Goal: Information Seeking & Learning: Learn about a topic

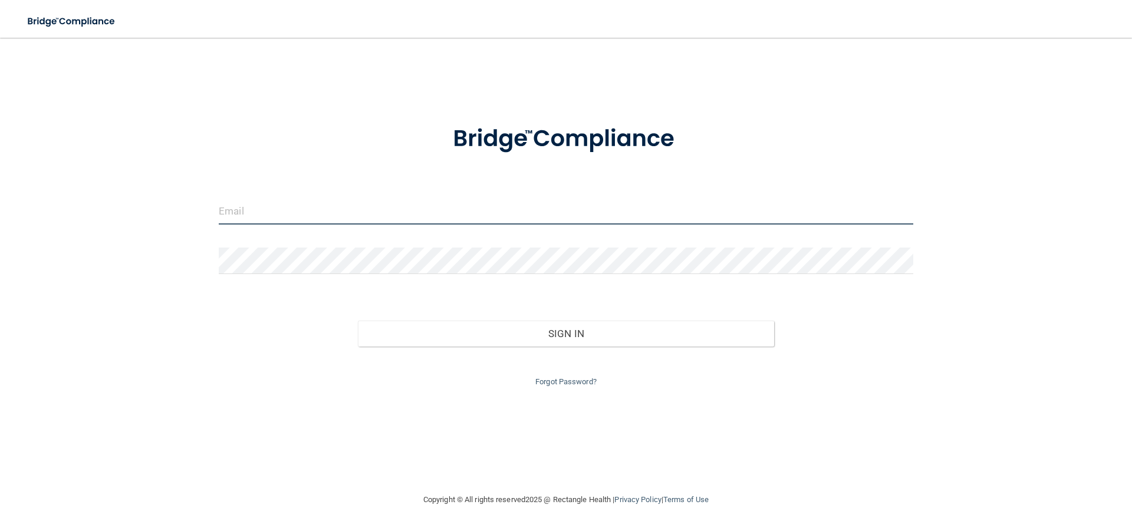
click at [302, 213] on input "email" at bounding box center [566, 211] width 694 height 27
type input "[EMAIL_ADDRESS][DOMAIN_NAME]"
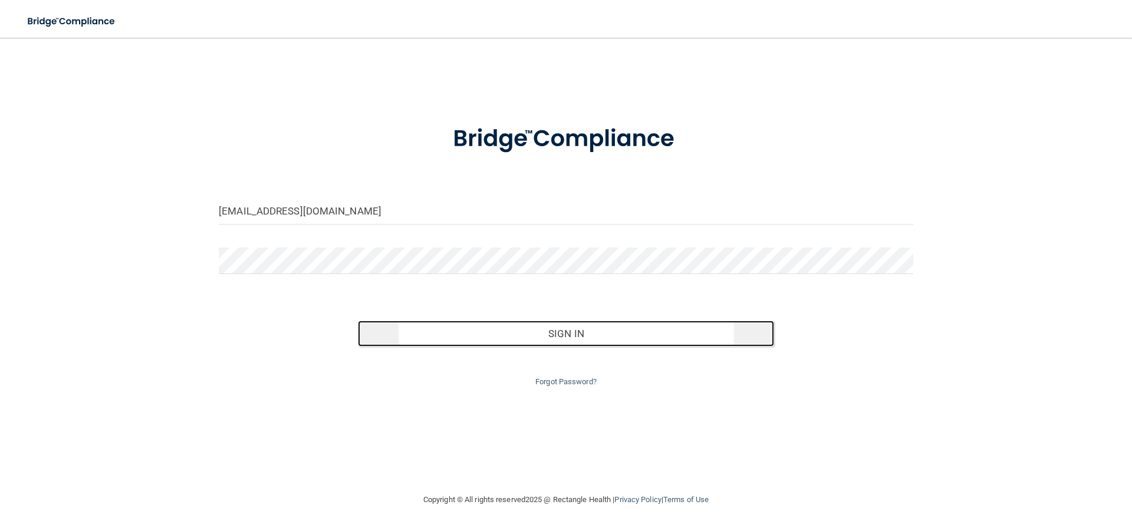
click at [525, 340] on button "Sign In" at bounding box center [566, 334] width 417 height 26
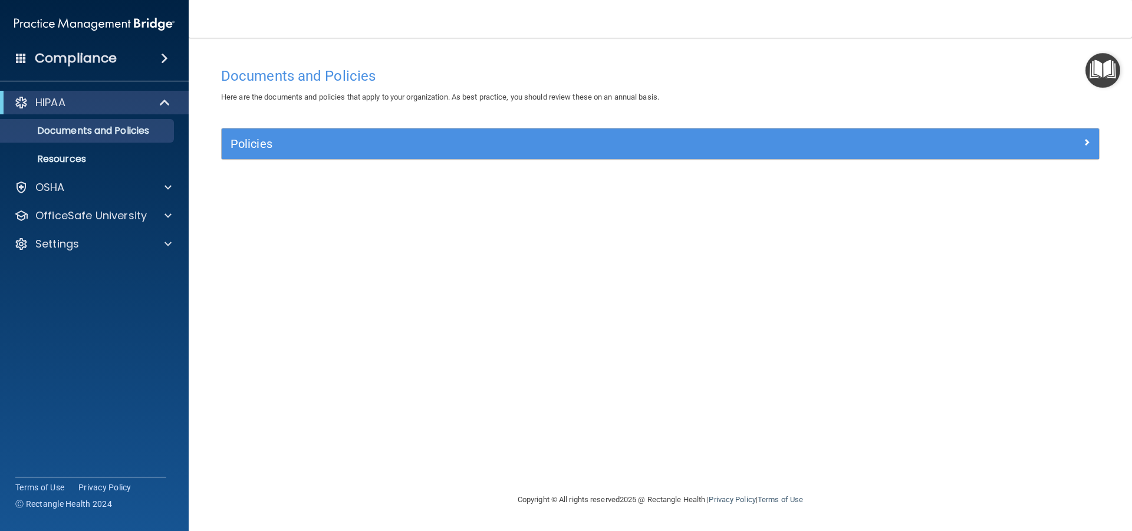
click at [162, 61] on span at bounding box center [164, 58] width 7 height 14
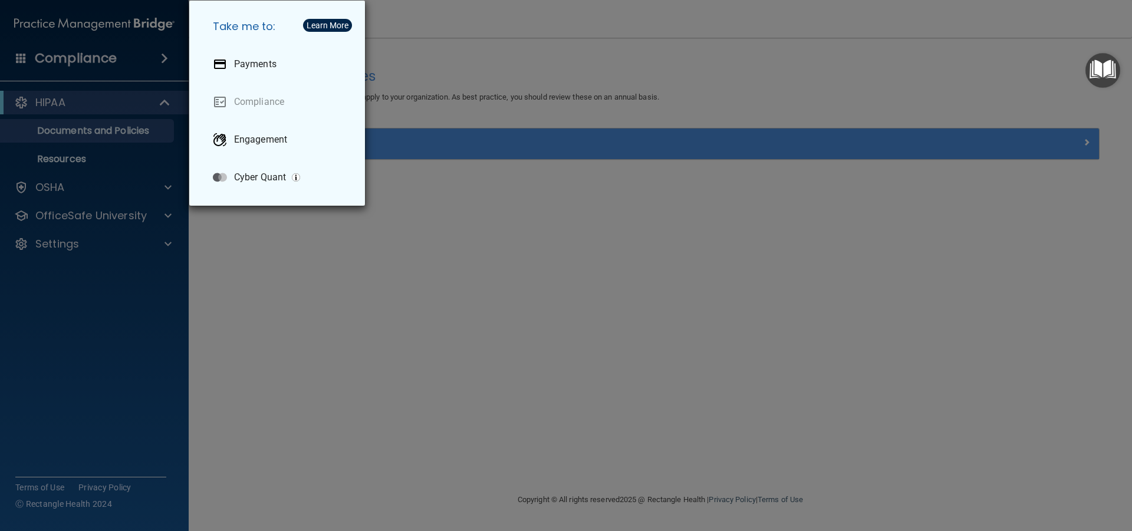
click at [136, 67] on div "Take me to: Payments Compliance Engagement Cyber Quant" at bounding box center [566, 265] width 1132 height 531
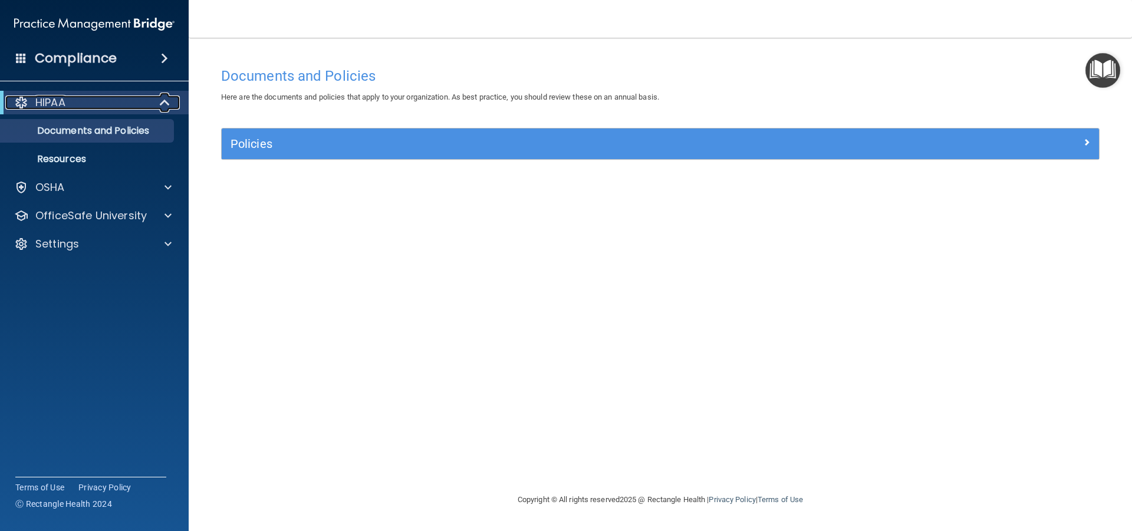
click at [114, 102] on div "HIPAA" at bounding box center [78, 102] width 146 height 14
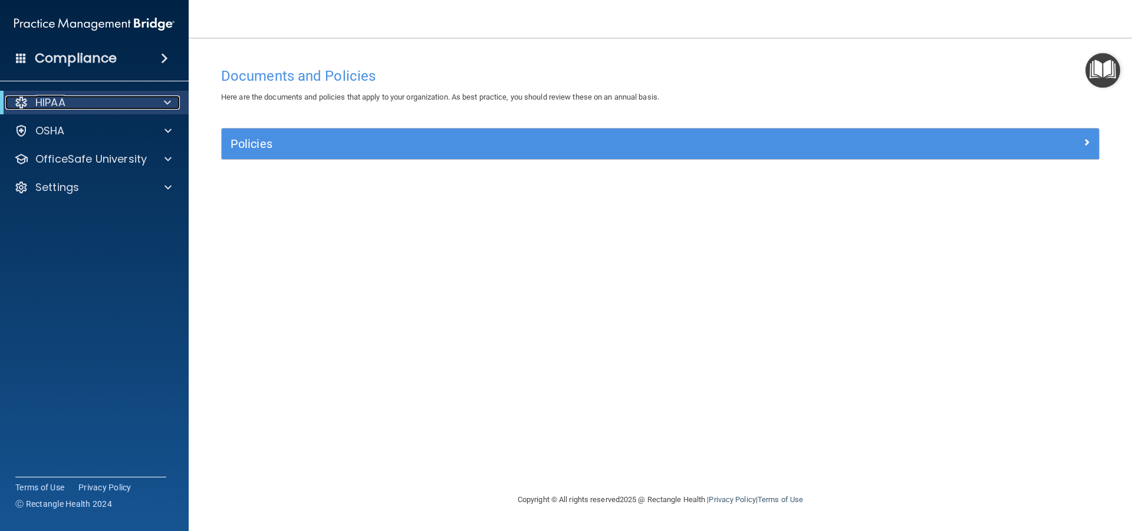
click at [114, 103] on div "HIPAA" at bounding box center [78, 102] width 146 height 14
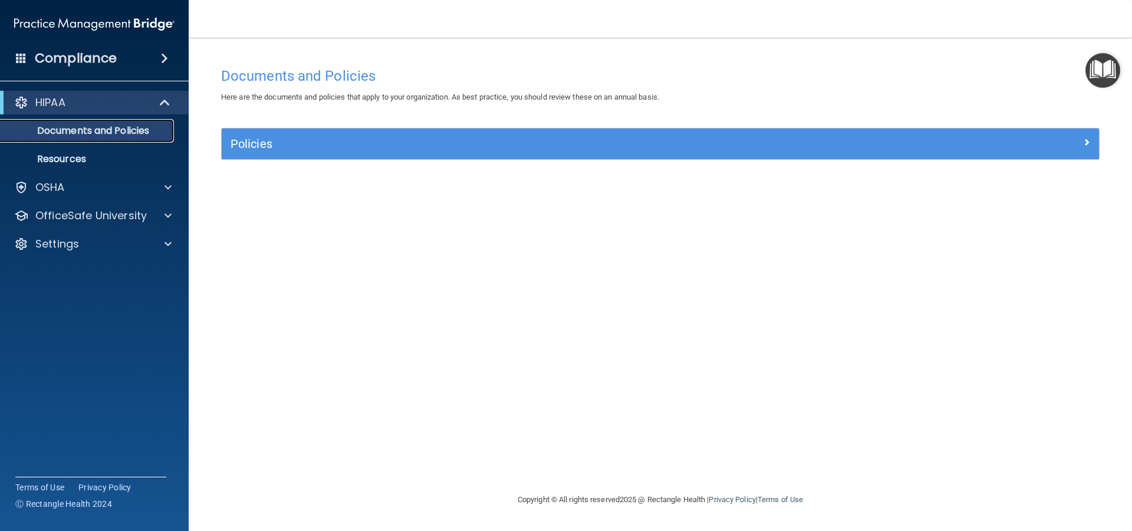
click at [111, 129] on p "Documents and Policies" at bounding box center [88, 131] width 161 height 12
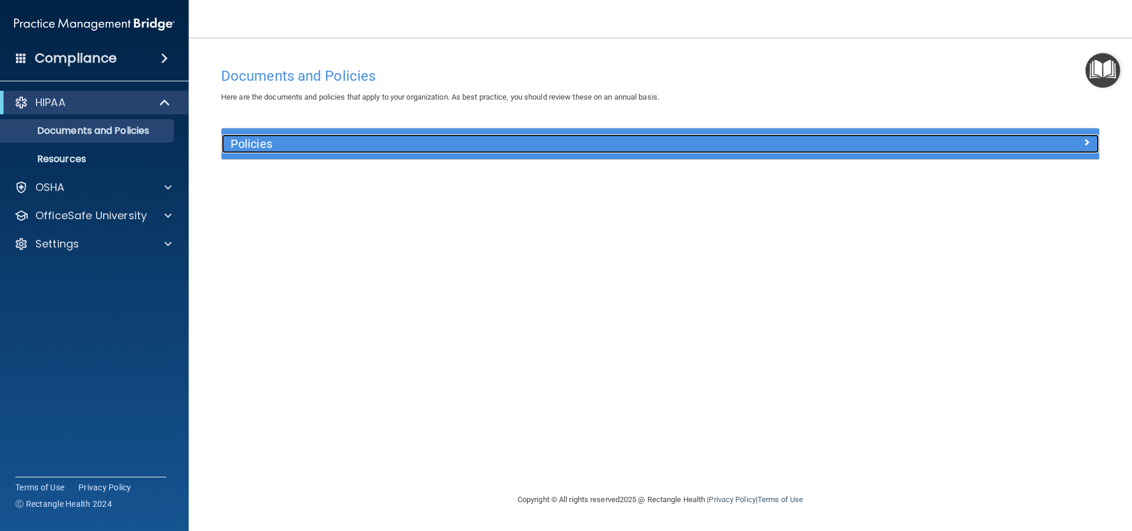
click at [1085, 142] on span at bounding box center [1086, 142] width 7 height 14
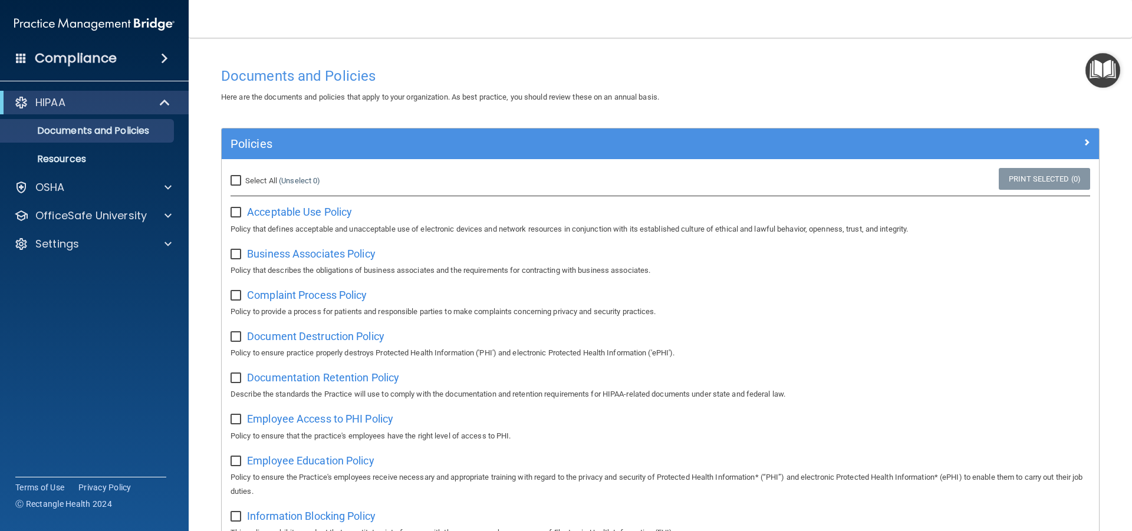
click at [234, 178] on input "Select All (Unselect 0) Unselect All" at bounding box center [237, 180] width 14 height 9
checkbox input "true"
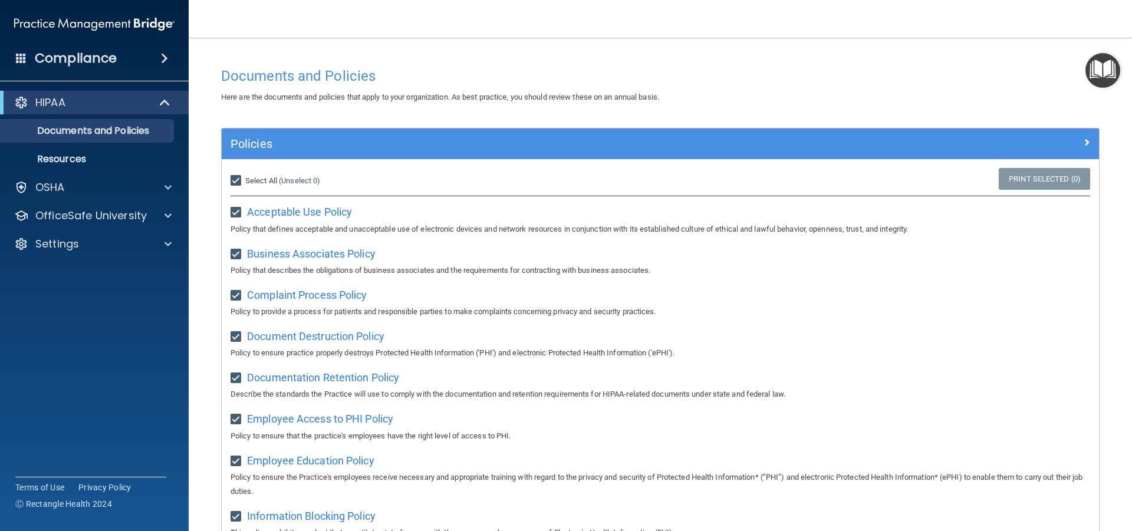
checkbox input "true"
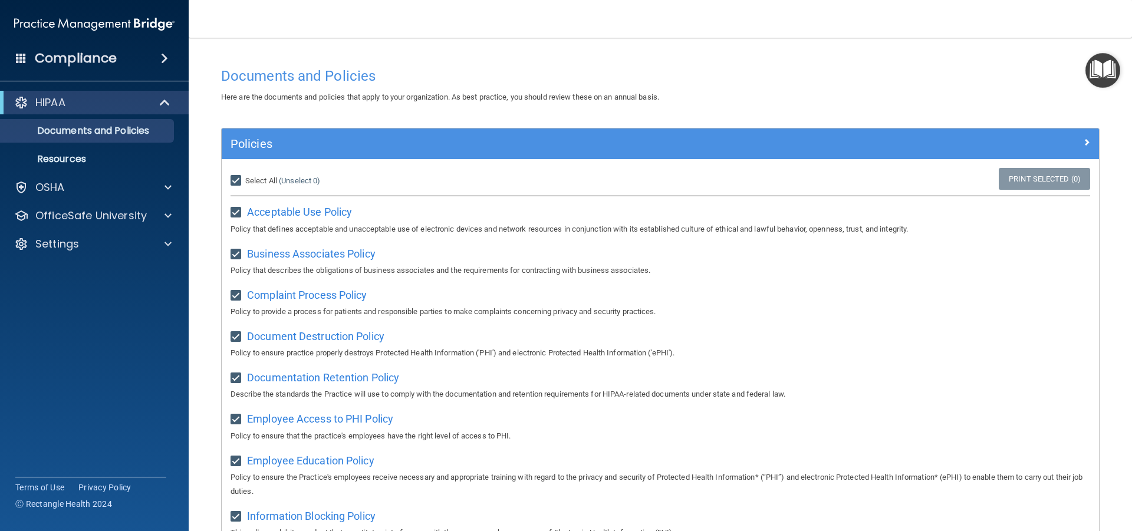
checkbox input "true"
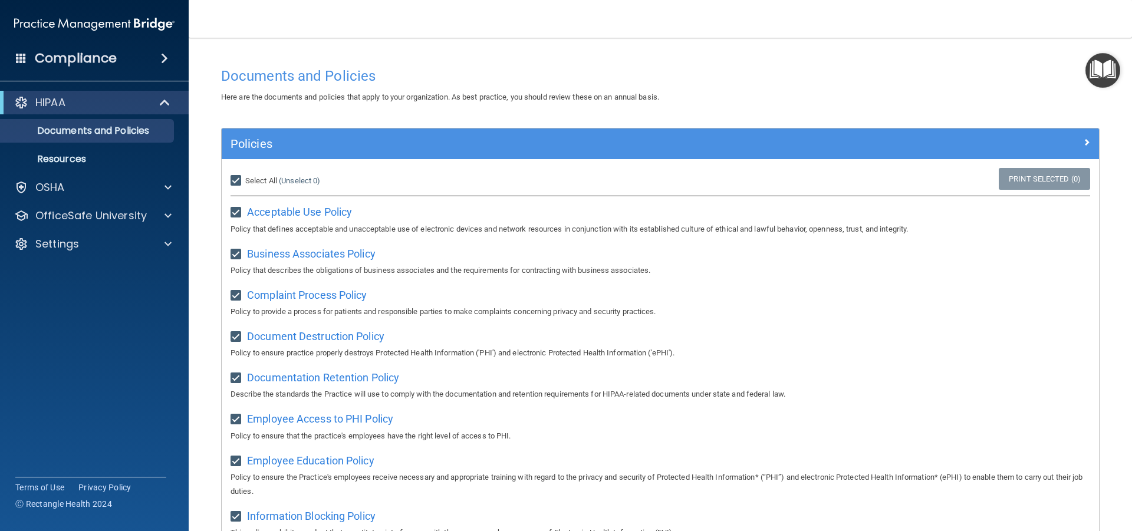
checkbox input "true"
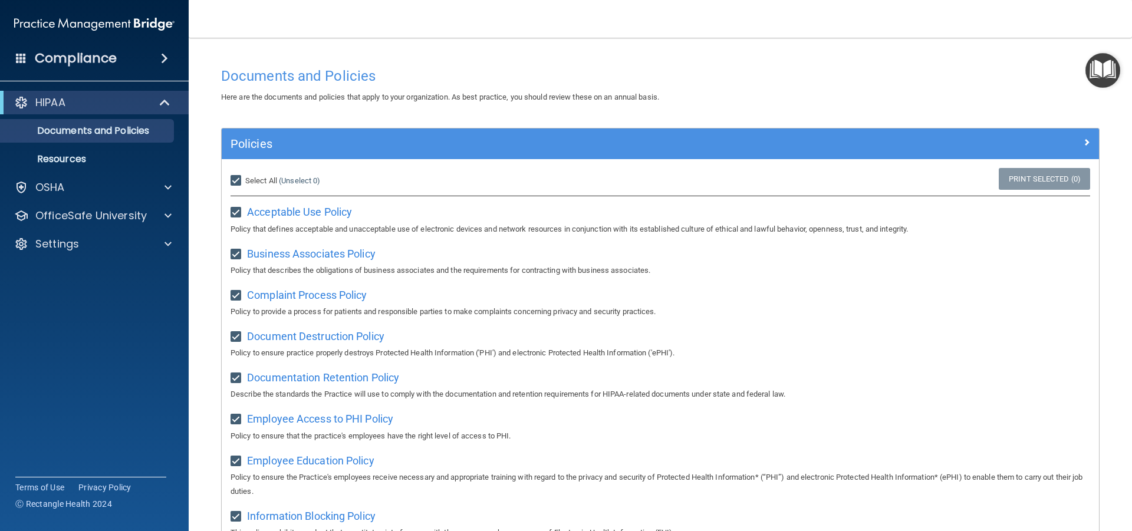
checkbox input "true"
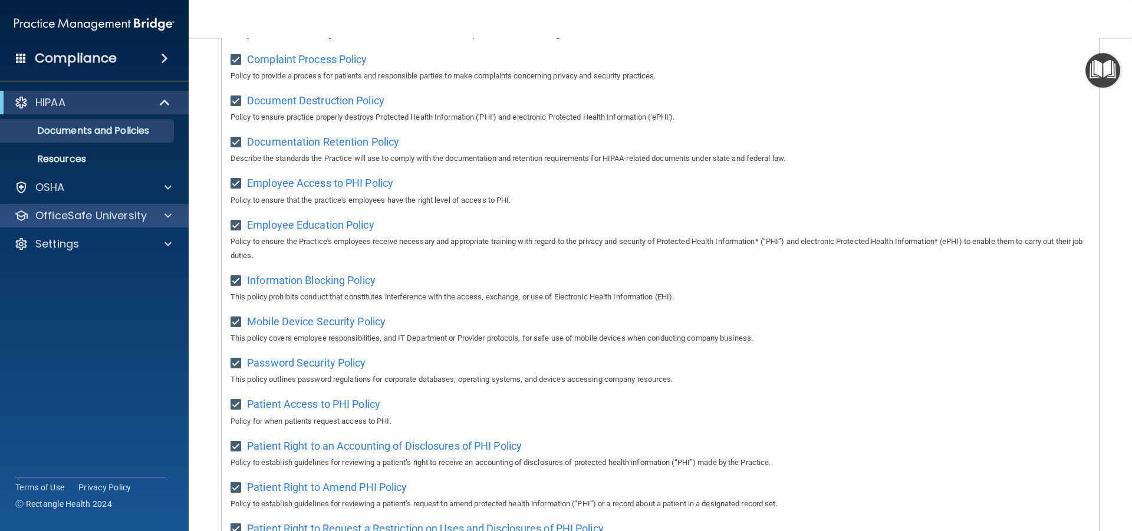
scroll to position [118, 0]
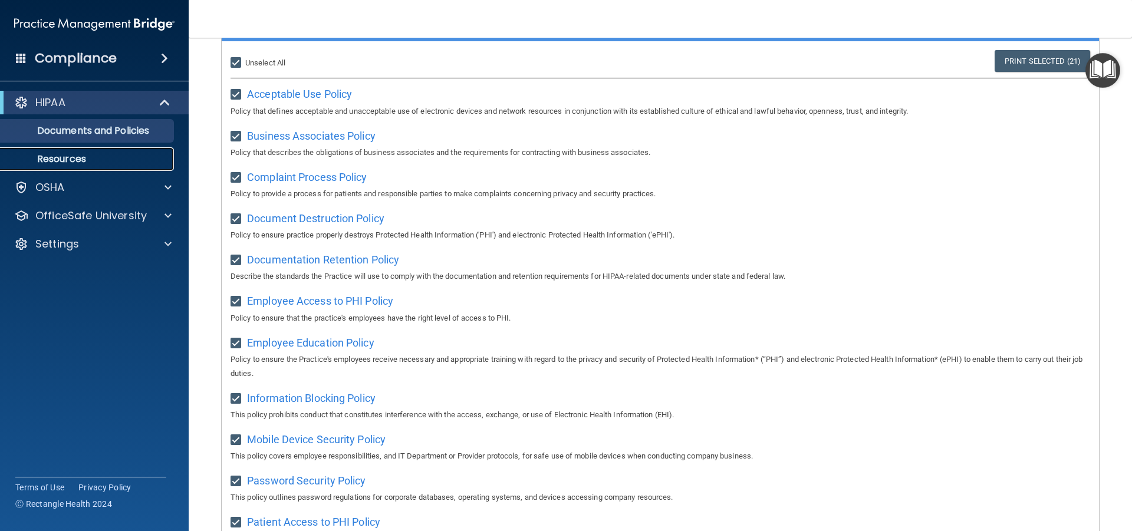
click at [82, 162] on p "Resources" at bounding box center [88, 159] width 161 height 12
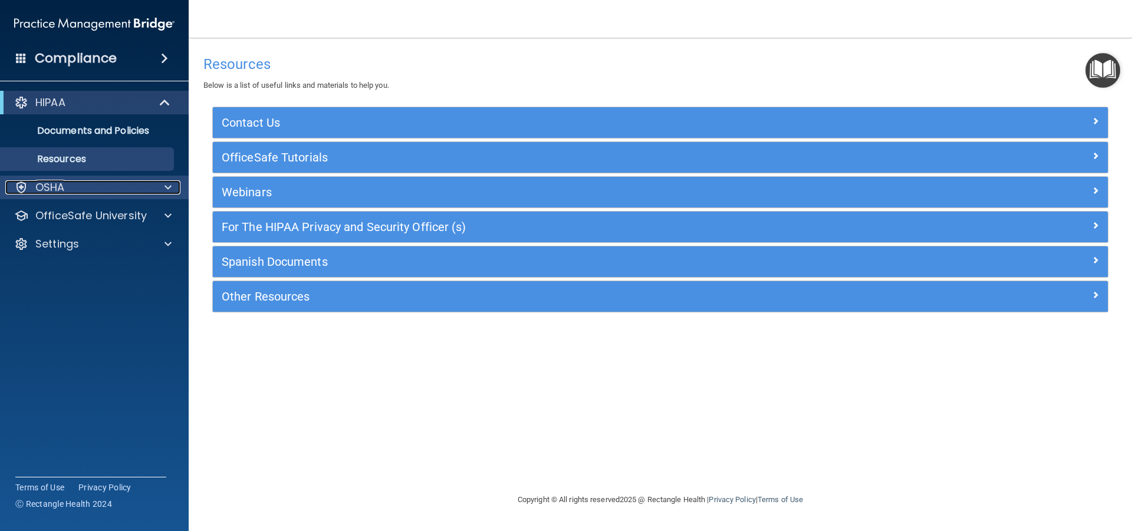
click at [82, 185] on div "OSHA" at bounding box center [78, 187] width 146 height 14
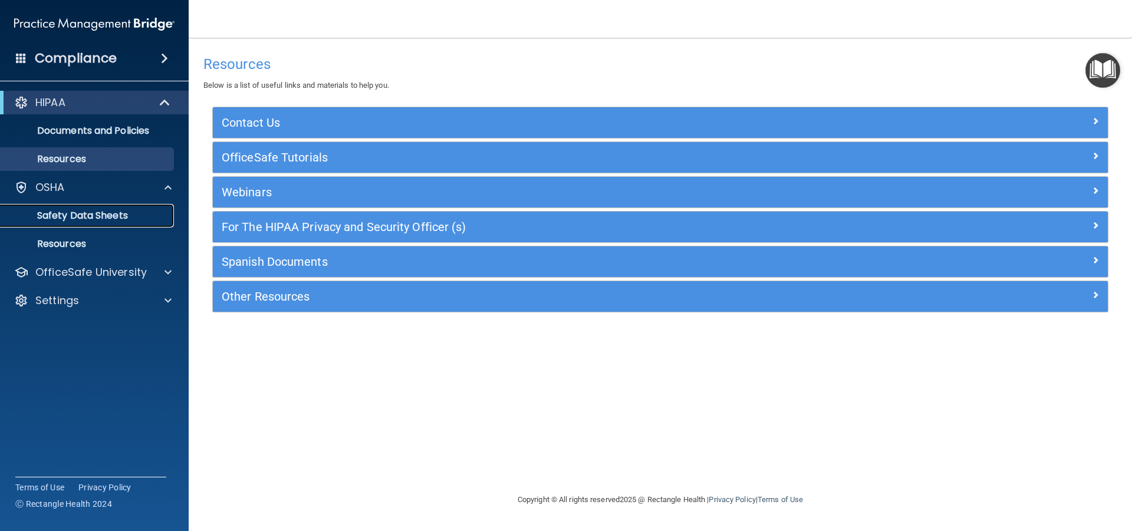
click at [89, 216] on p "Safety Data Sheets" at bounding box center [88, 216] width 161 height 12
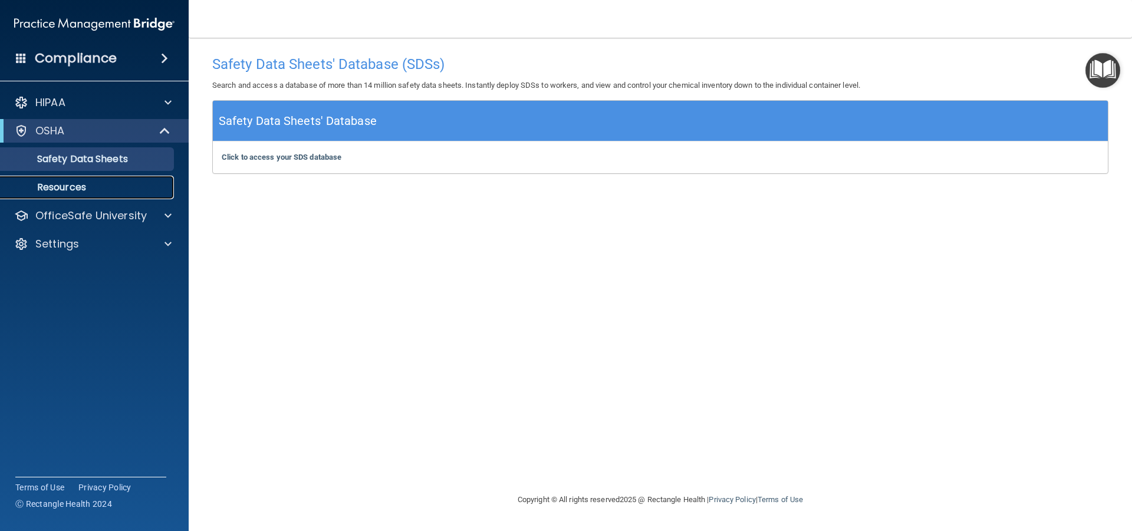
click at [94, 189] on p "Resources" at bounding box center [88, 188] width 161 height 12
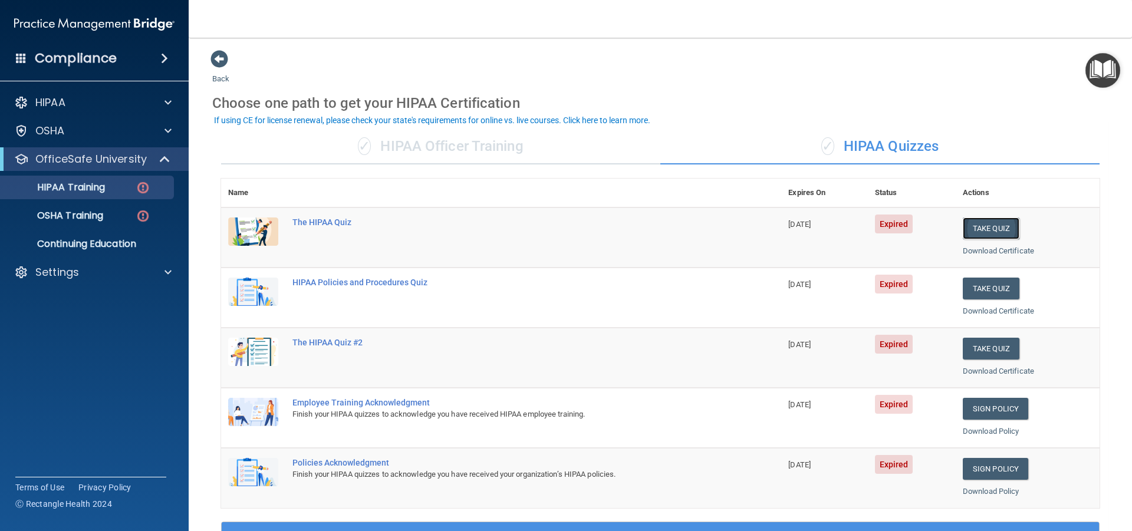
click at [991, 226] on button "Take Quiz" at bounding box center [991, 229] width 57 height 22
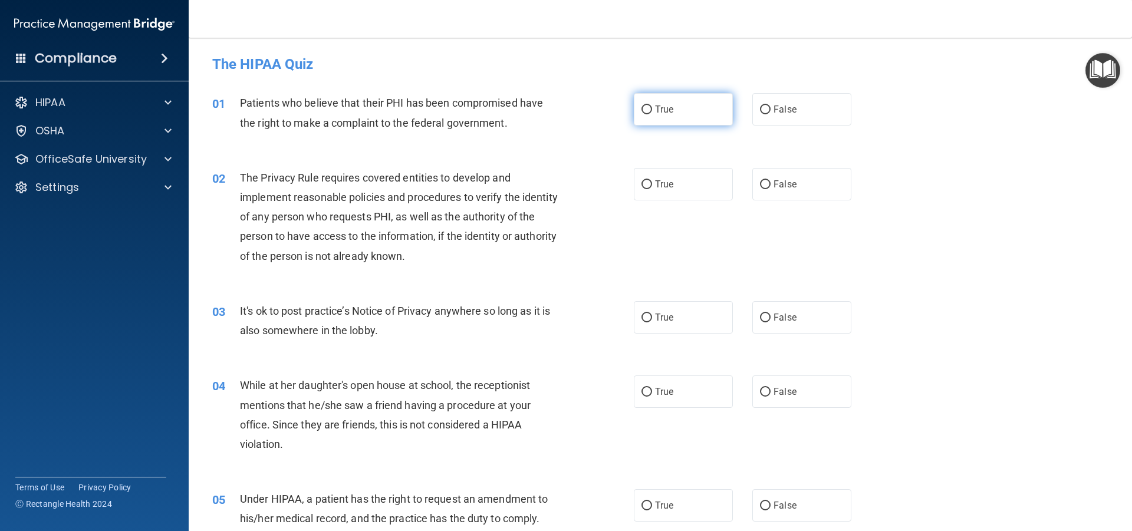
click at [645, 109] on input "True" at bounding box center [646, 110] width 11 height 9
radio input "true"
click at [643, 185] on input "True" at bounding box center [646, 184] width 11 height 9
radio input "true"
click at [643, 319] on input "True" at bounding box center [646, 318] width 11 height 9
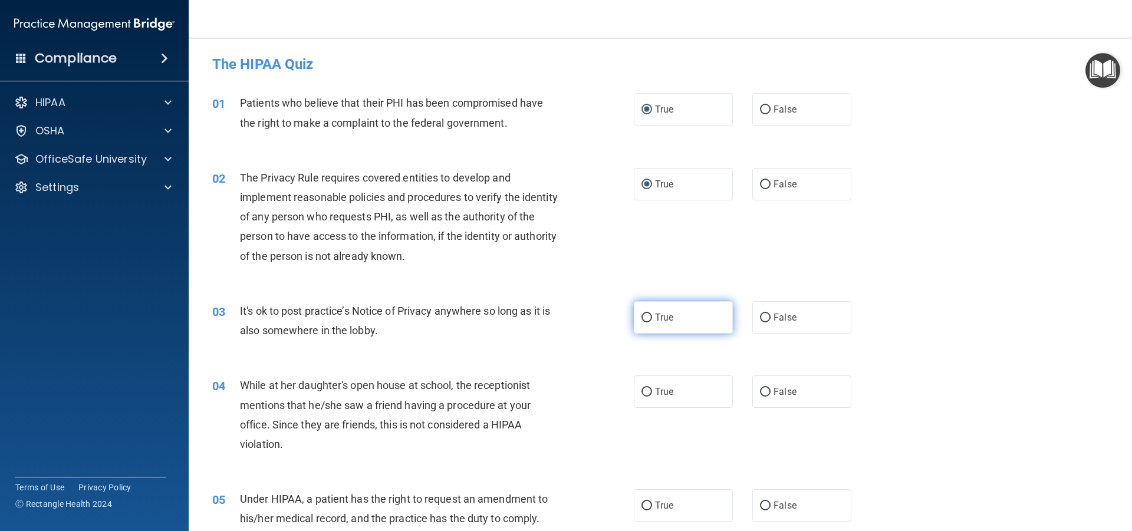
radio input "true"
click at [641, 391] on input "True" at bounding box center [646, 392] width 11 height 9
radio input "true"
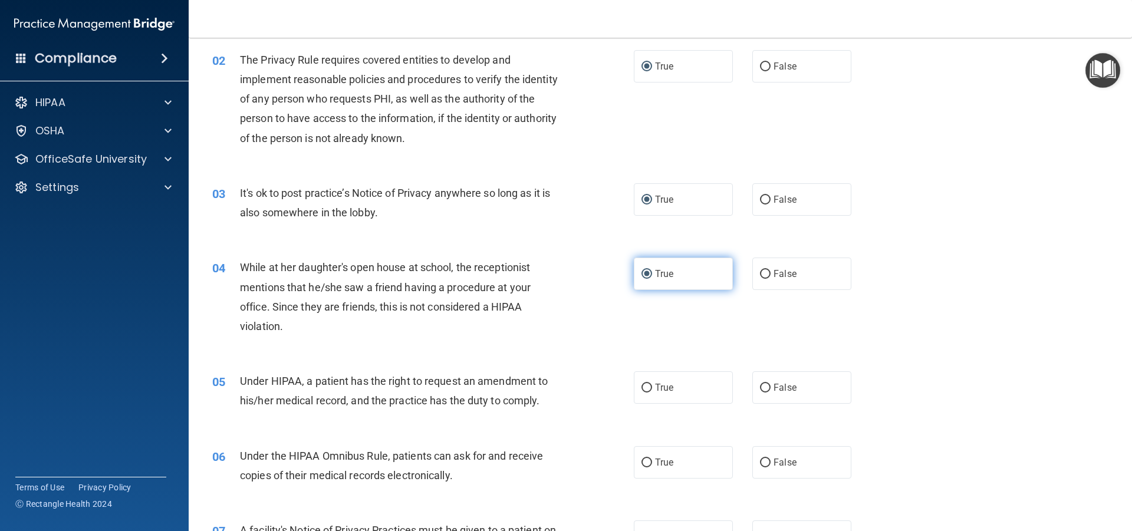
scroll to position [236, 0]
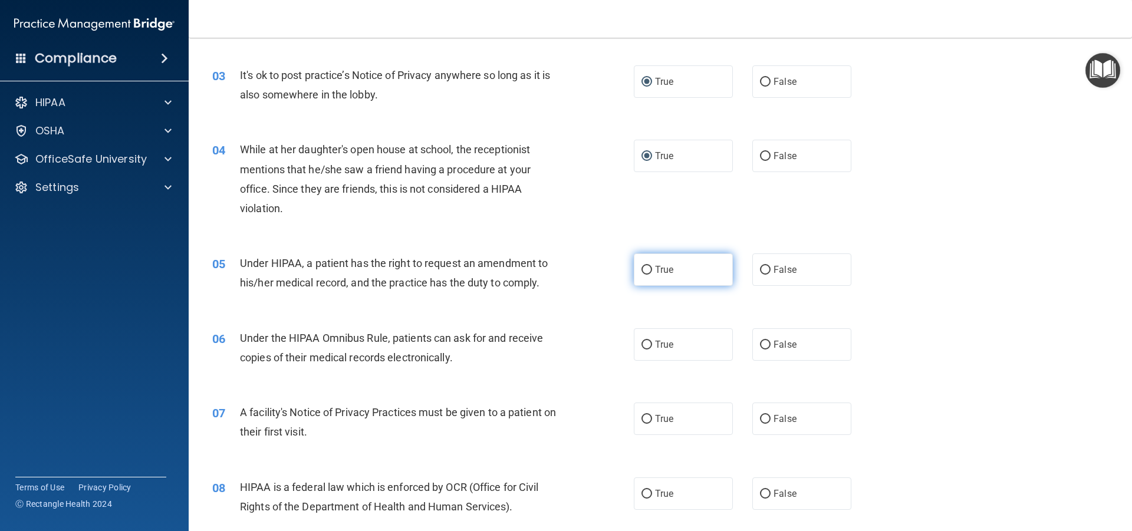
click at [641, 272] on input "True" at bounding box center [646, 270] width 11 height 9
radio input "true"
click at [645, 345] on input "True" at bounding box center [646, 345] width 11 height 9
radio input "true"
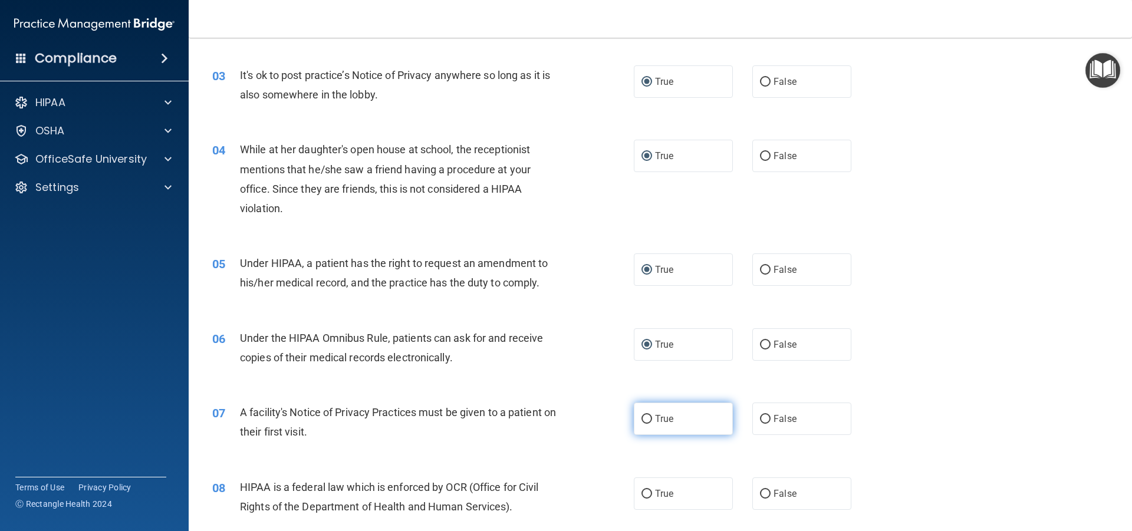
click at [642, 416] on input "True" at bounding box center [646, 419] width 11 height 9
radio input "true"
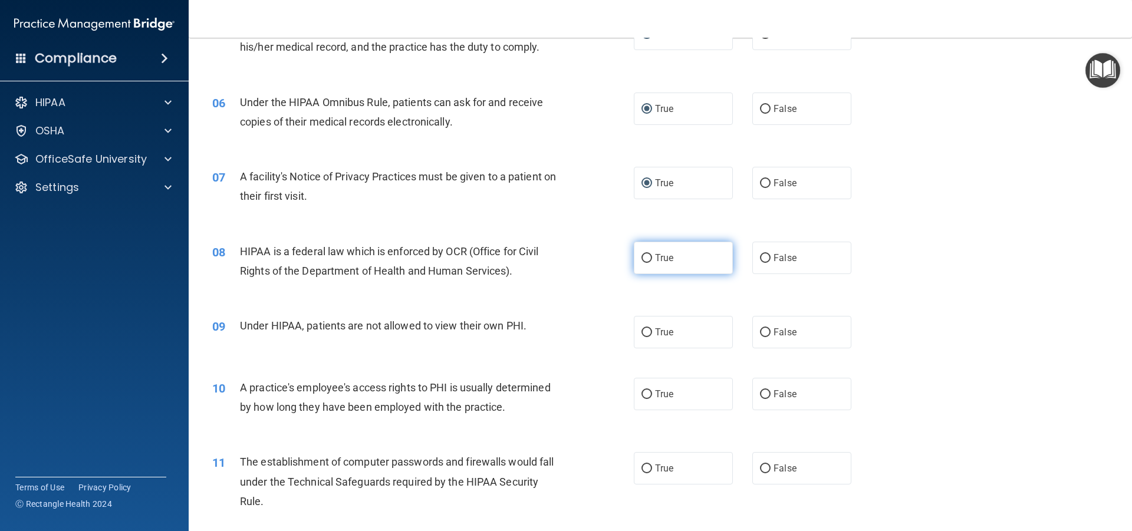
click at [644, 255] on input "True" at bounding box center [646, 258] width 11 height 9
radio input "true"
click at [644, 332] on input "True" at bounding box center [646, 332] width 11 height 9
radio input "true"
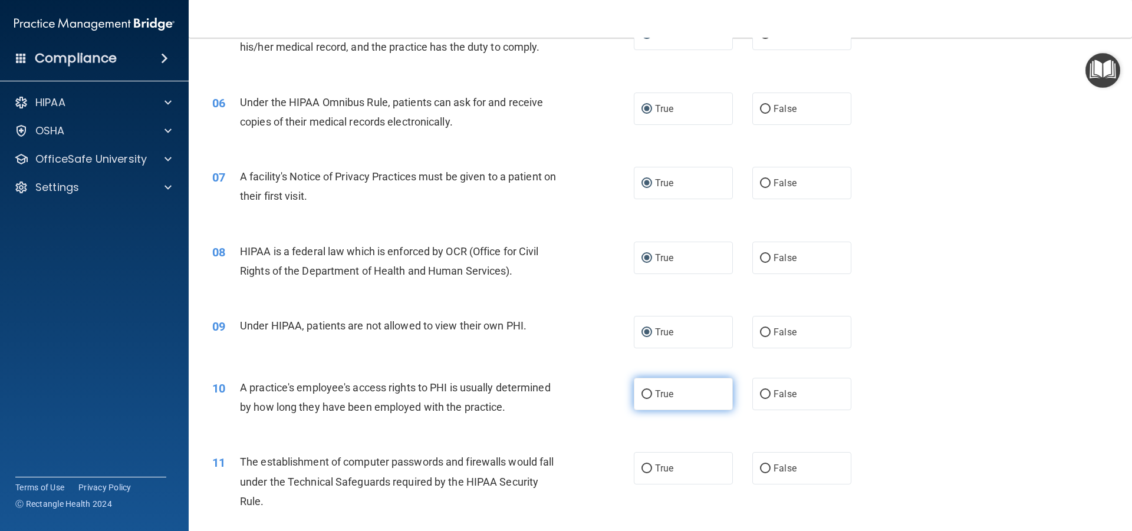
click at [644, 391] on input "True" at bounding box center [646, 394] width 11 height 9
radio input "true"
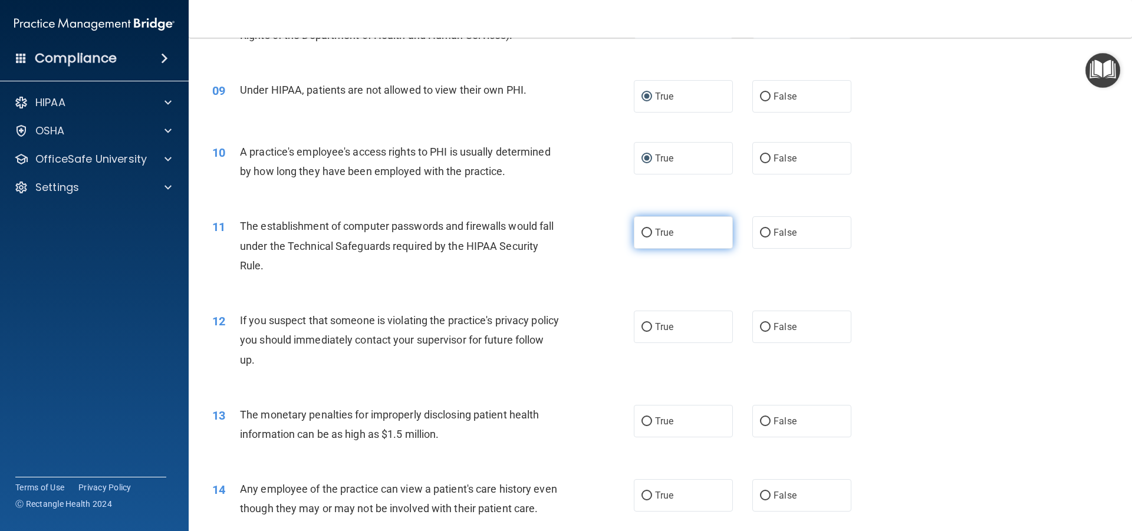
click at [643, 231] on input "True" at bounding box center [646, 233] width 11 height 9
radio input "true"
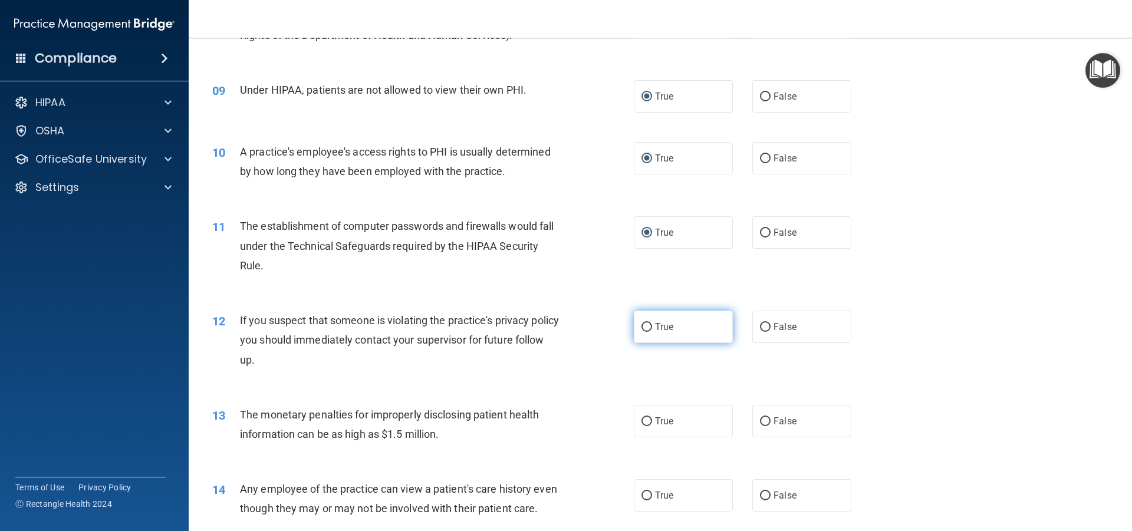
click at [645, 328] on input "True" at bounding box center [646, 327] width 11 height 9
radio input "true"
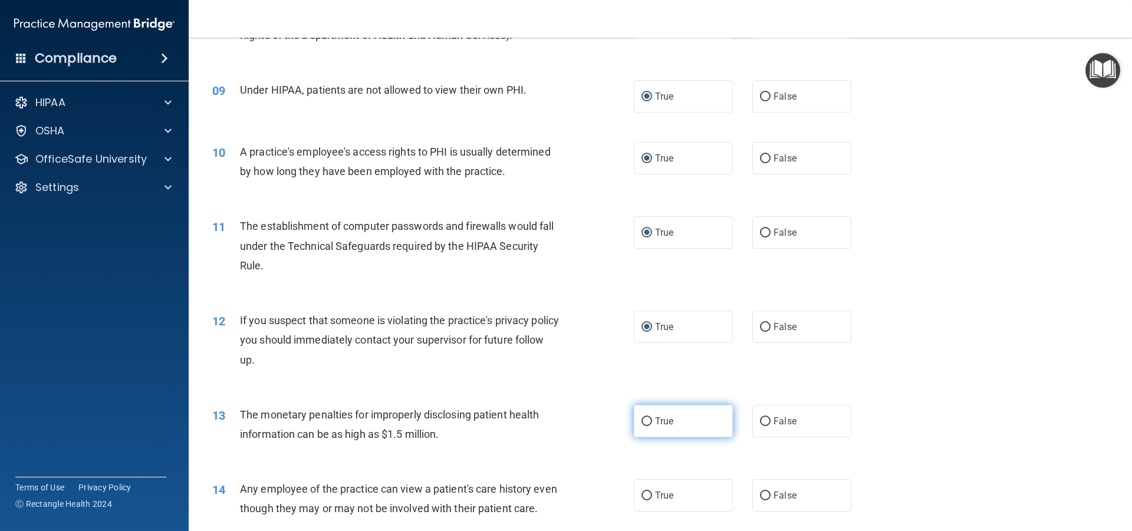
click at [646, 420] on input "True" at bounding box center [646, 421] width 11 height 9
radio input "true"
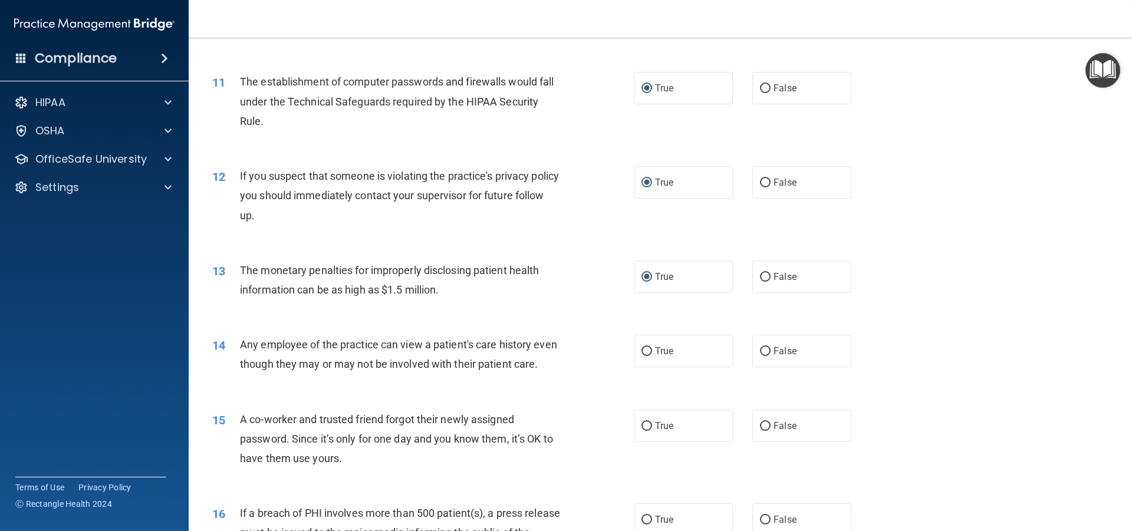
scroll to position [943, 0]
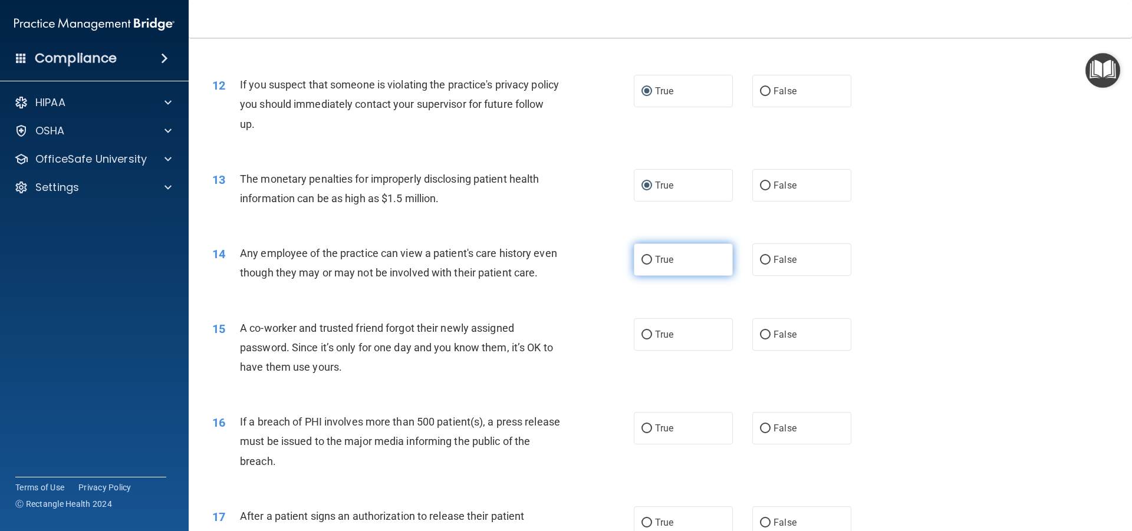
click at [641, 259] on input "True" at bounding box center [646, 260] width 11 height 9
radio input "true"
click at [641, 340] on input "True" at bounding box center [646, 335] width 11 height 9
radio input "true"
click at [641, 433] on input "True" at bounding box center [646, 428] width 11 height 9
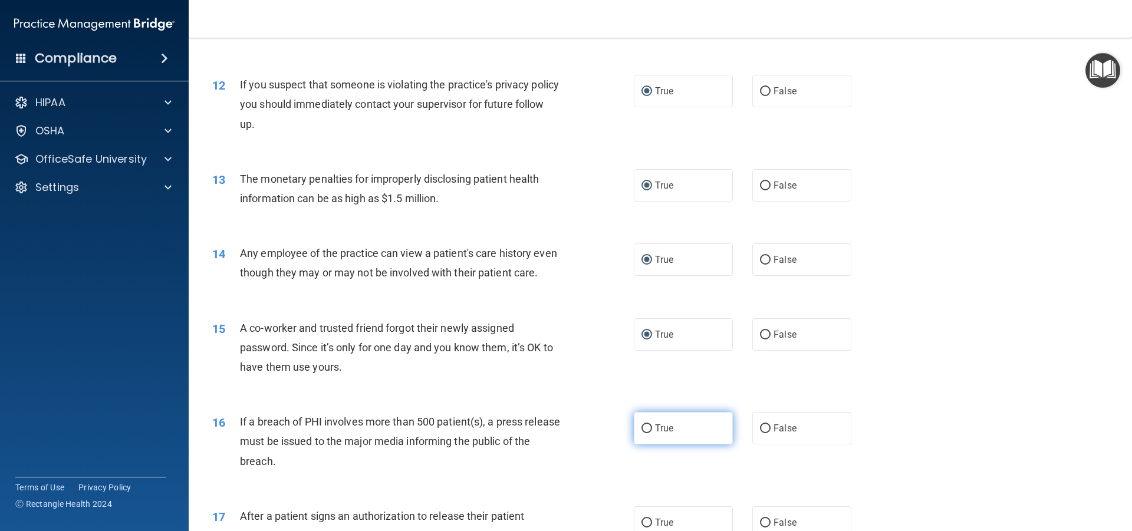
radio input "true"
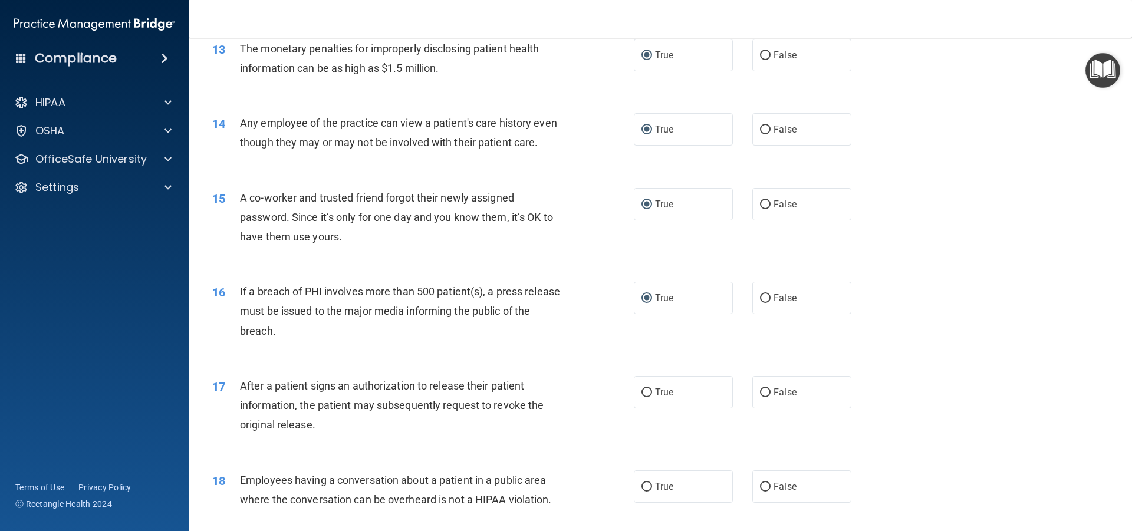
scroll to position [1179, 0]
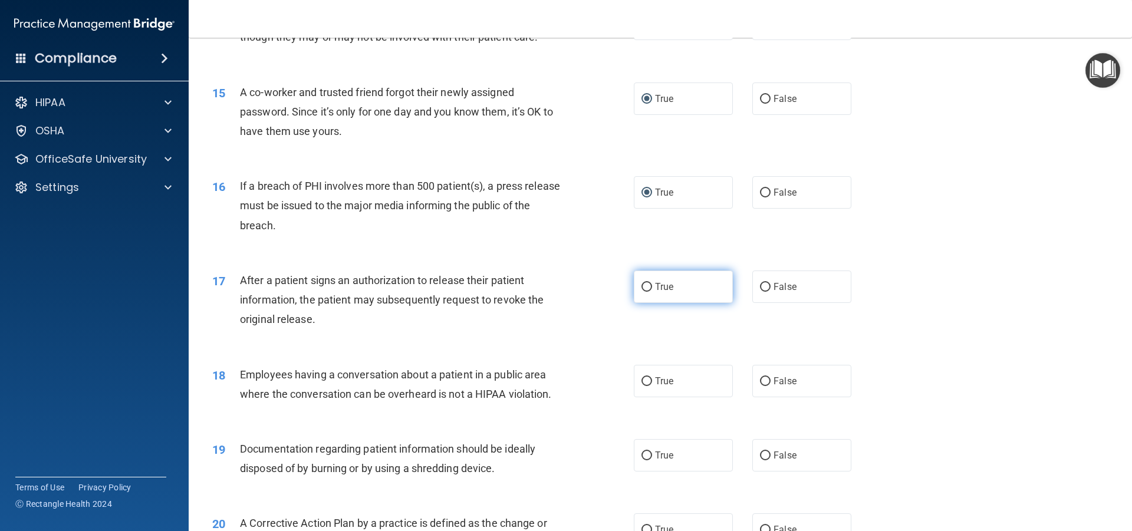
click at [644, 292] on input "True" at bounding box center [646, 287] width 11 height 9
radio input "true"
click at [644, 386] on input "True" at bounding box center [646, 381] width 11 height 9
radio input "true"
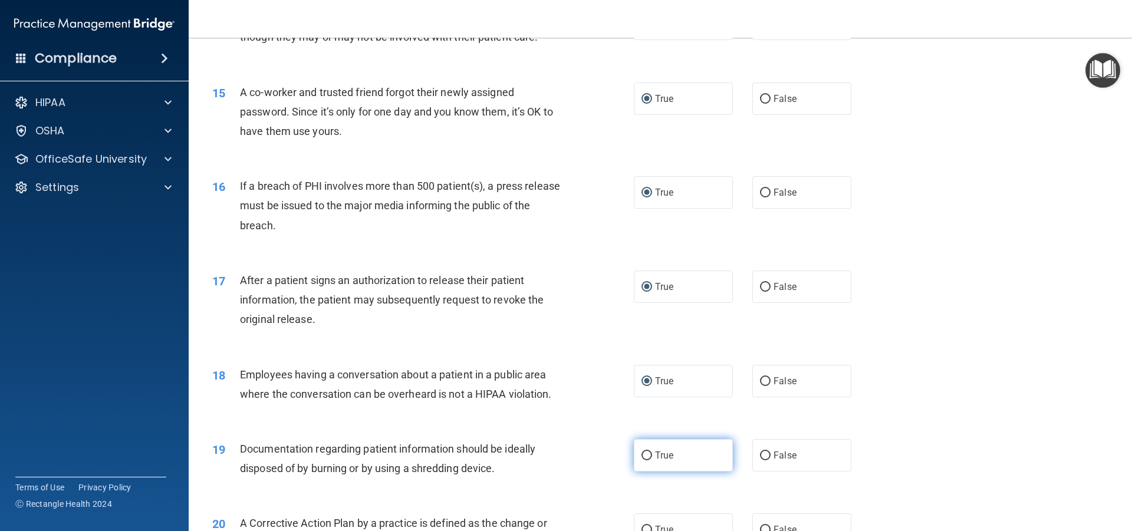
click at [634, 471] on label "True" at bounding box center [683, 455] width 99 height 32
click at [641, 460] on input "True" at bounding box center [646, 456] width 11 height 9
radio input "true"
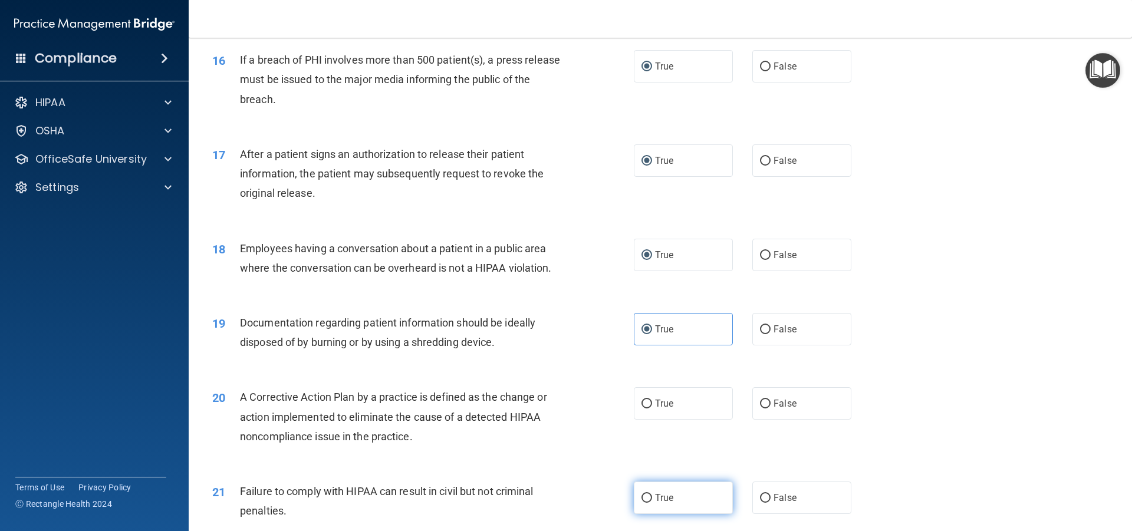
scroll to position [1415, 0]
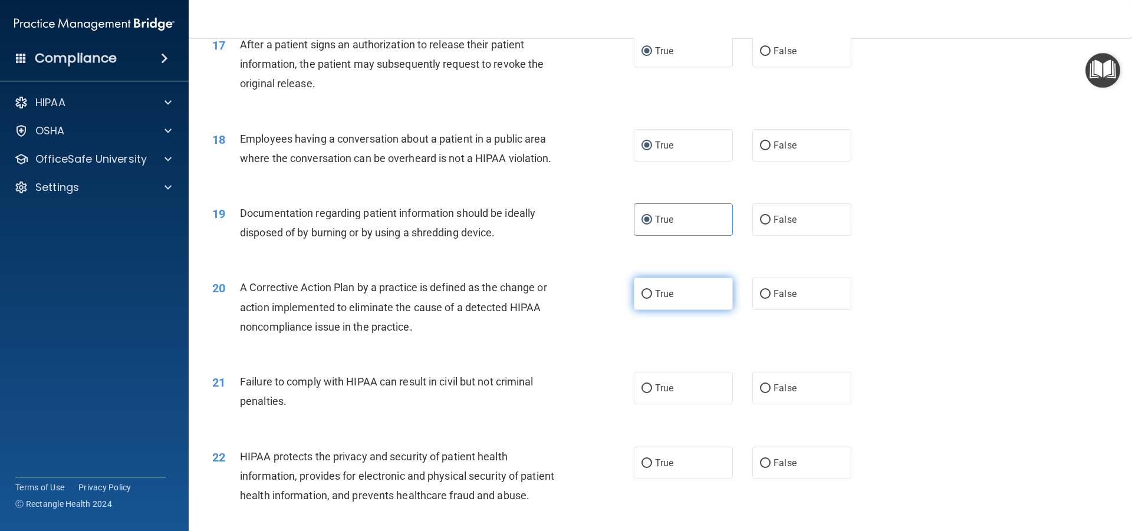
click at [642, 299] on input "True" at bounding box center [646, 294] width 11 height 9
radio input "true"
click at [641, 393] on input "True" at bounding box center [646, 388] width 11 height 9
radio input "true"
click at [644, 468] on input "True" at bounding box center [646, 463] width 11 height 9
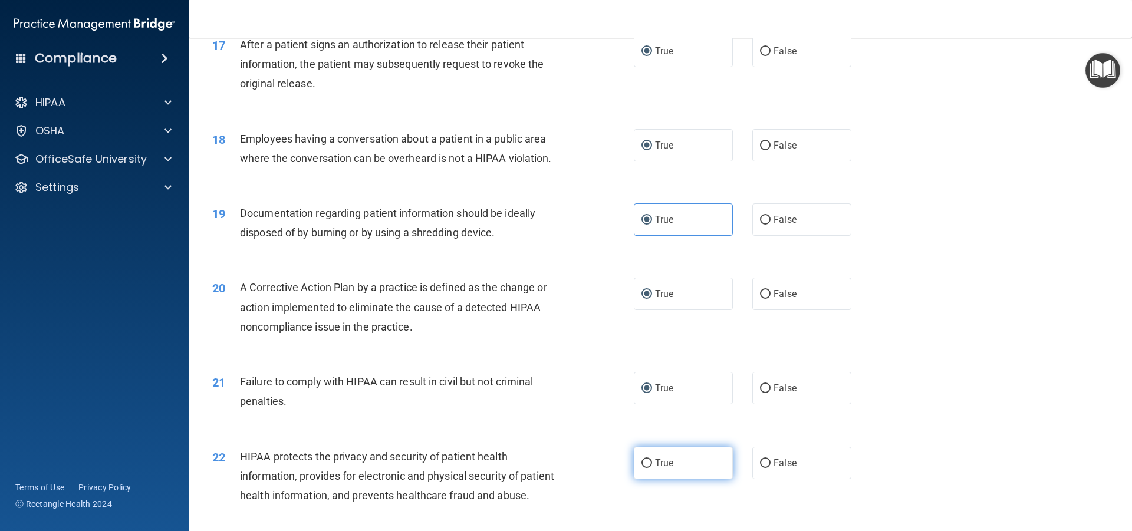
radio input "true"
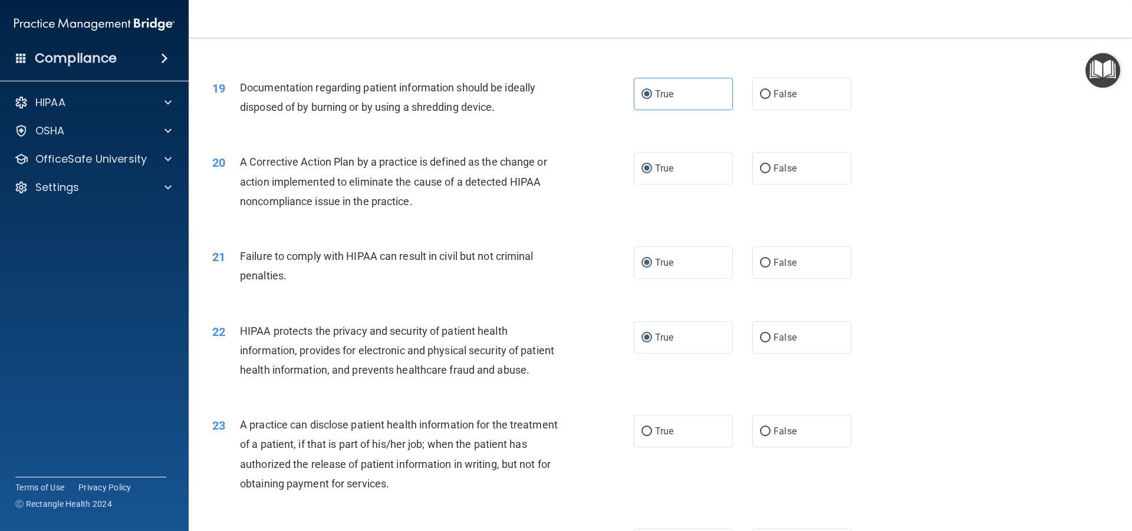
scroll to position [1651, 0]
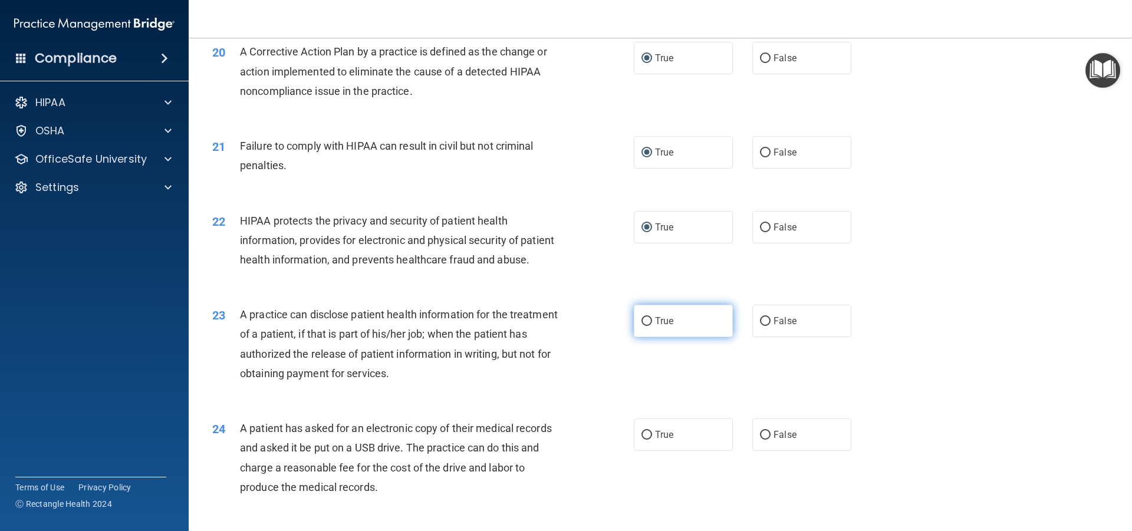
click at [641, 326] on input "True" at bounding box center [646, 321] width 11 height 9
radio input "true"
click at [642, 440] on input "True" at bounding box center [646, 435] width 11 height 9
radio input "true"
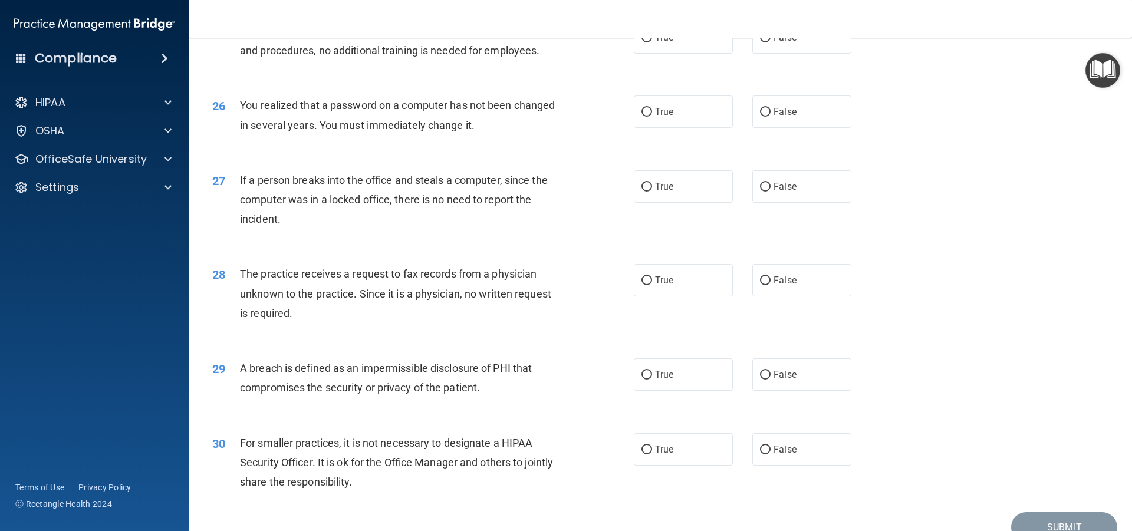
scroll to position [2181, 0]
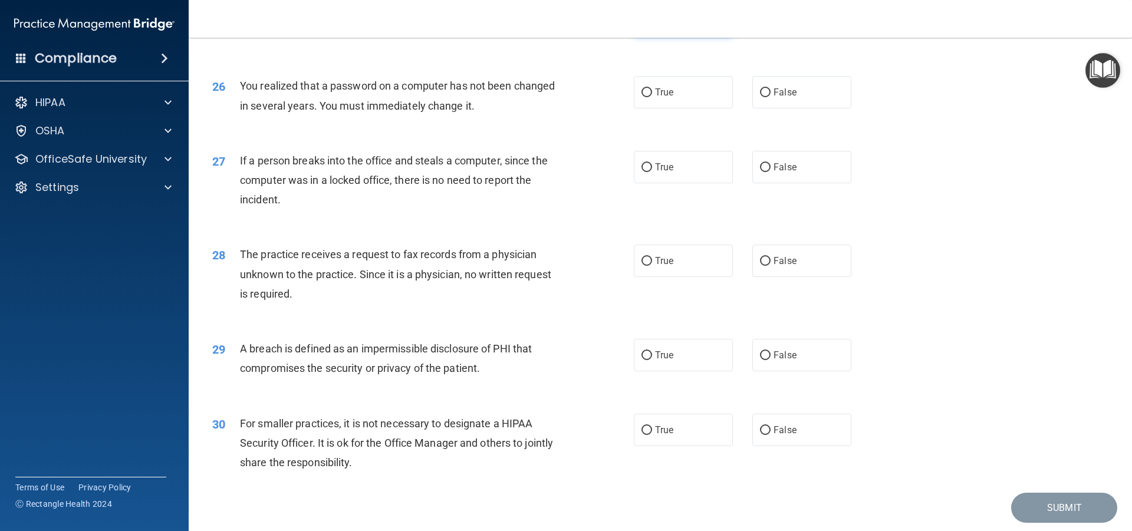
click at [643, 23] on input "True" at bounding box center [646, 18] width 11 height 9
radio input "true"
click at [643, 97] on input "True" at bounding box center [646, 92] width 11 height 9
radio input "true"
click at [644, 172] on input "True" at bounding box center [646, 167] width 11 height 9
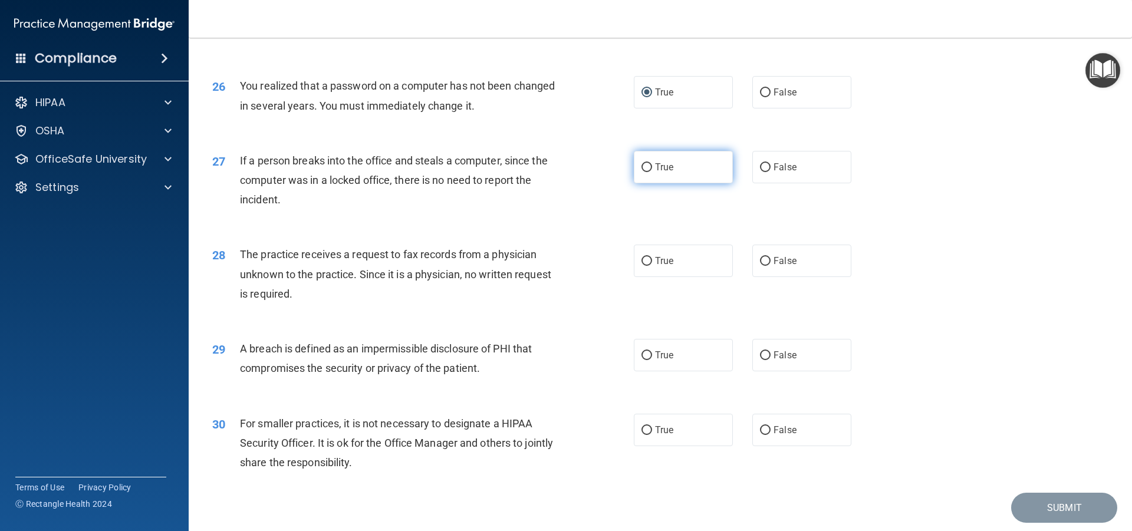
radio input "true"
click at [641, 266] on input "True" at bounding box center [646, 261] width 11 height 9
radio input "true"
click at [642, 360] on input "True" at bounding box center [646, 355] width 11 height 9
radio input "true"
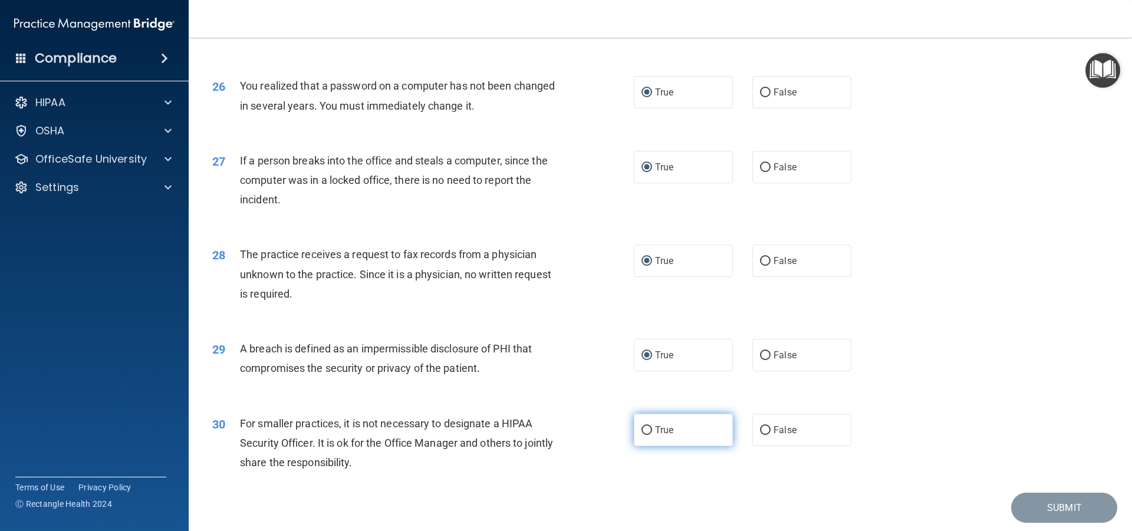
click at [643, 435] on input "True" at bounding box center [646, 430] width 11 height 9
radio input "true"
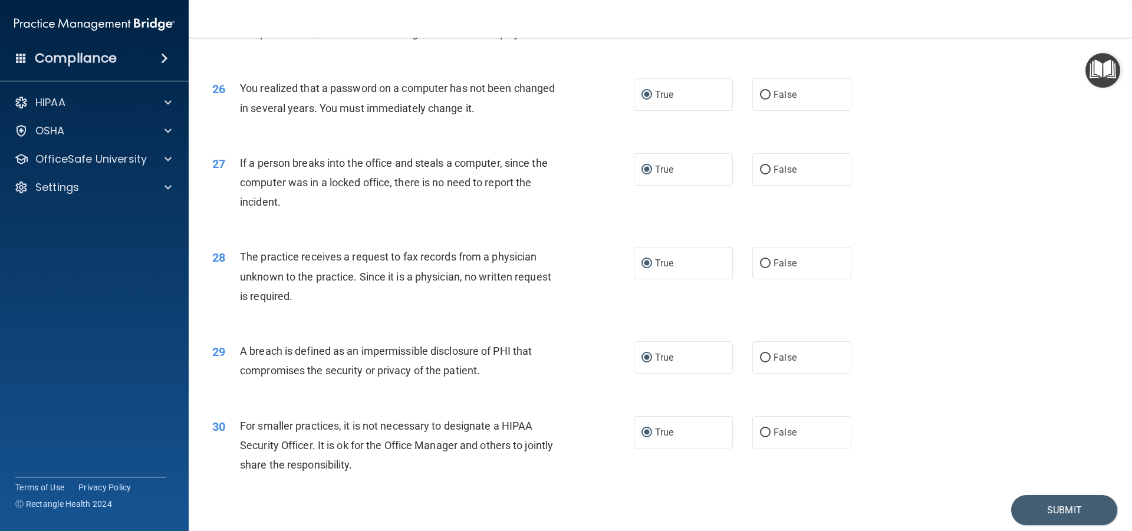
scroll to position [2200, 0]
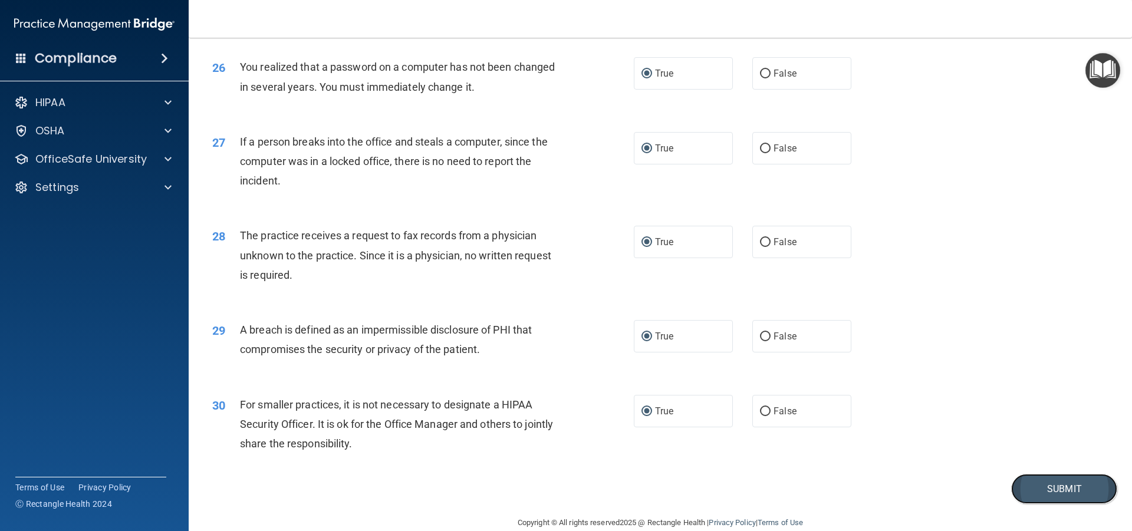
click at [1055, 504] on button "Submit" at bounding box center [1064, 489] width 106 height 30
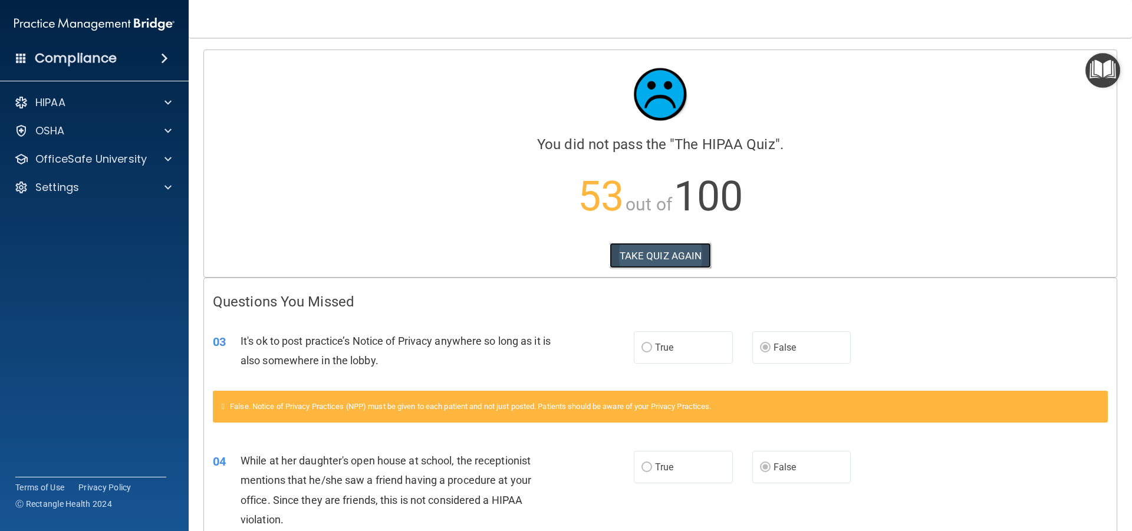
click at [673, 254] on button "TAKE QUIZ AGAIN" at bounding box center [661, 256] width 102 height 26
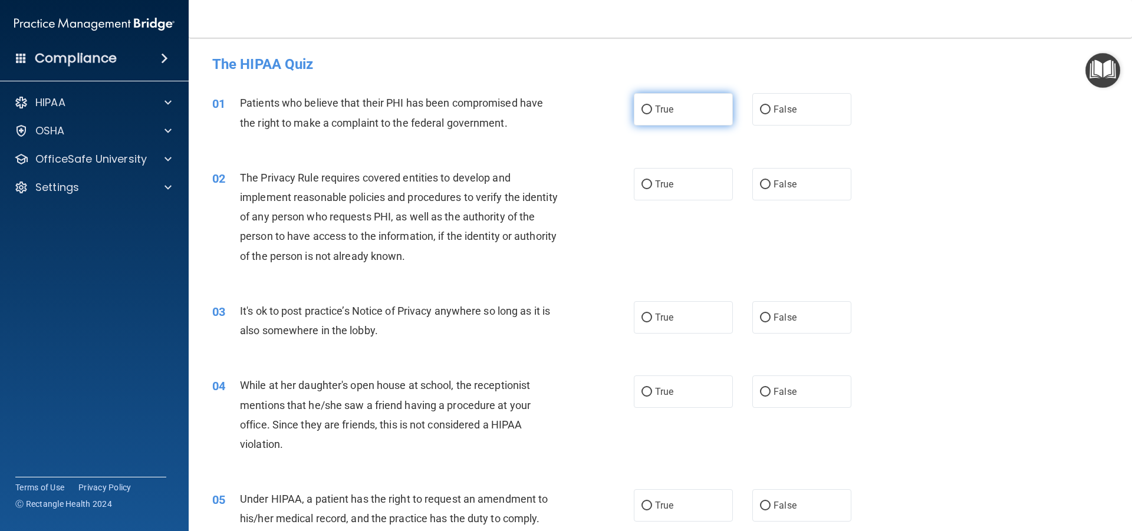
click at [645, 108] on input "True" at bounding box center [646, 110] width 11 height 9
radio input "true"
click at [641, 185] on input "True" at bounding box center [646, 184] width 11 height 9
radio input "true"
click at [760, 317] on input "False" at bounding box center [765, 318] width 11 height 9
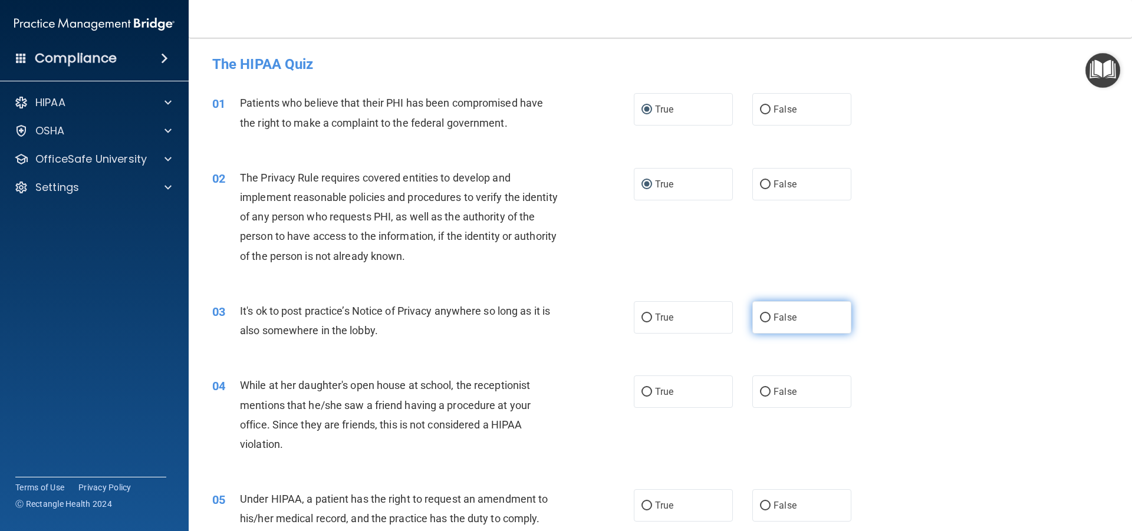
radio input "true"
click at [760, 393] on input "False" at bounding box center [765, 392] width 11 height 9
radio input "true"
click at [760, 505] on input "False" at bounding box center [765, 506] width 11 height 9
radio input "true"
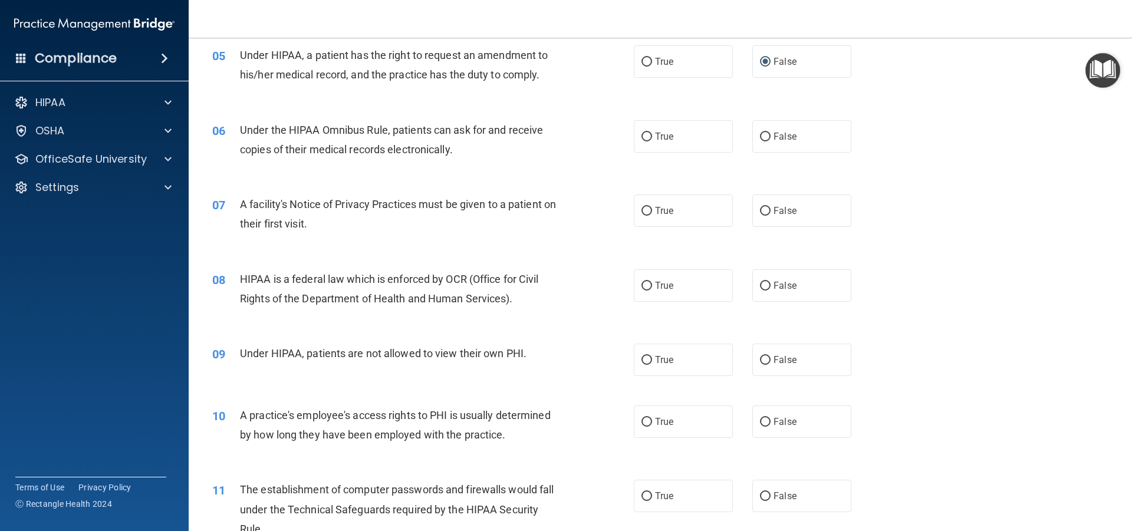
scroll to position [472, 0]
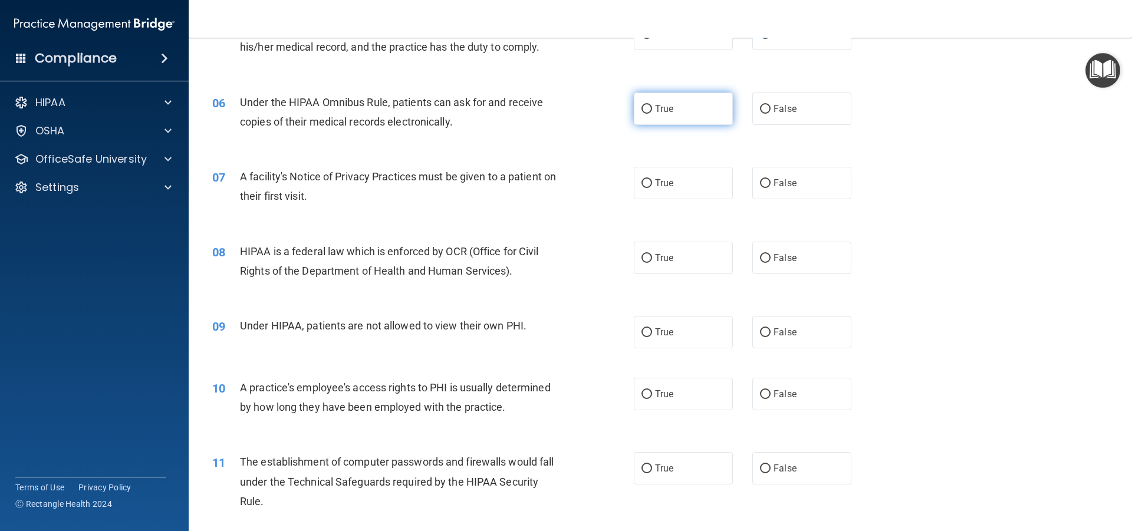
click at [642, 106] on input "True" at bounding box center [646, 109] width 11 height 9
radio input "true"
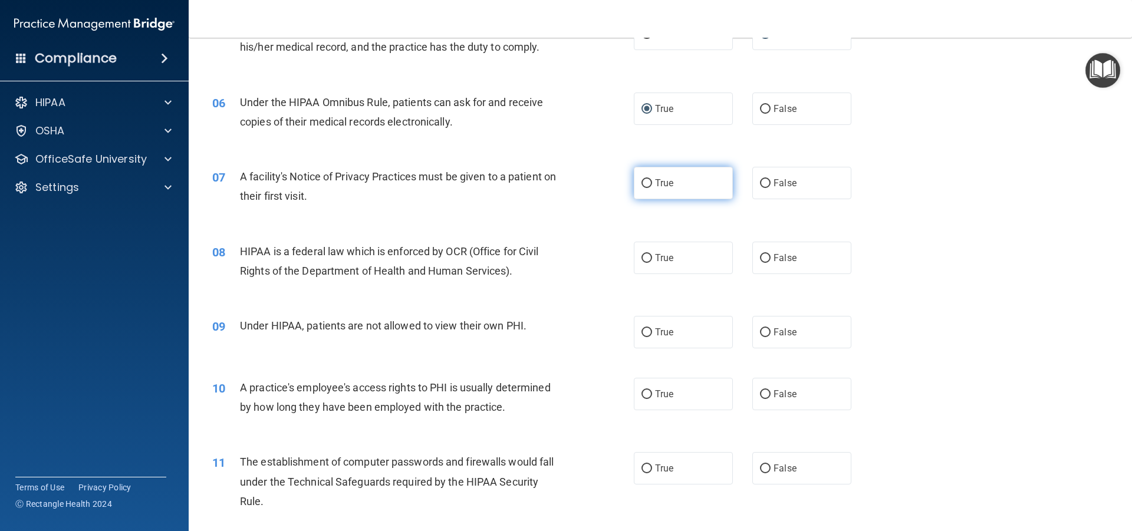
click at [641, 183] on input "True" at bounding box center [646, 183] width 11 height 9
radio input "true"
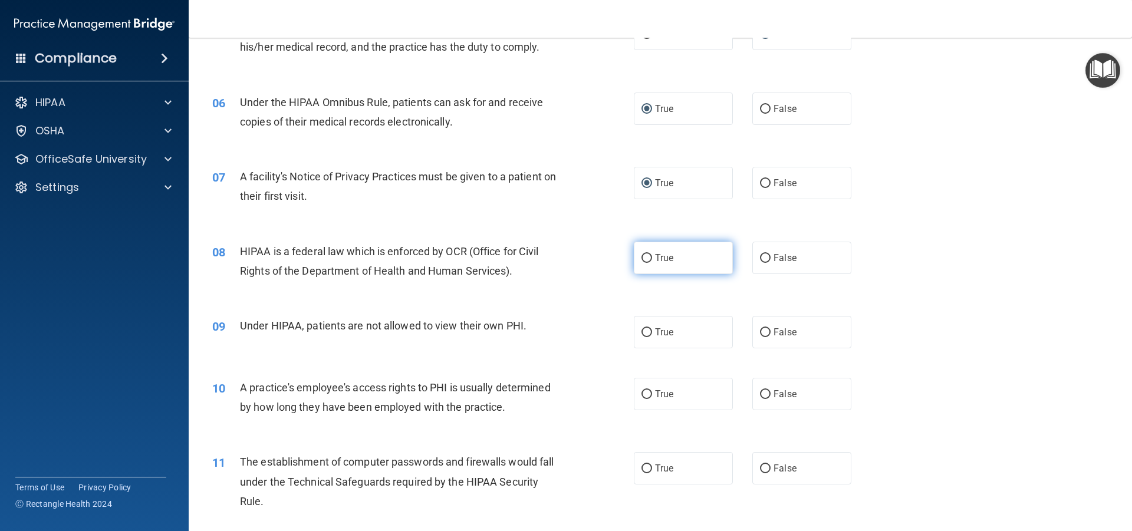
click at [644, 255] on input "True" at bounding box center [646, 258] width 11 height 9
radio input "true"
click at [760, 331] on input "False" at bounding box center [765, 332] width 11 height 9
radio input "true"
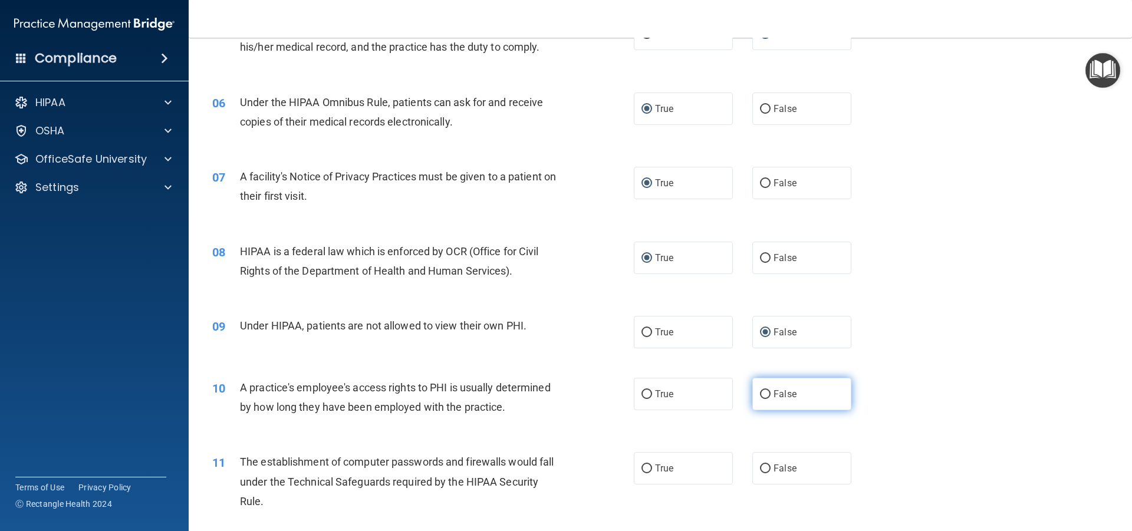
click at [760, 396] on input "False" at bounding box center [765, 394] width 11 height 9
radio input "true"
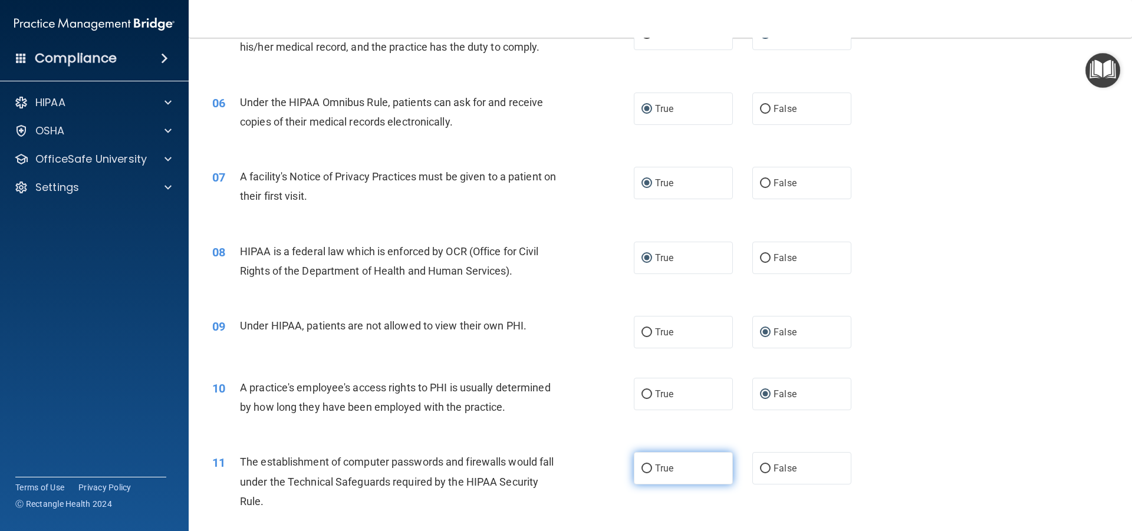
click at [644, 467] on input "True" at bounding box center [646, 469] width 11 height 9
radio input "true"
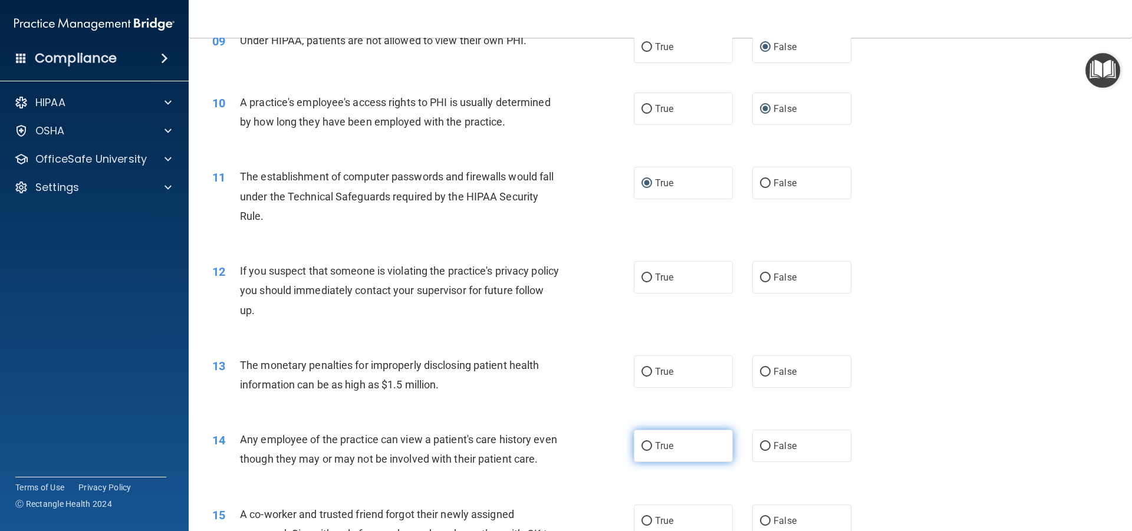
scroll to position [766, 0]
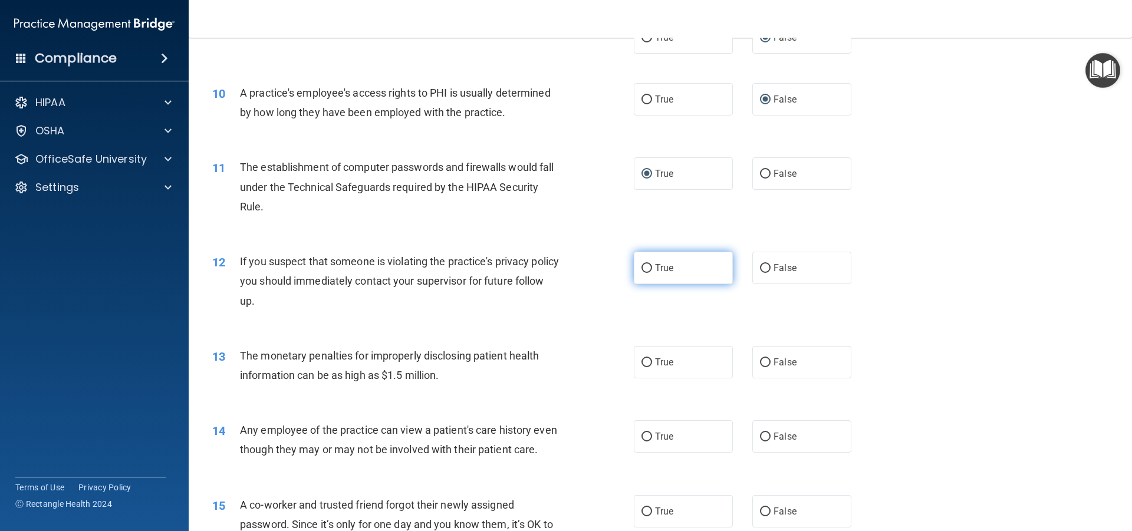
click at [644, 266] on input "True" at bounding box center [646, 268] width 11 height 9
radio input "true"
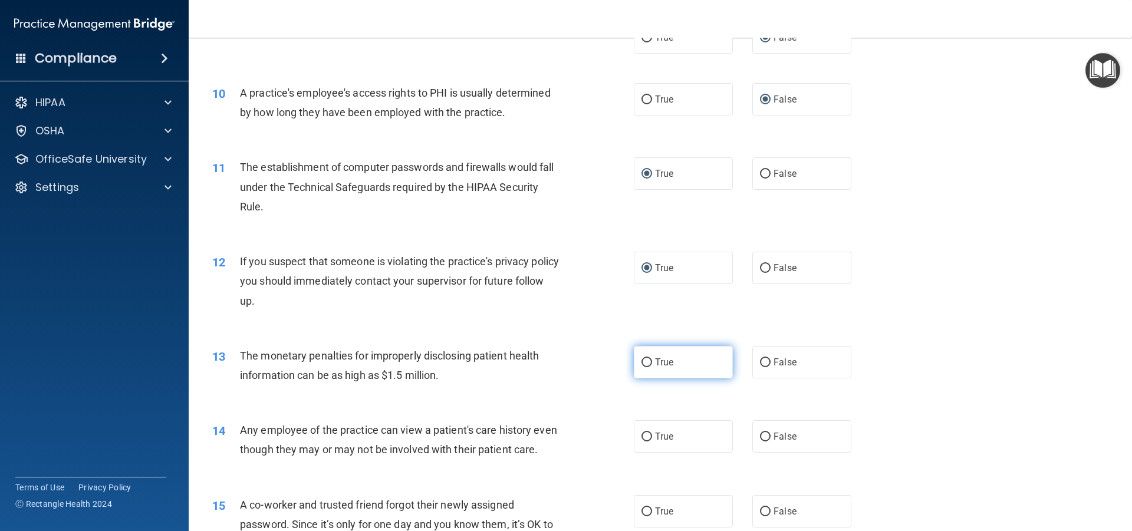
click at [641, 362] on input "True" at bounding box center [646, 362] width 11 height 9
radio input "true"
click at [760, 437] on input "False" at bounding box center [765, 437] width 11 height 9
radio input "true"
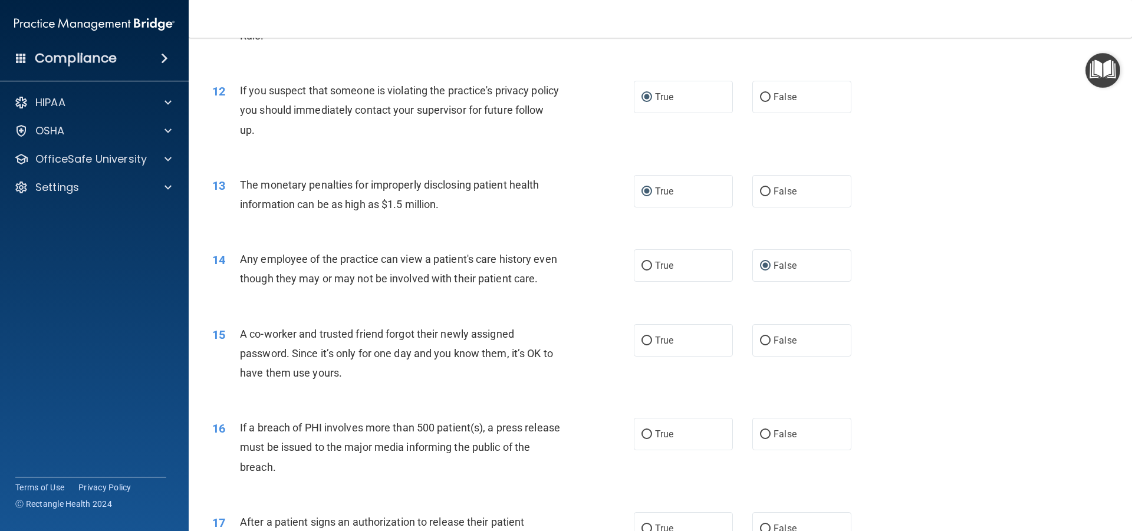
scroll to position [1002, 0]
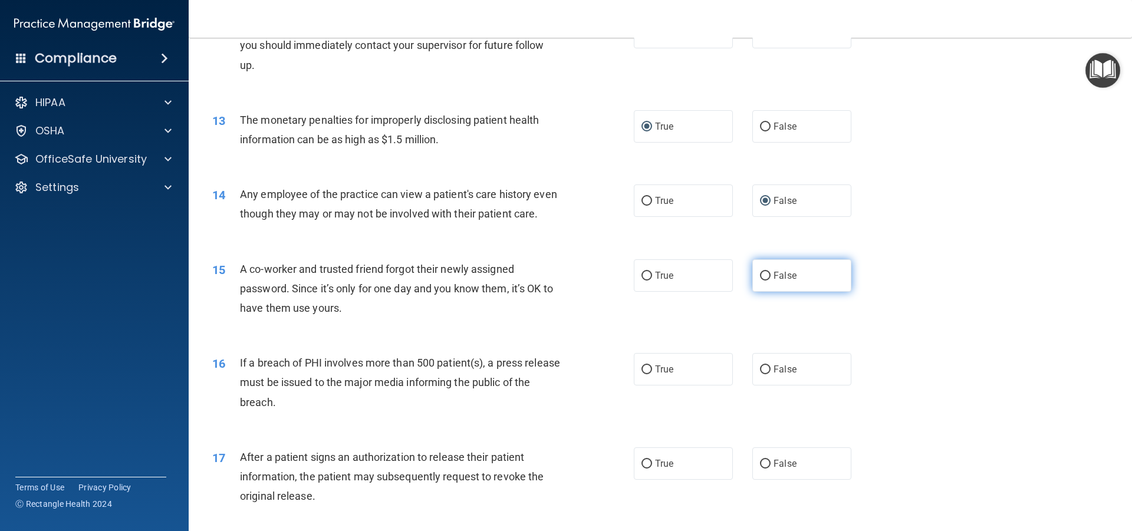
click at [760, 281] on input "False" at bounding box center [765, 276] width 11 height 9
radio input "true"
click at [645, 374] on input "True" at bounding box center [646, 369] width 11 height 9
radio input "true"
drag, startPoint x: 643, startPoint y: 481, endPoint x: 667, endPoint y: 465, distance: 29.3
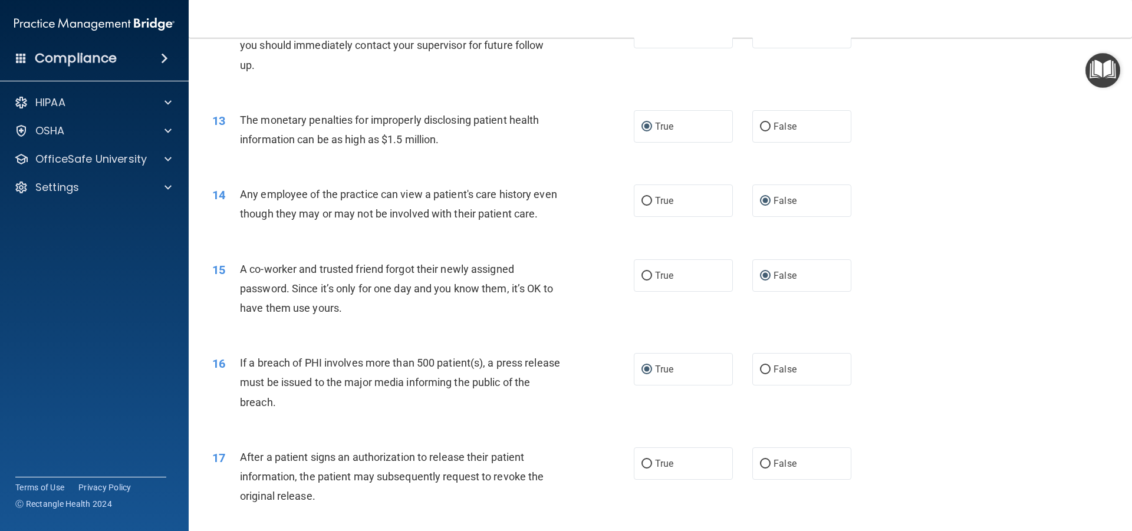
click at [643, 469] on input "True" at bounding box center [646, 464] width 11 height 9
radio input "true"
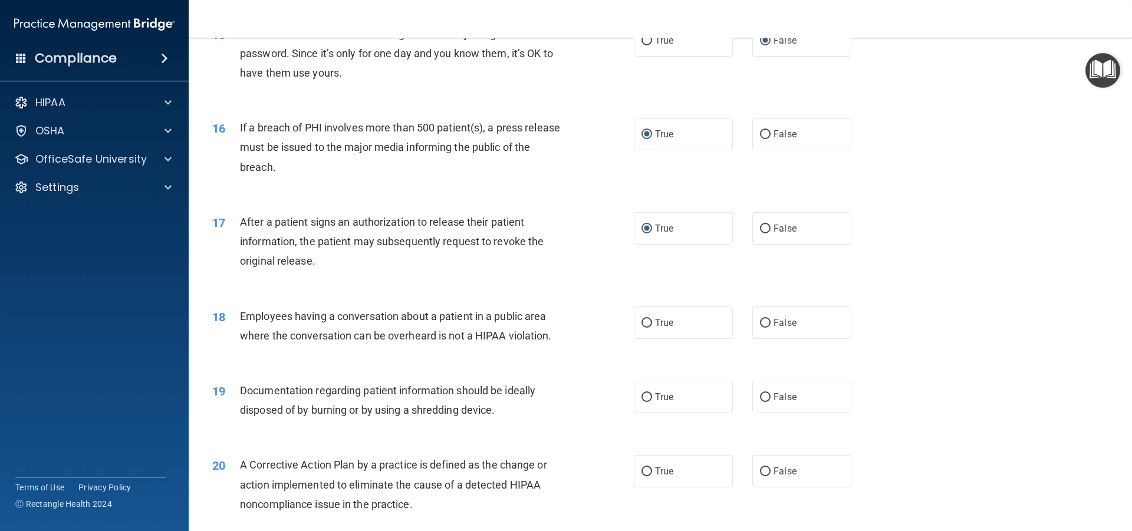
scroll to position [1238, 0]
click at [763, 327] on input "False" at bounding box center [765, 322] width 11 height 9
radio input "true"
click at [643, 401] on input "True" at bounding box center [646, 397] width 11 height 9
radio input "true"
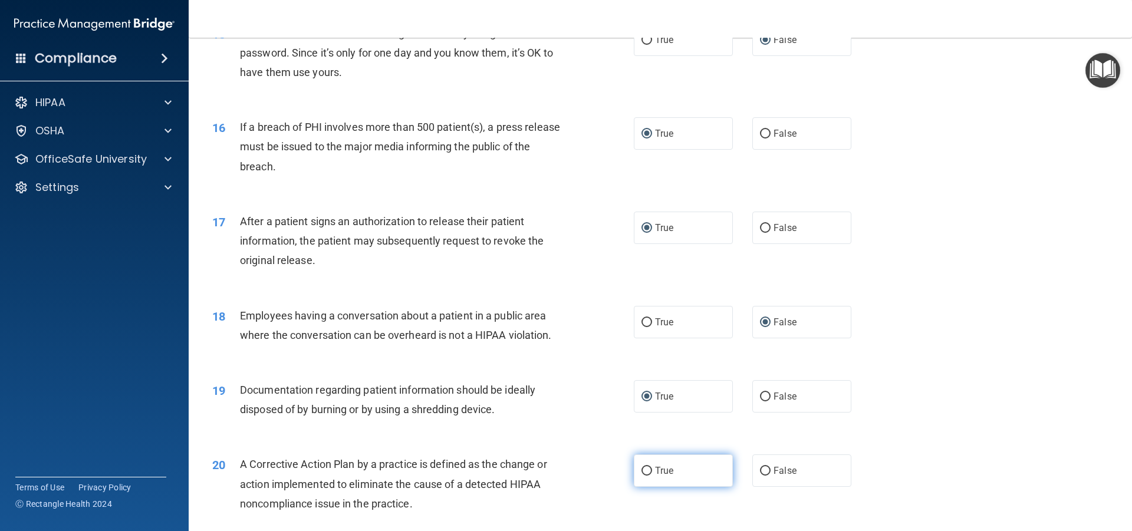
click at [643, 476] on input "True" at bounding box center [646, 471] width 11 height 9
radio input "true"
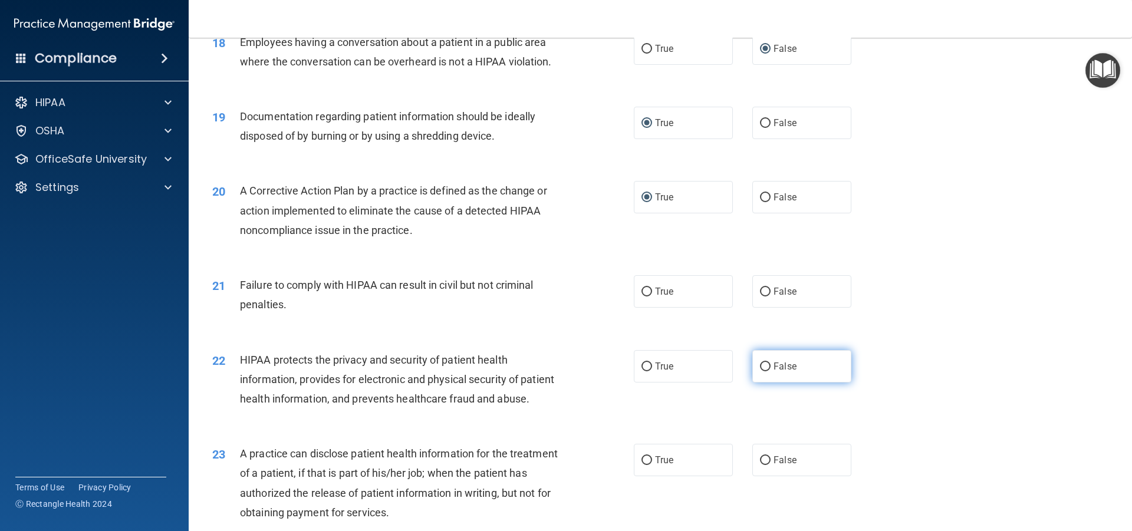
scroll to position [1533, 0]
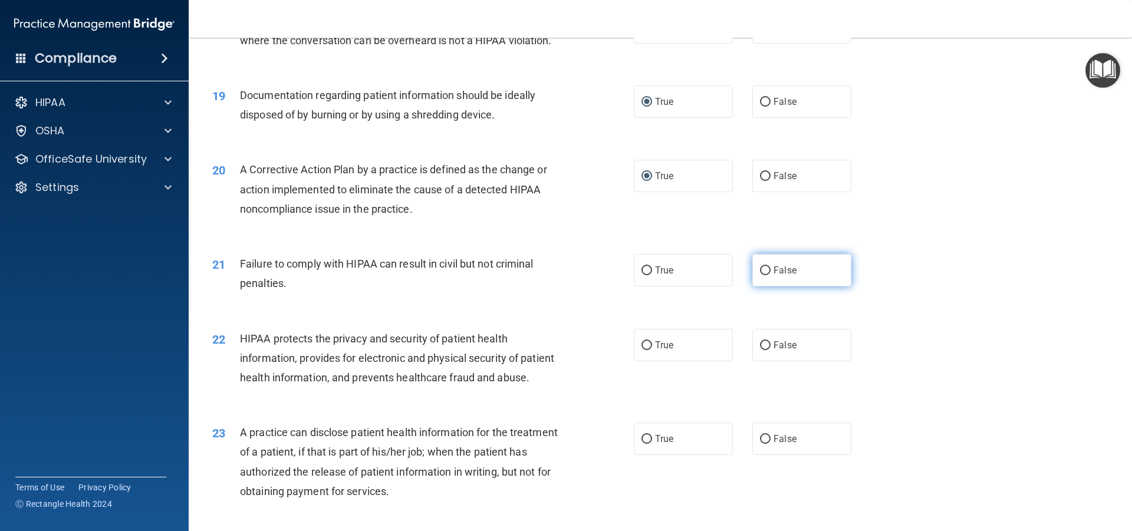
click at [760, 275] on input "False" at bounding box center [765, 270] width 11 height 9
radio input "true"
click at [645, 350] on input "True" at bounding box center [646, 345] width 11 height 9
radio input "true"
click at [760, 444] on input "False" at bounding box center [765, 439] width 11 height 9
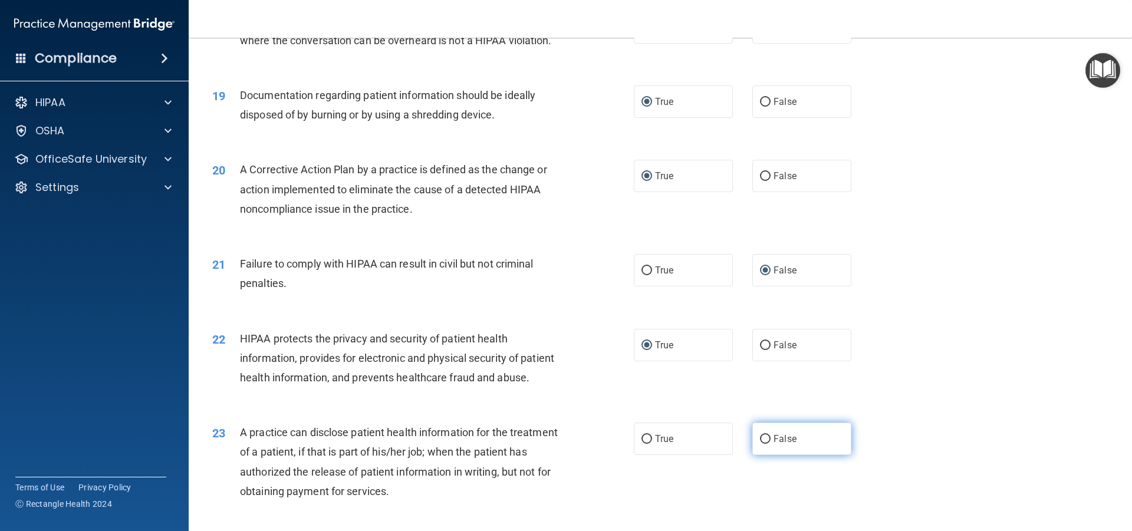
radio input "true"
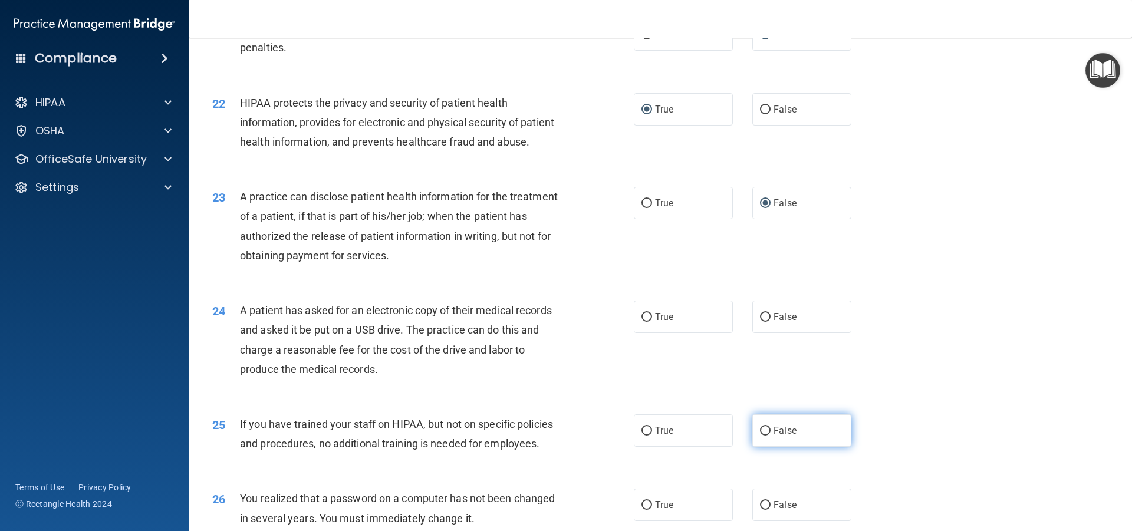
scroll to position [1886, 0]
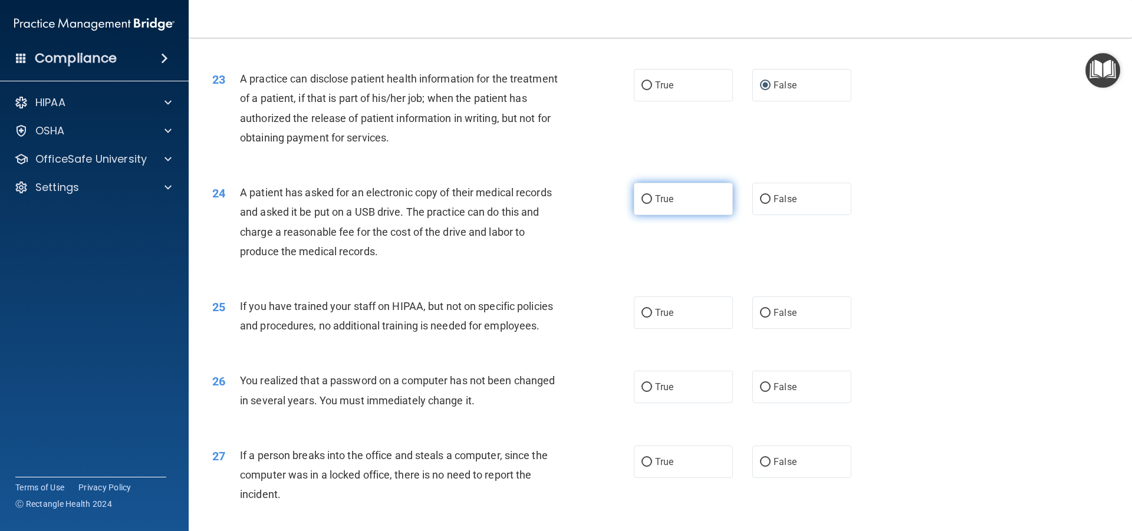
click at [646, 204] on input "True" at bounding box center [646, 199] width 11 height 9
radio input "true"
click at [760, 318] on input "False" at bounding box center [765, 313] width 11 height 9
radio input "true"
click at [644, 392] on input "True" at bounding box center [646, 387] width 11 height 9
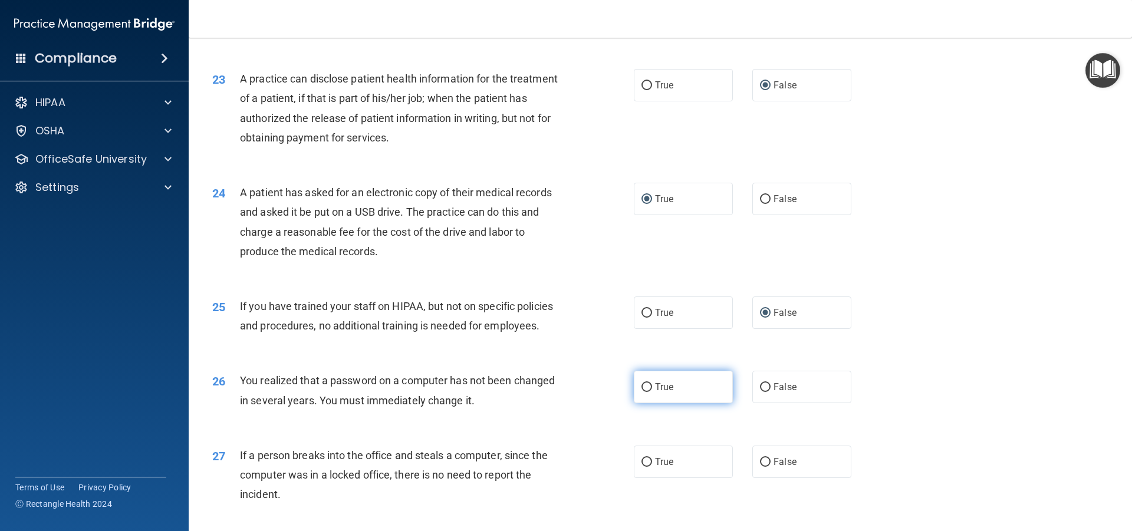
radio input "true"
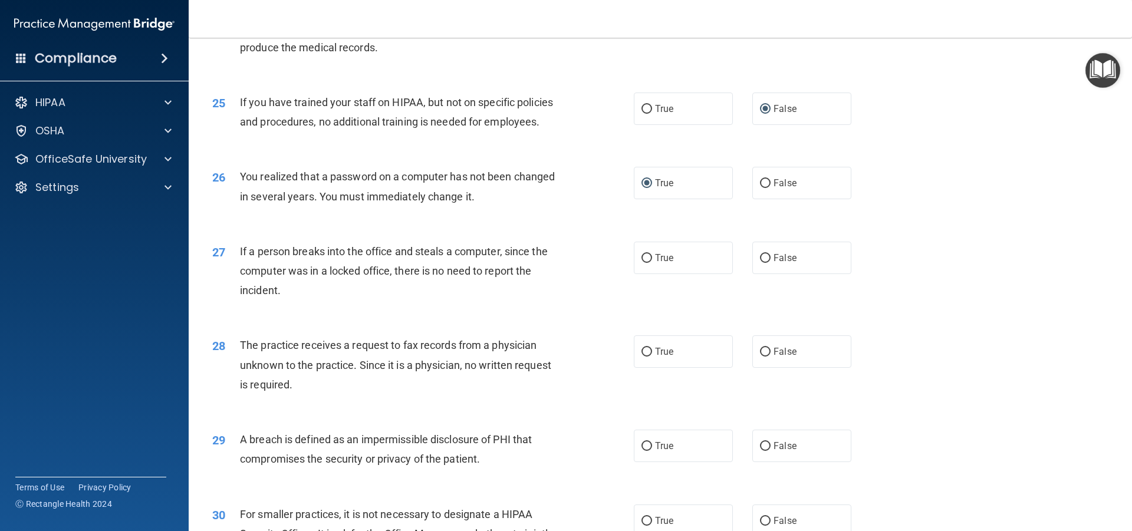
scroll to position [2122, 0]
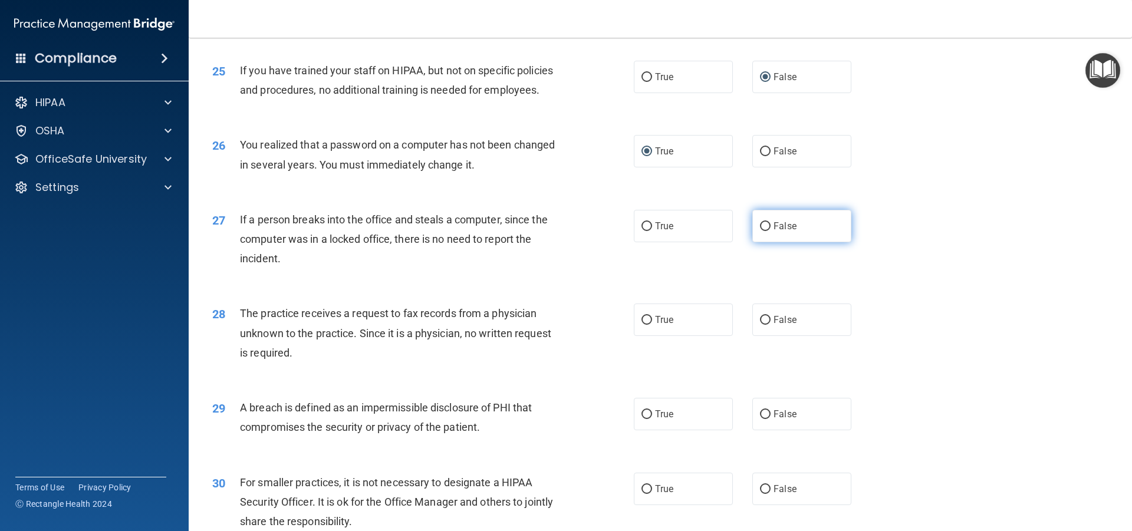
click at [760, 231] on input "False" at bounding box center [765, 226] width 11 height 9
radio input "true"
click at [762, 325] on input "False" at bounding box center [765, 320] width 11 height 9
radio input "true"
click at [641, 419] on input "True" at bounding box center [646, 414] width 11 height 9
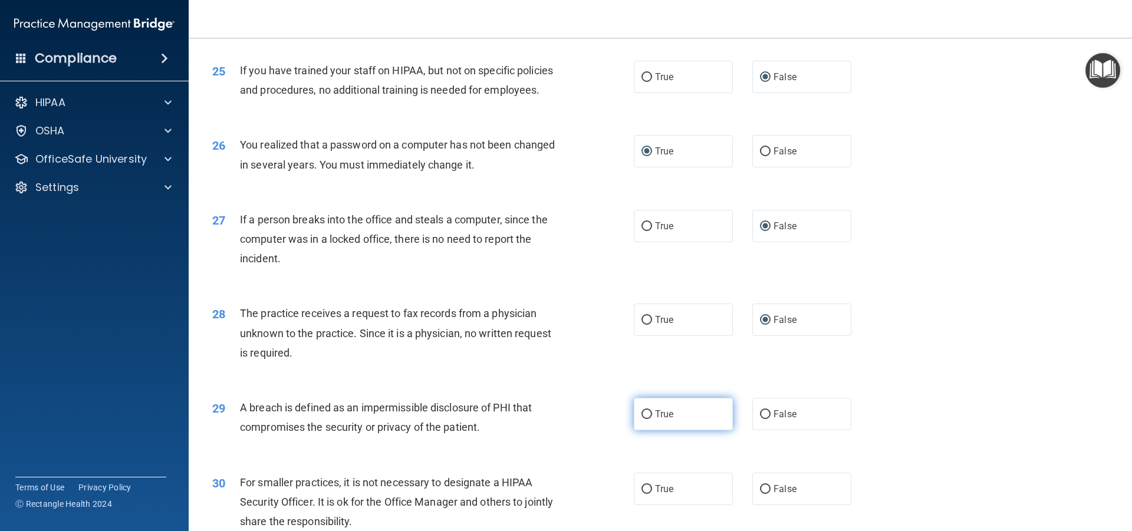
radio input "true"
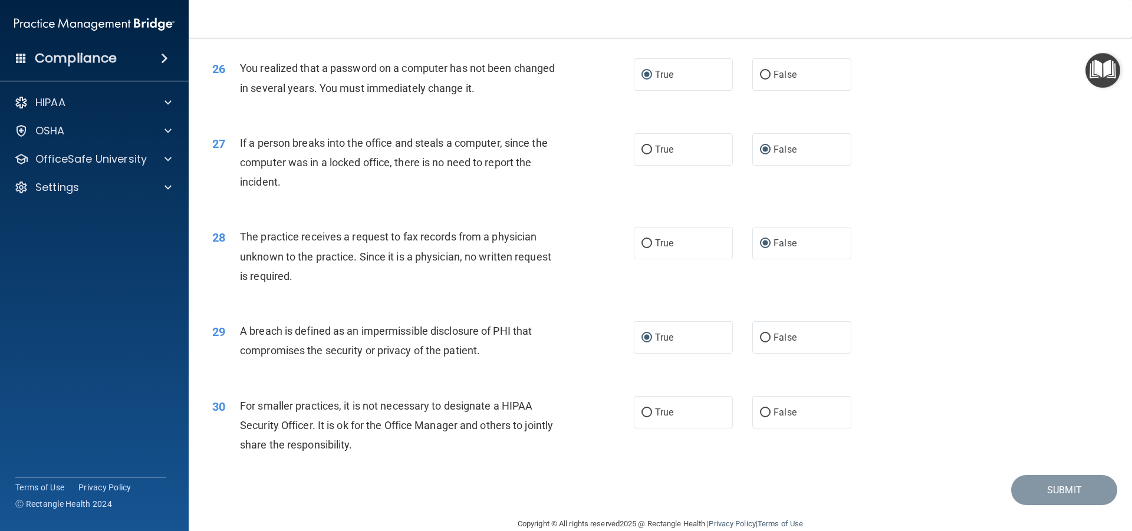
scroll to position [2259, 0]
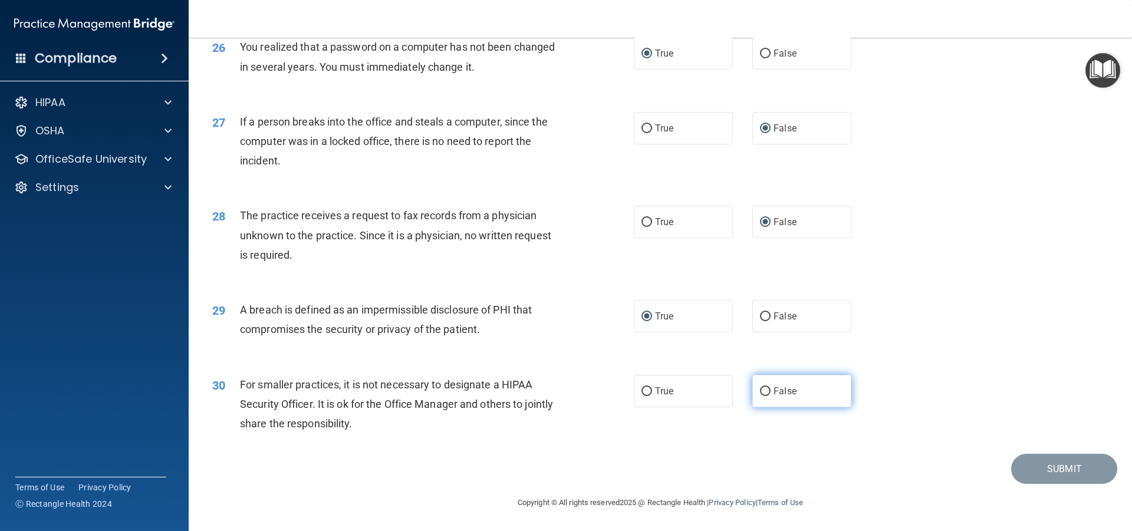
click at [760, 390] on input "False" at bounding box center [765, 391] width 11 height 9
radio input "true"
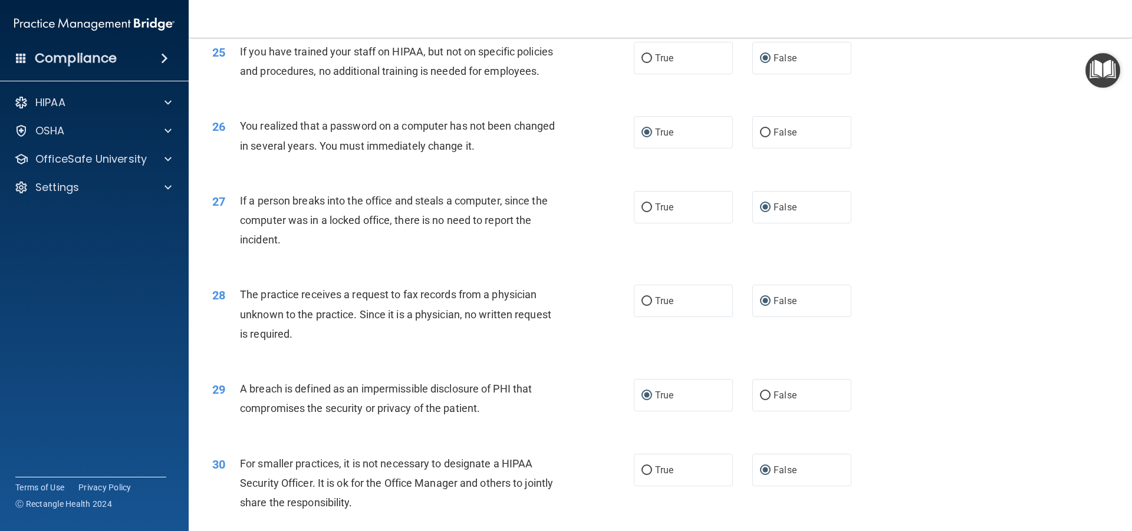
scroll to position [2200, 0]
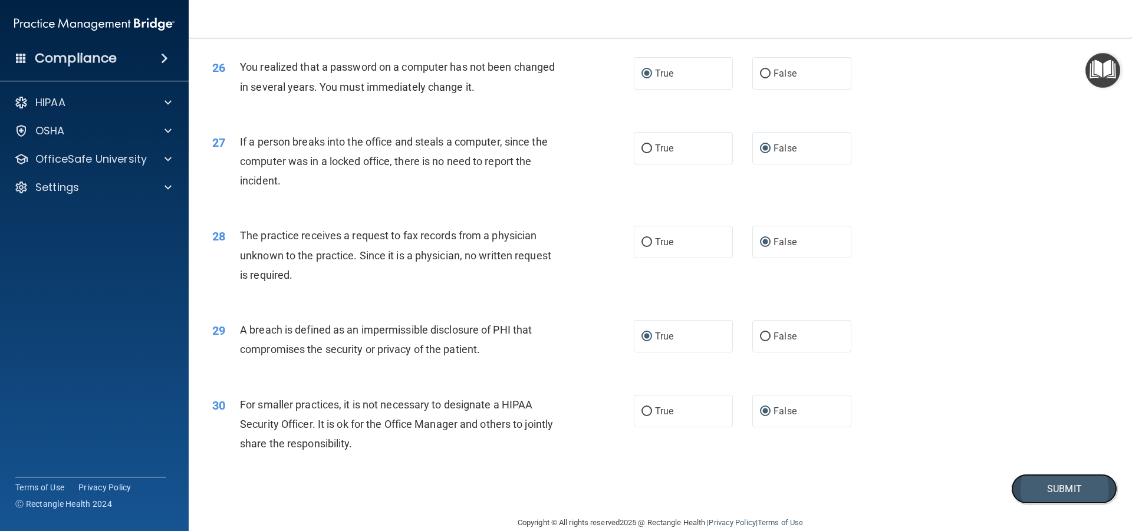
click at [1027, 504] on button "Submit" at bounding box center [1064, 489] width 106 height 30
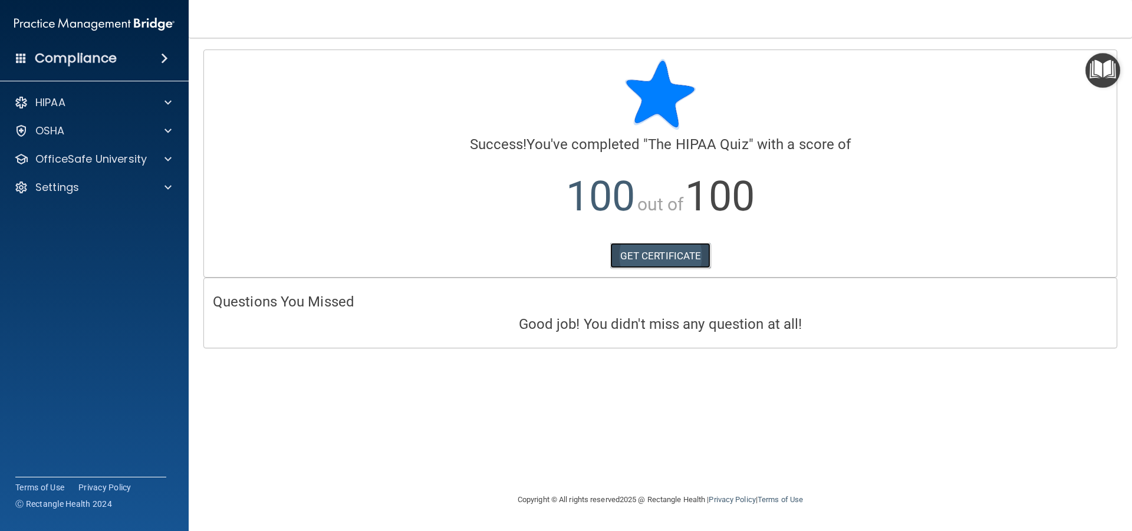
click at [631, 253] on link "GET CERTIFICATE" at bounding box center [660, 256] width 101 height 26
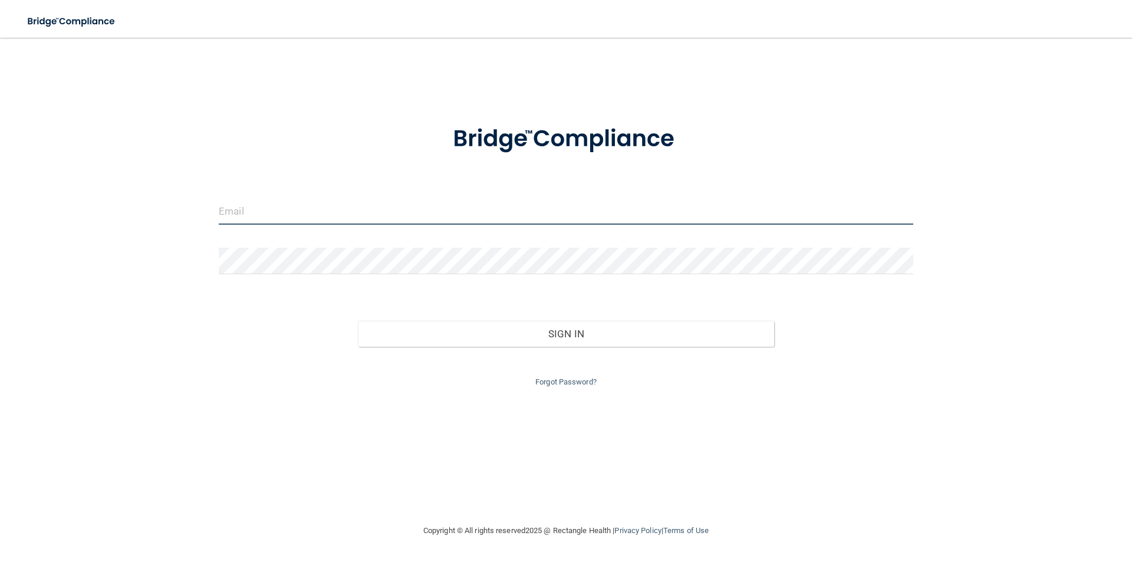
click at [281, 214] on input "email" at bounding box center [566, 211] width 694 height 27
type input "[EMAIL_ADDRESS][DOMAIN_NAME]"
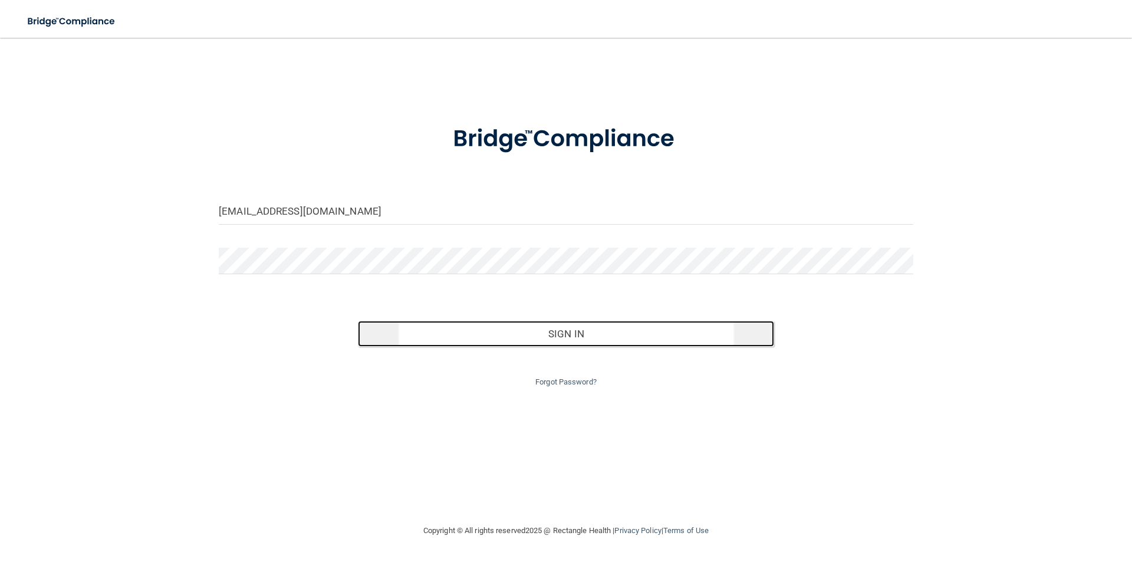
click at [574, 335] on button "Sign In" at bounding box center [566, 334] width 417 height 26
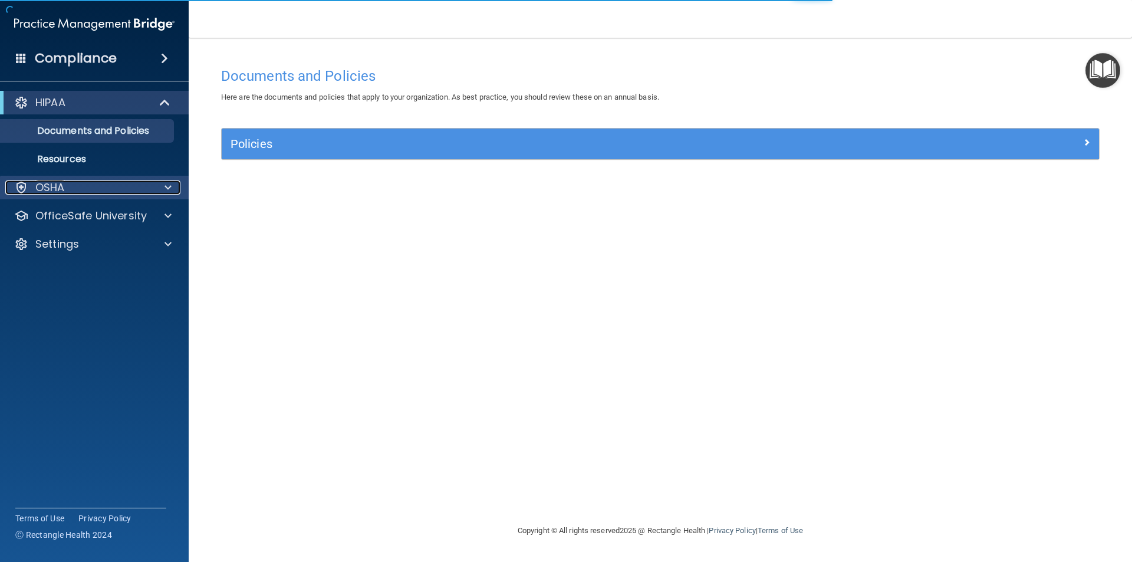
click at [168, 190] on span at bounding box center [167, 187] width 7 height 14
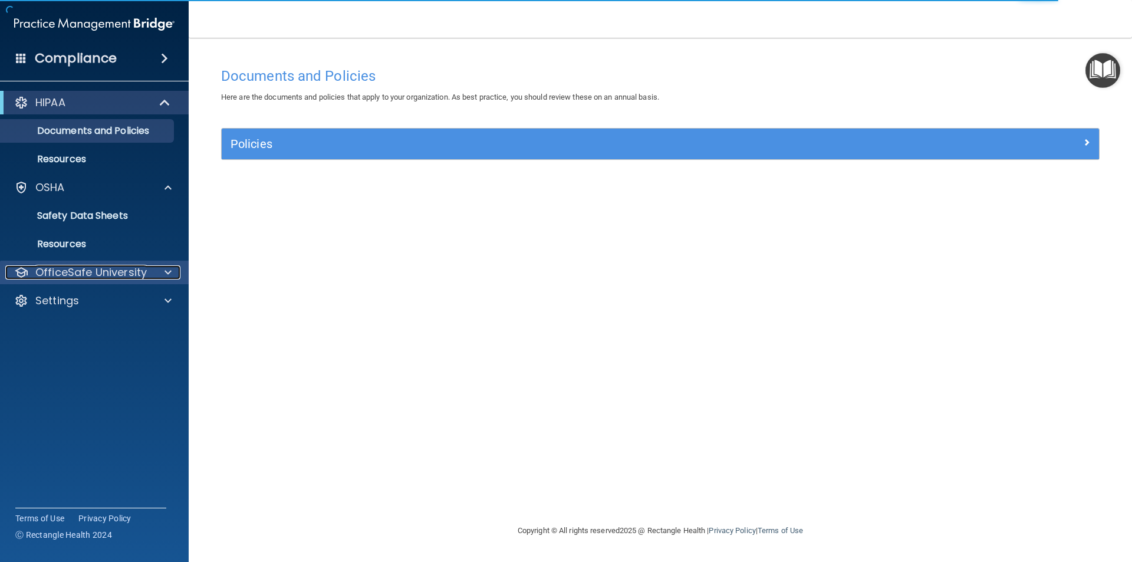
click at [160, 272] on div at bounding box center [165, 272] width 29 height 14
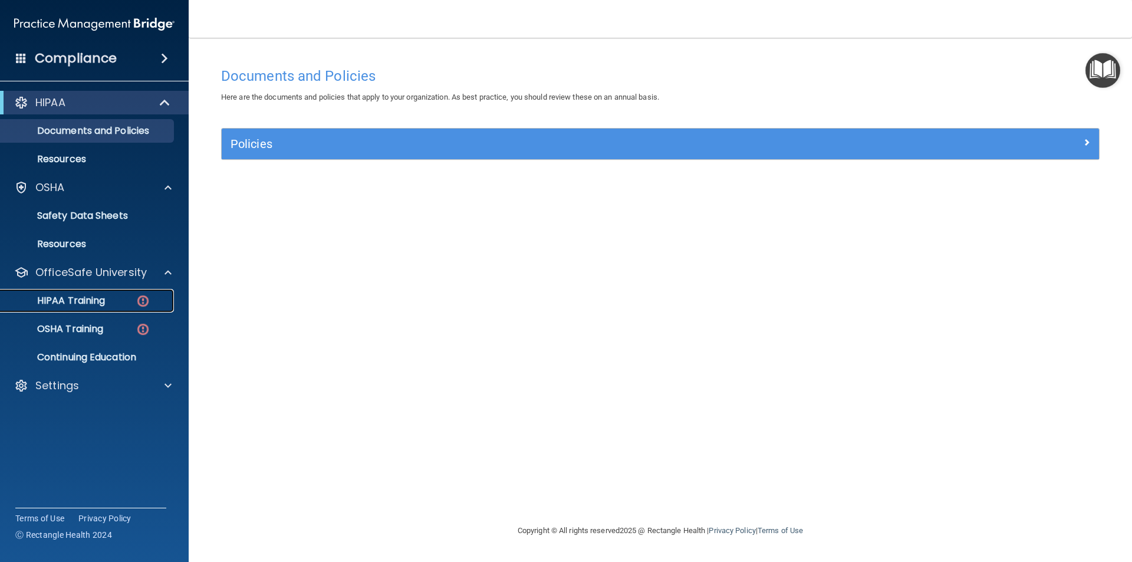
click at [110, 302] on div "HIPAA Training" at bounding box center [88, 301] width 161 height 12
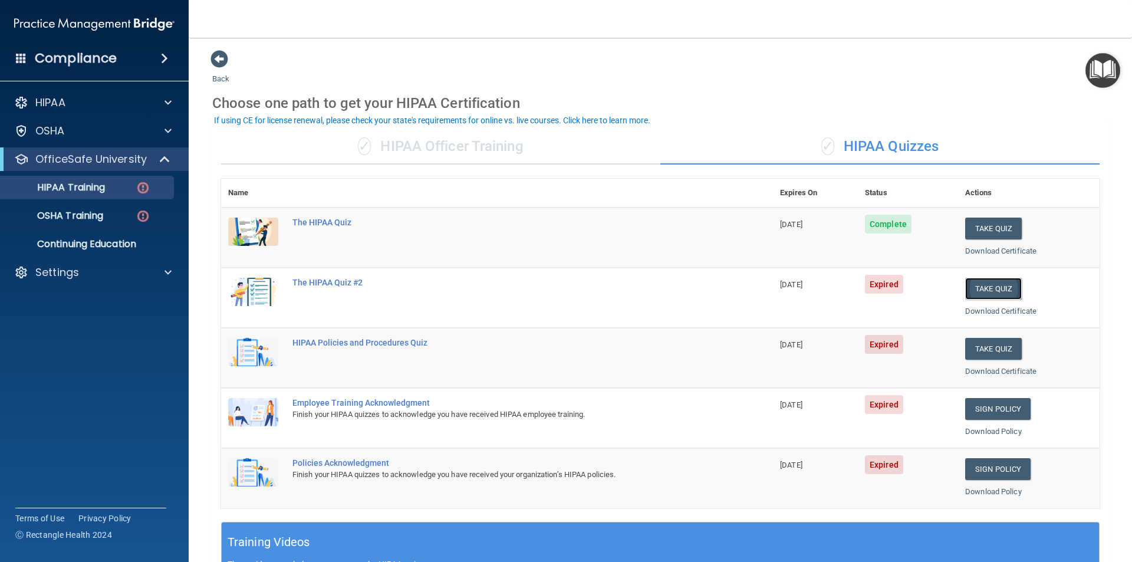
click at [996, 286] on button "Take Quiz" at bounding box center [993, 289] width 57 height 22
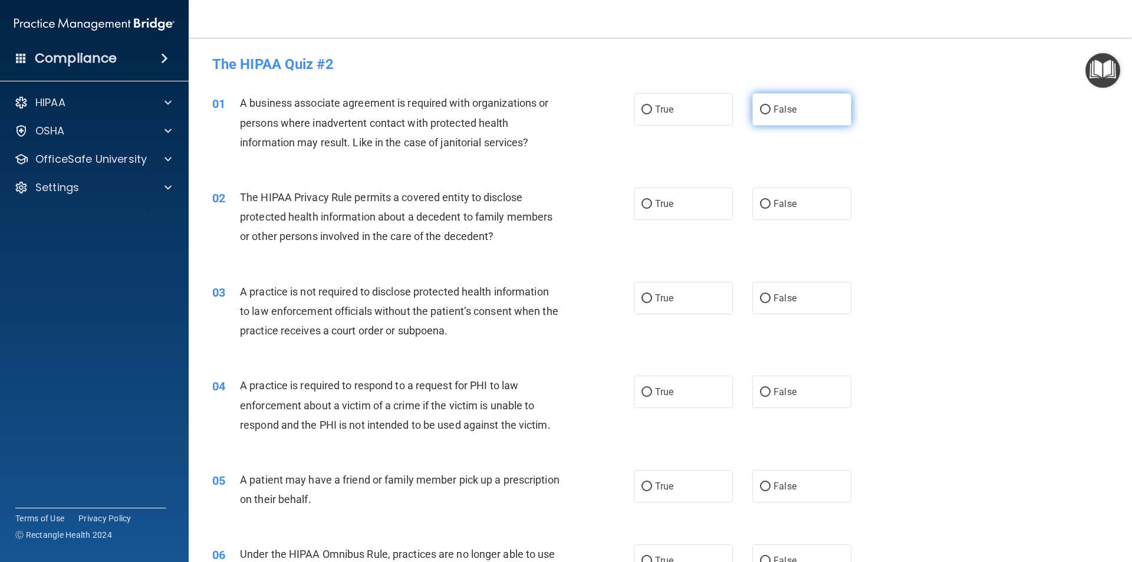
click at [760, 111] on input "False" at bounding box center [765, 110] width 11 height 9
radio input "true"
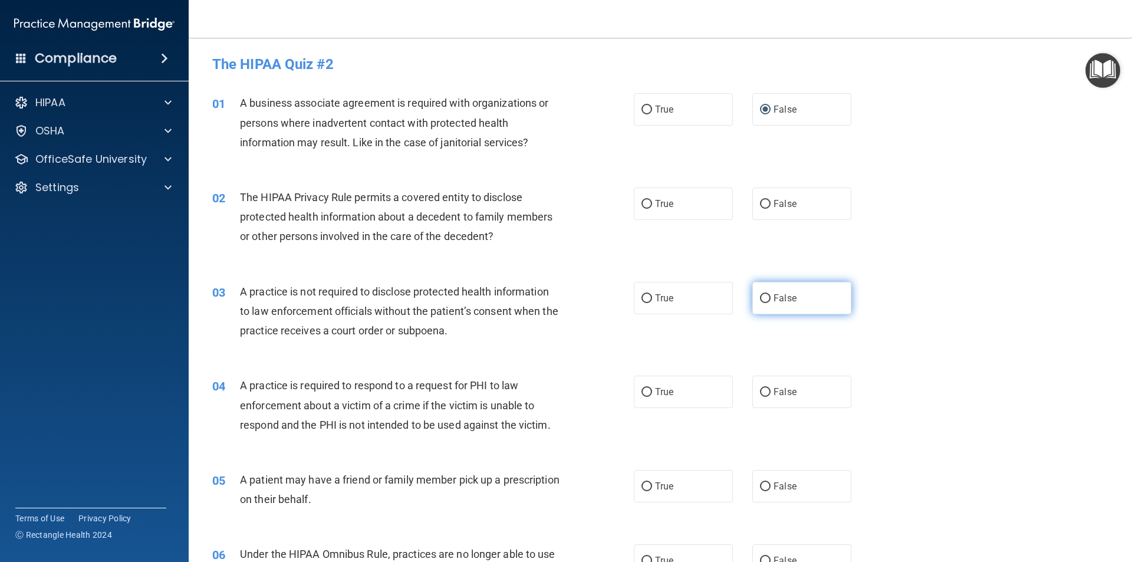
click at [760, 297] on input "False" at bounding box center [765, 298] width 11 height 9
radio input "true"
click at [760, 558] on input "False" at bounding box center [765, 560] width 11 height 9
radio input "true"
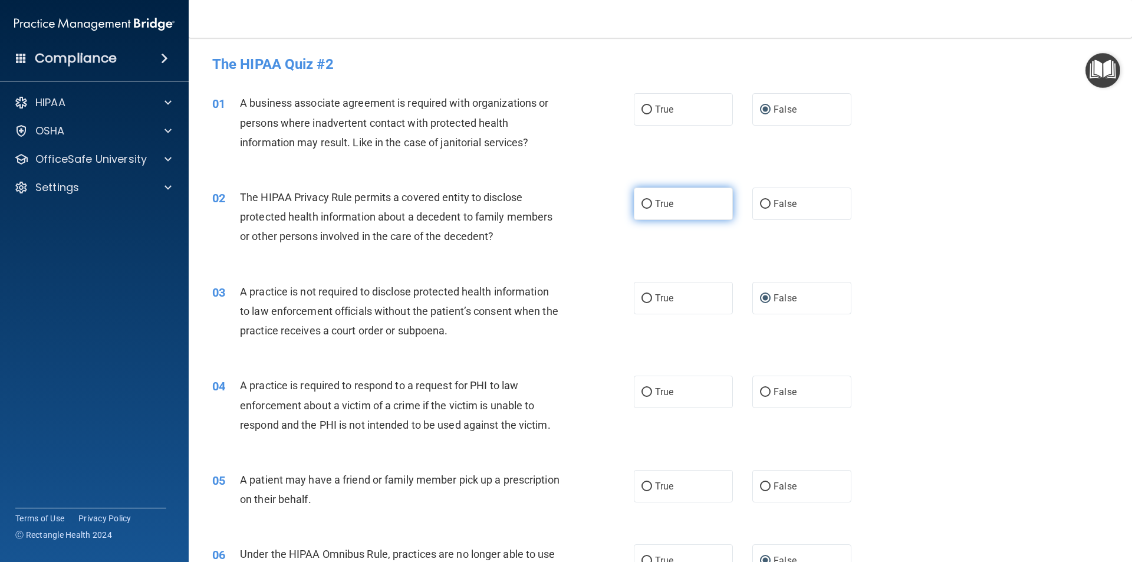
click at [644, 203] on input "True" at bounding box center [646, 204] width 11 height 9
radio input "true"
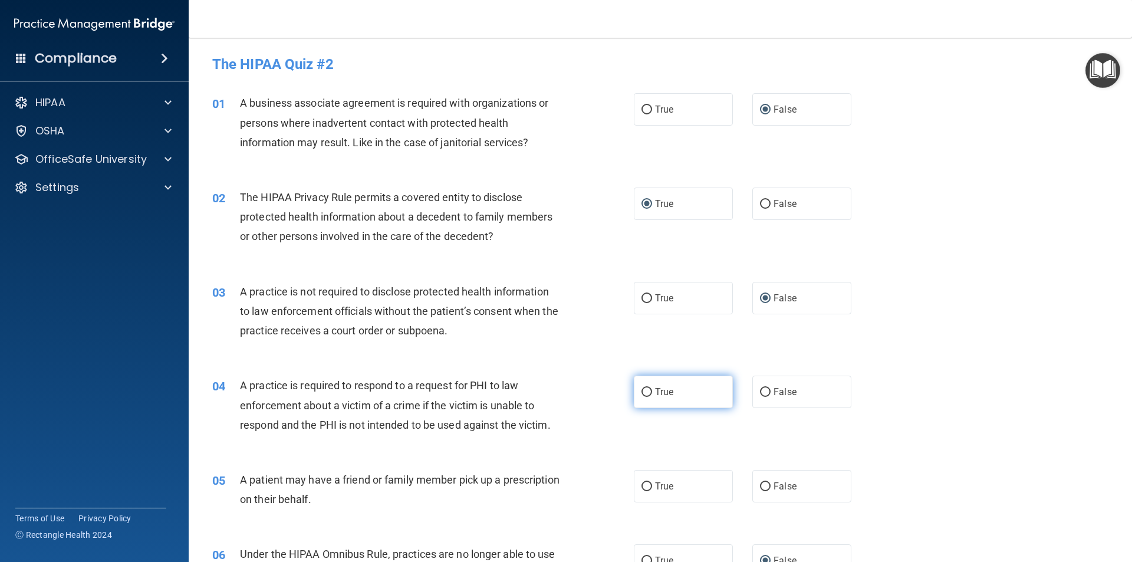
click at [641, 393] on input "True" at bounding box center [646, 392] width 11 height 9
radio input "true"
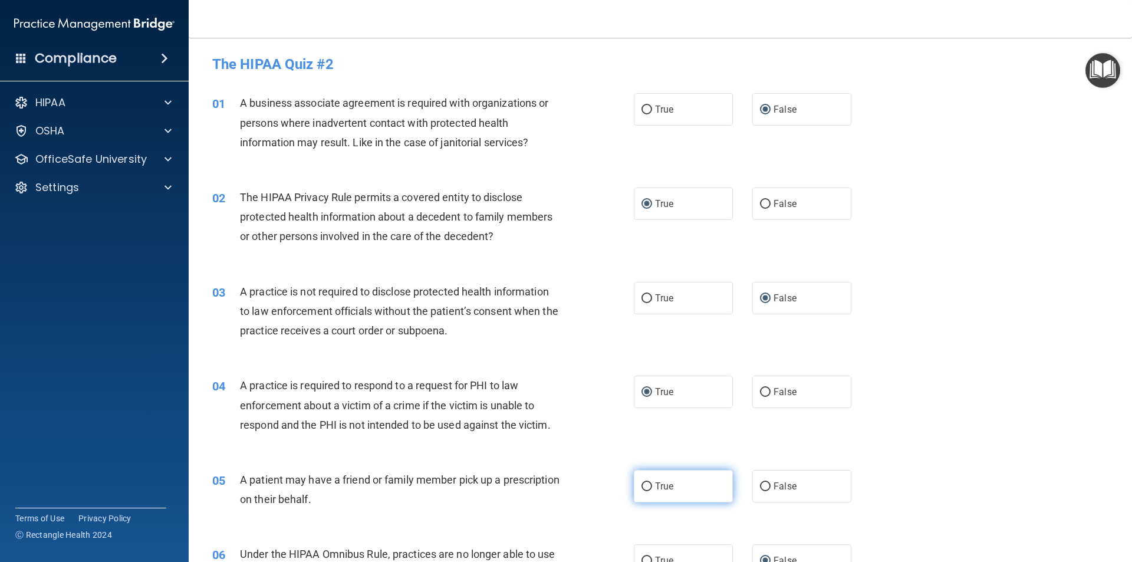
click at [643, 484] on input "True" at bounding box center [646, 486] width 11 height 9
radio input "true"
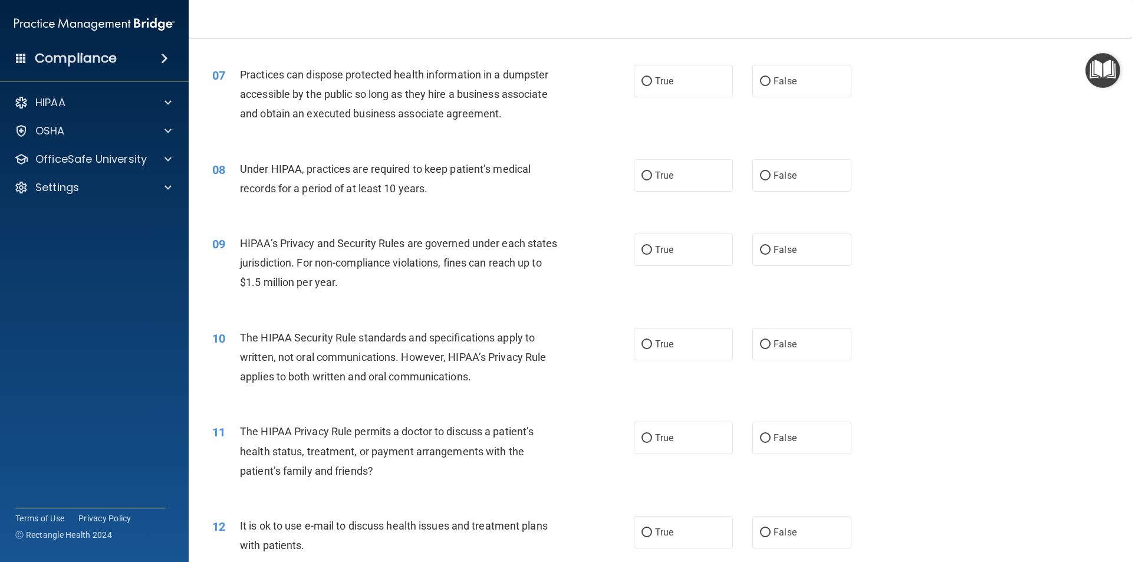
scroll to position [589, 0]
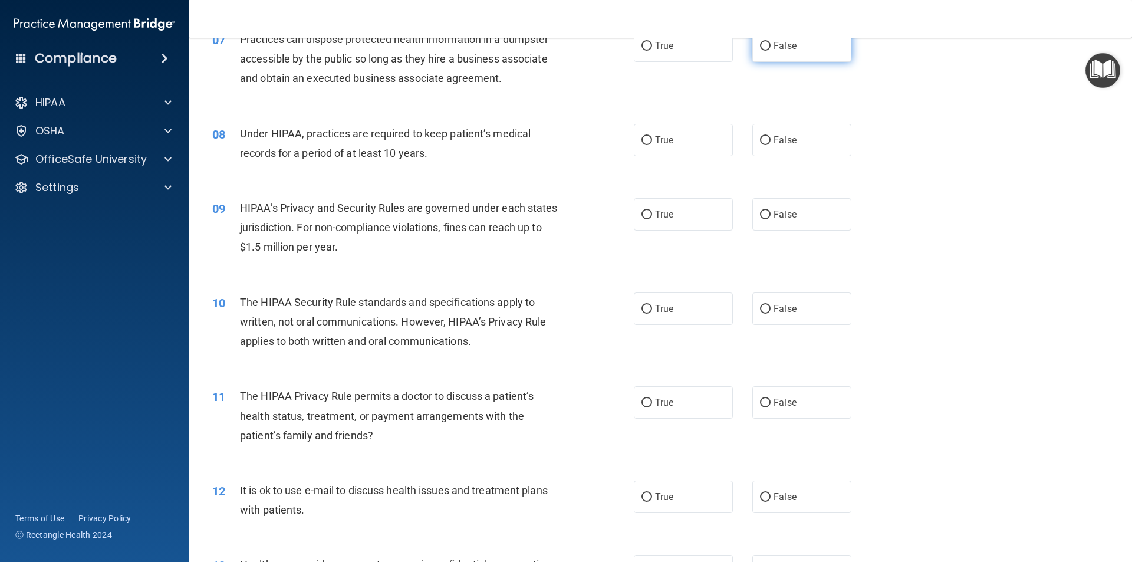
click at [760, 43] on input "False" at bounding box center [765, 46] width 11 height 9
radio input "true"
click at [760, 143] on input "False" at bounding box center [765, 140] width 11 height 9
radio input "true"
click at [760, 213] on input "False" at bounding box center [765, 214] width 11 height 9
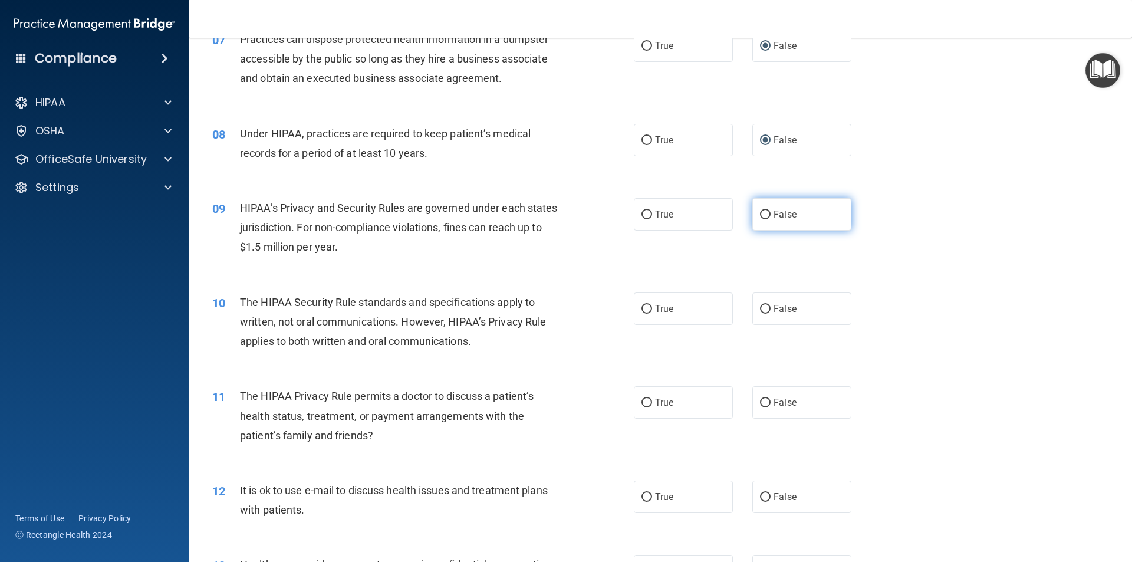
radio input "true"
click at [641, 310] on input "True" at bounding box center [646, 309] width 11 height 9
radio input "true"
click at [643, 402] on input "True" at bounding box center [646, 402] width 11 height 9
radio input "true"
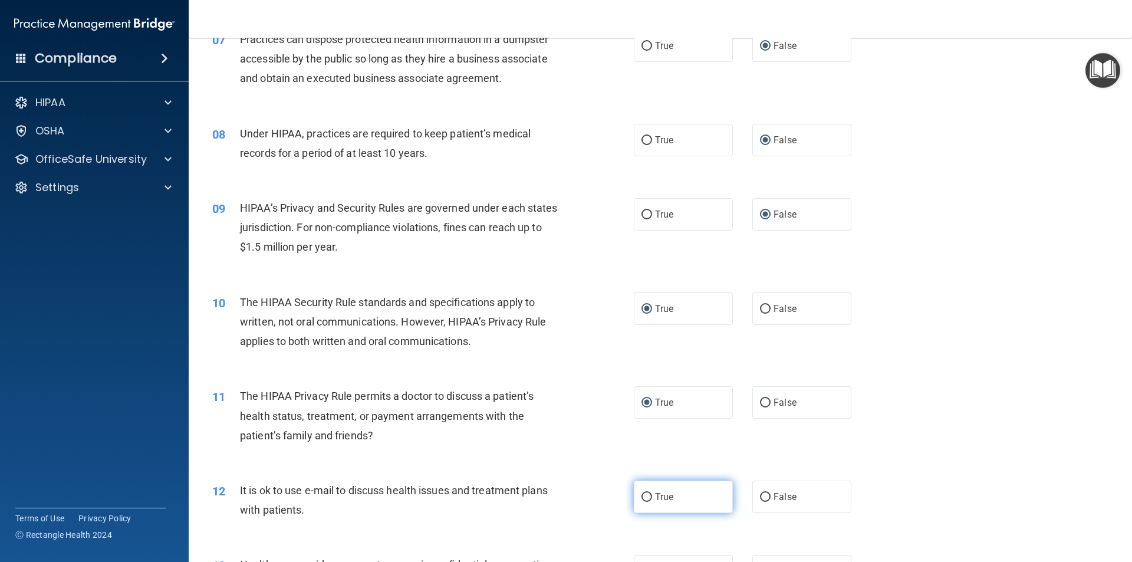
click at [644, 493] on input "True" at bounding box center [646, 497] width 11 height 9
radio input "true"
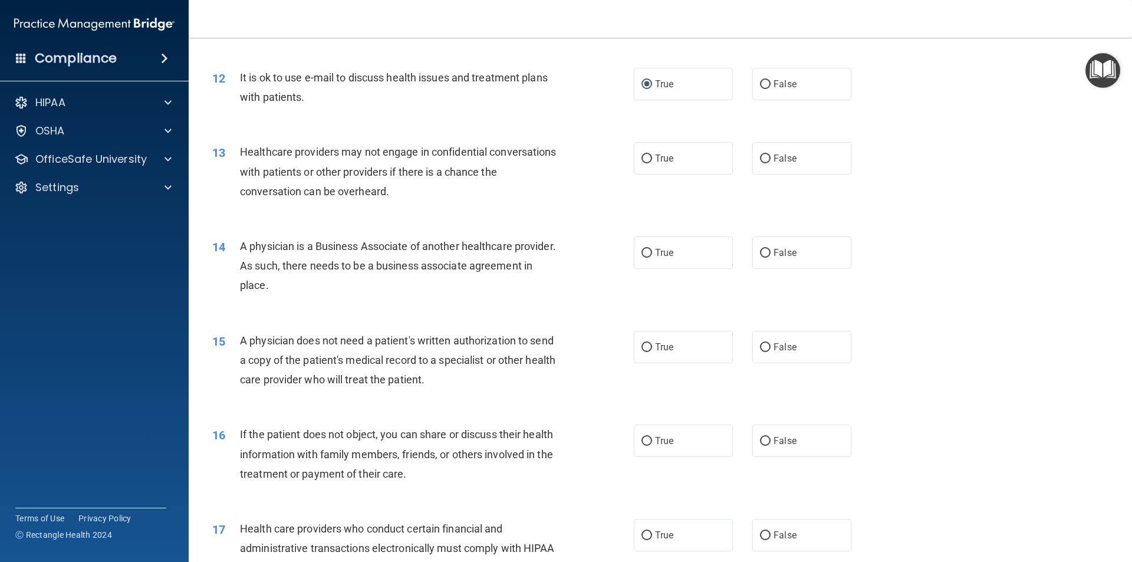
scroll to position [1061, 0]
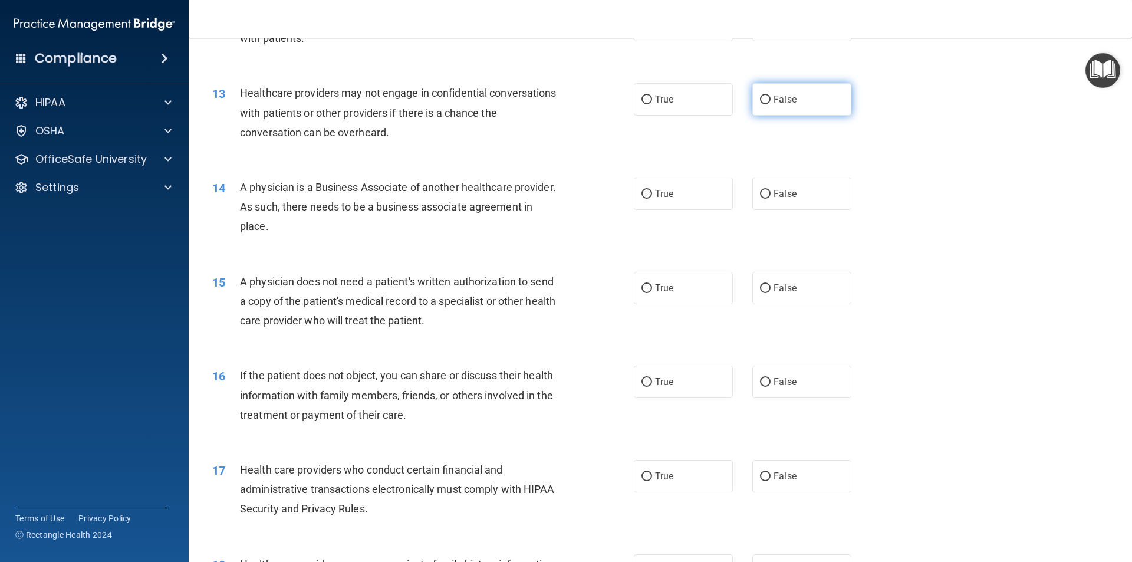
click at [762, 99] on input "False" at bounding box center [765, 99] width 11 height 9
radio input "true"
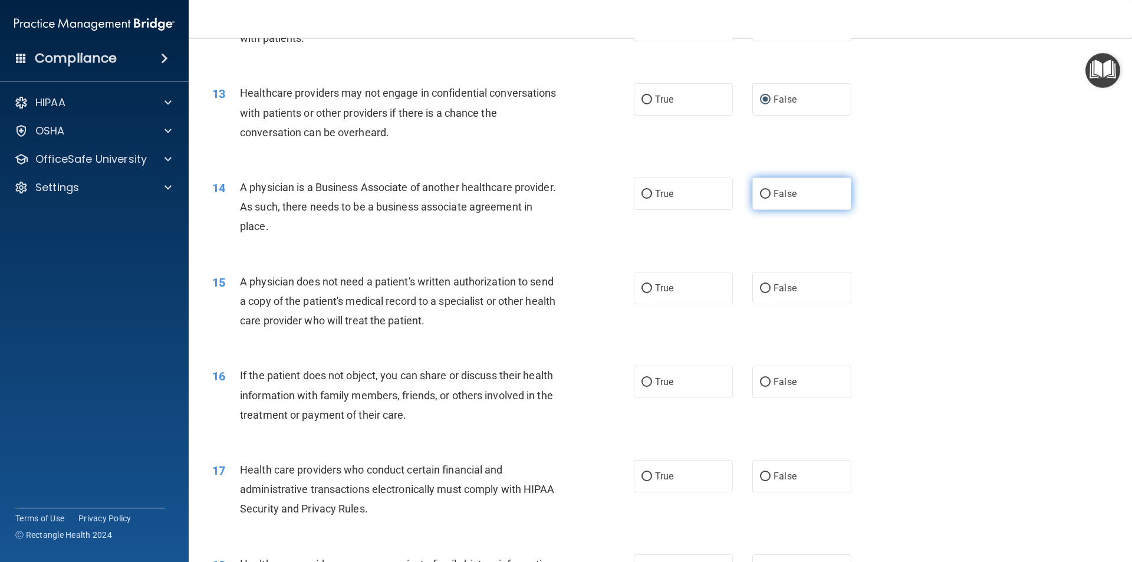
click at [760, 192] on input "False" at bounding box center [765, 194] width 11 height 9
radio input "true"
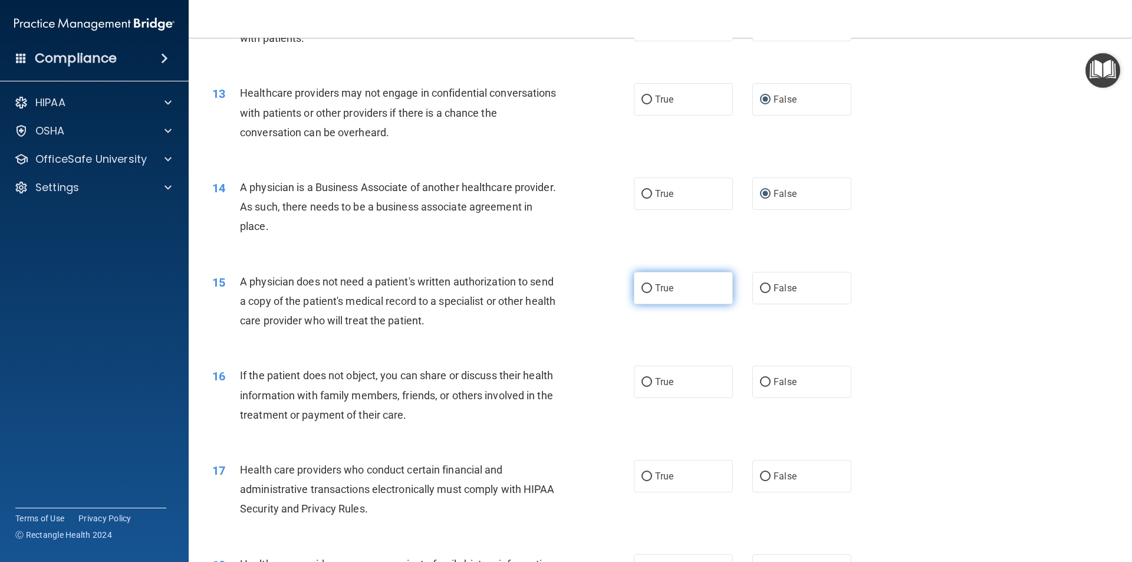
click at [645, 289] on input "True" at bounding box center [646, 288] width 11 height 9
radio input "true"
click at [641, 383] on input "True" at bounding box center [646, 382] width 11 height 9
radio input "true"
click at [642, 477] on input "True" at bounding box center [646, 476] width 11 height 9
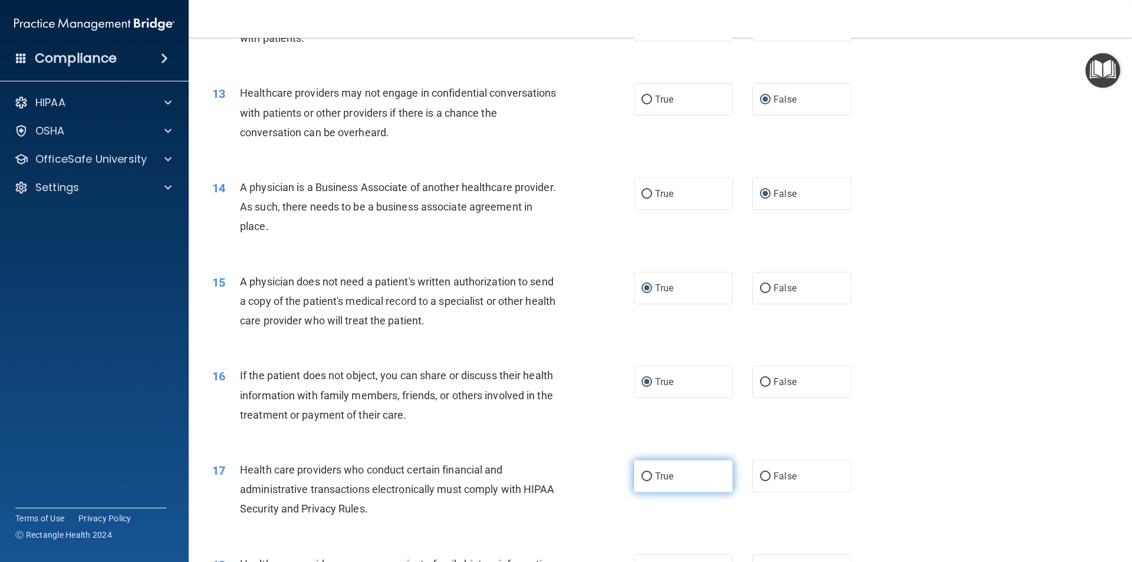
radio input "true"
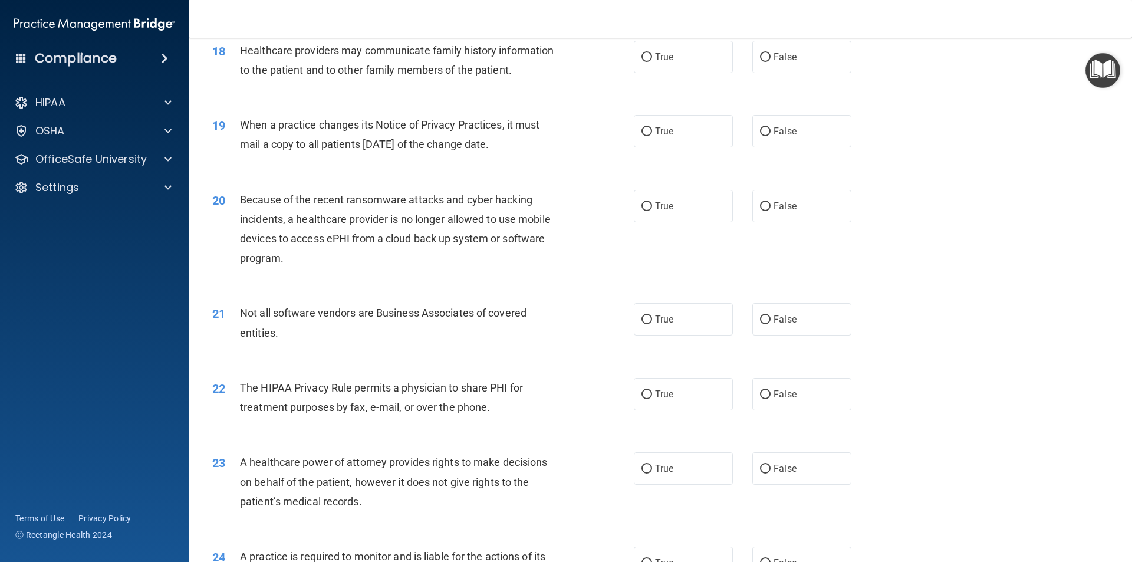
scroll to position [1592, 0]
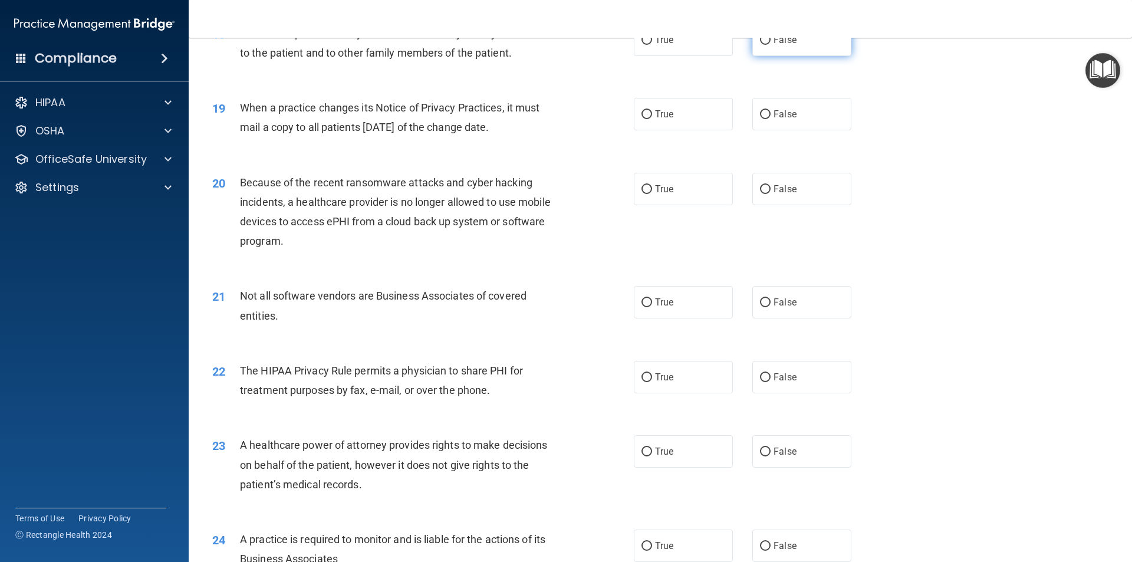
click at [761, 39] on input "False" at bounding box center [765, 40] width 11 height 9
radio input "true"
click at [760, 113] on input "False" at bounding box center [765, 114] width 11 height 9
radio input "true"
click at [760, 187] on input "False" at bounding box center [765, 189] width 11 height 9
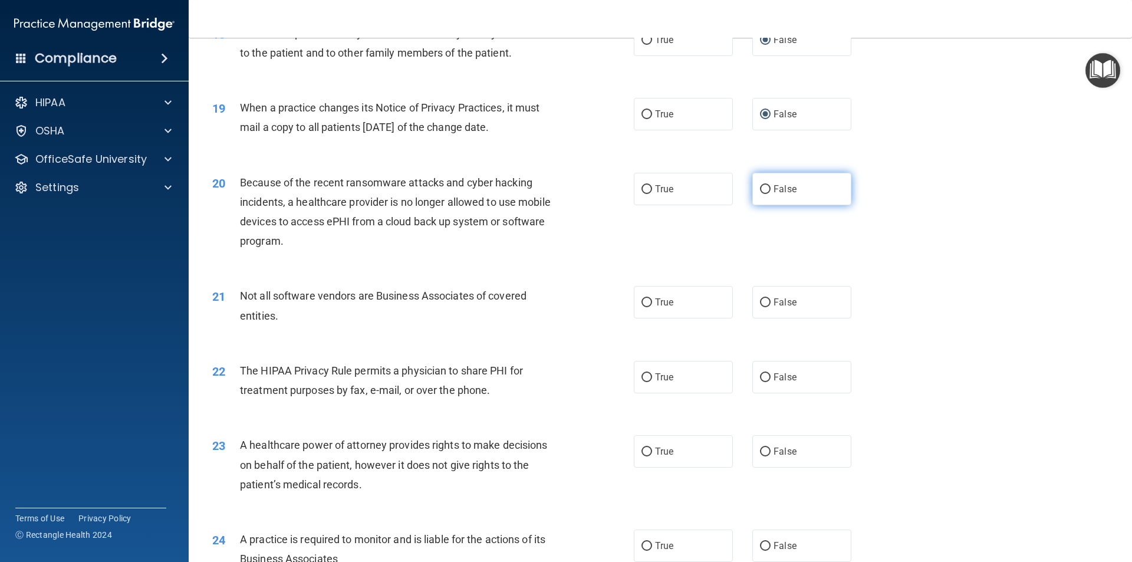
radio input "true"
click at [641, 301] on input "True" at bounding box center [646, 302] width 11 height 9
radio input "true"
click at [641, 374] on input "True" at bounding box center [646, 377] width 11 height 9
radio input "true"
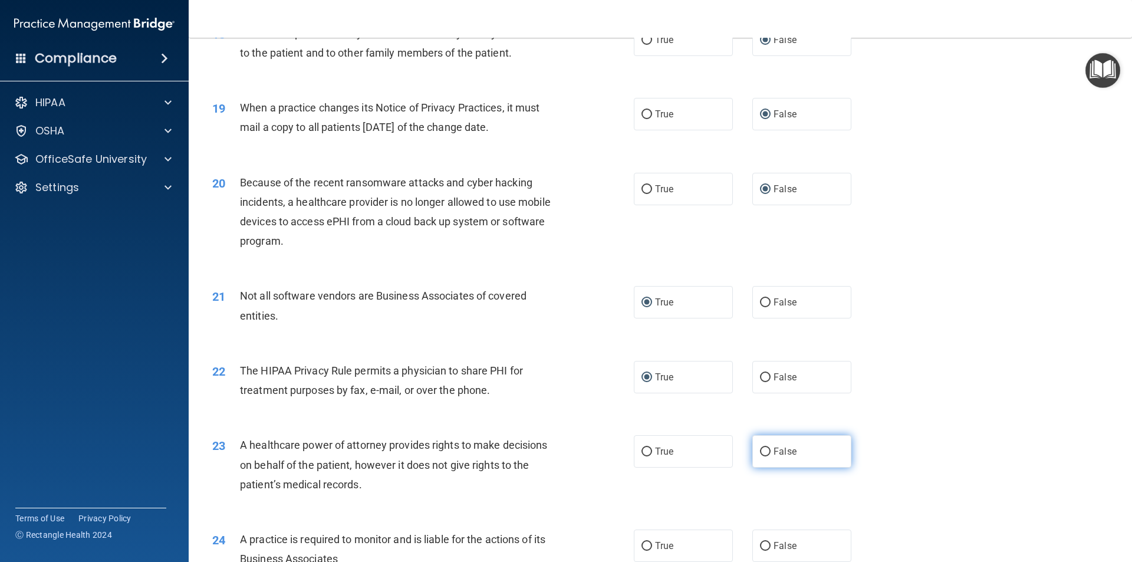
click at [760, 449] on input "False" at bounding box center [765, 451] width 11 height 9
radio input "true"
click at [760, 543] on input "False" at bounding box center [765, 546] width 11 height 9
radio input "true"
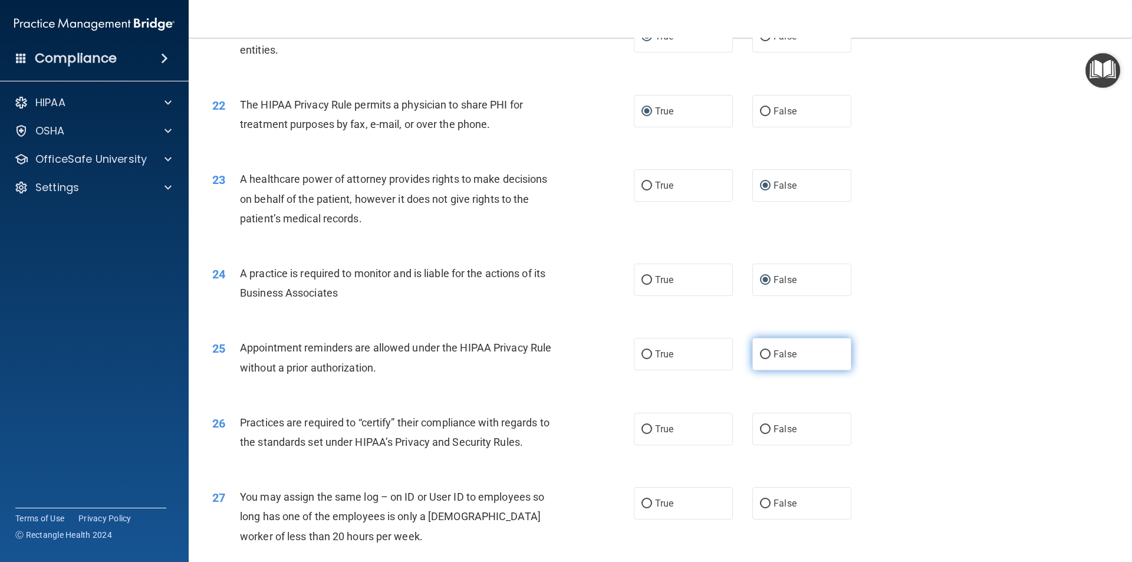
scroll to position [1886, 0]
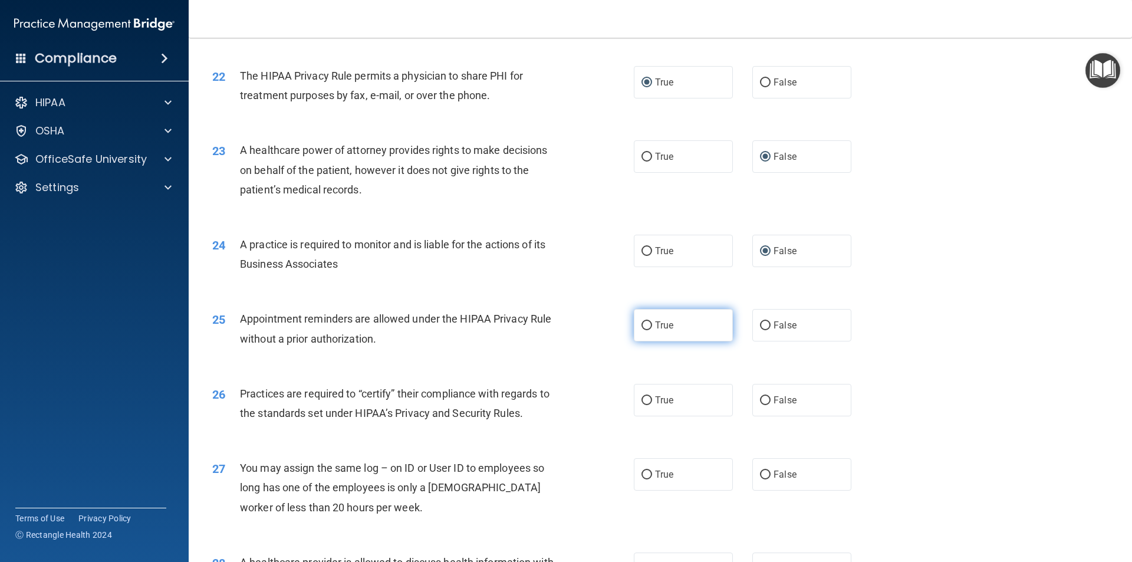
click at [641, 324] on input "True" at bounding box center [646, 325] width 11 height 9
radio input "true"
click at [760, 398] on input "False" at bounding box center [765, 400] width 11 height 9
radio input "true"
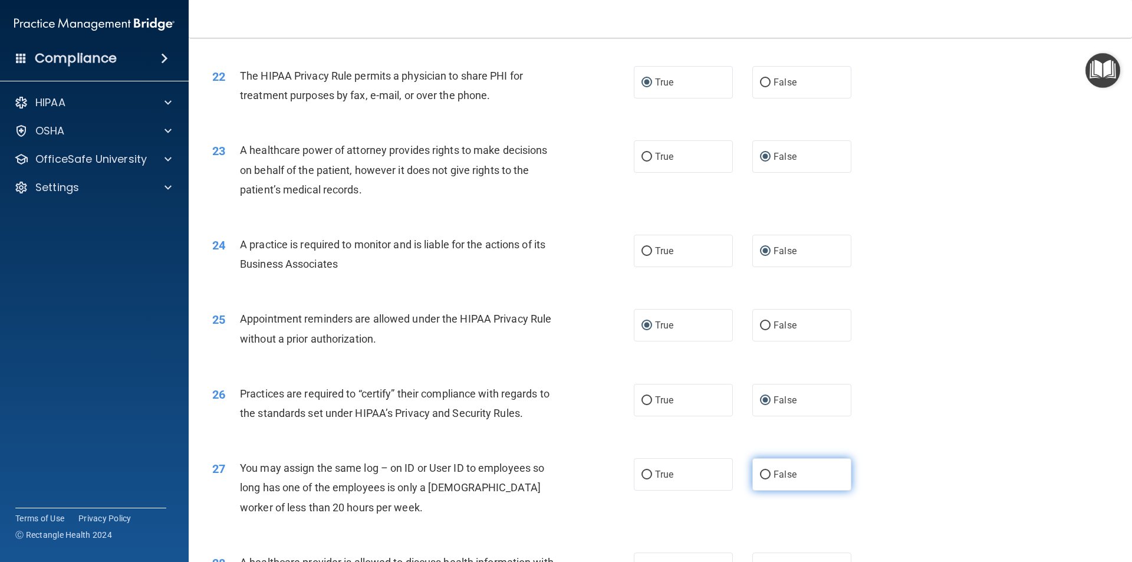
click at [760, 472] on input "False" at bounding box center [765, 474] width 11 height 9
radio input "true"
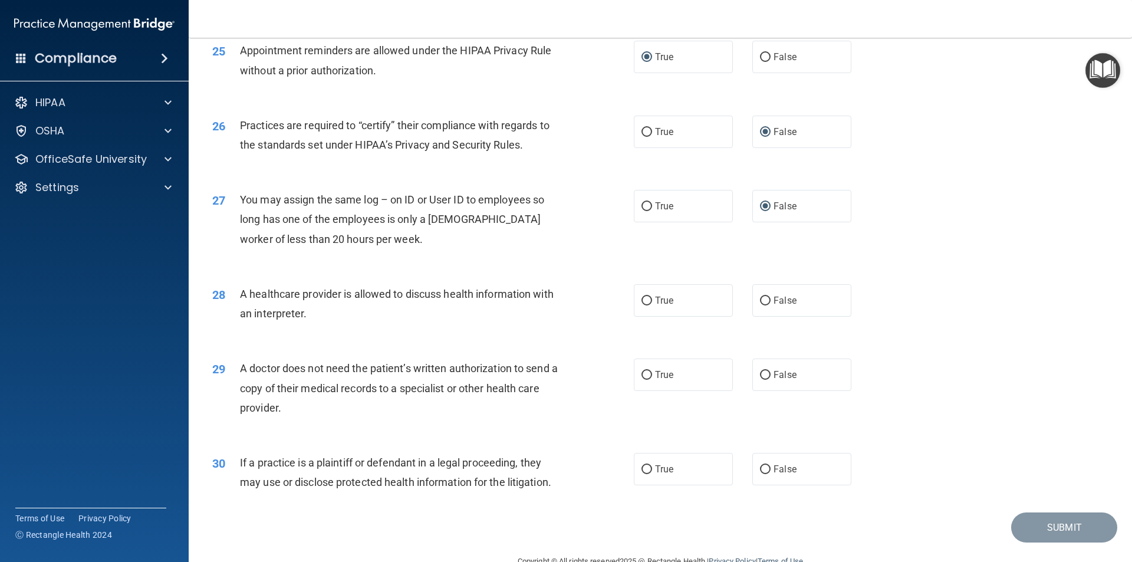
scroll to position [2181, 0]
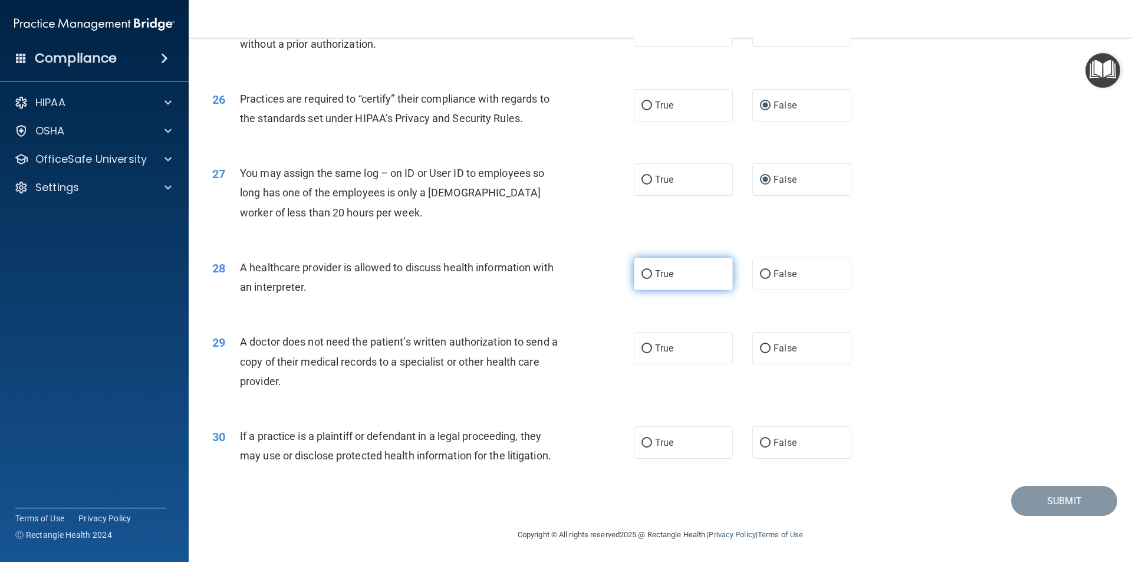
click at [641, 278] on input "True" at bounding box center [646, 274] width 11 height 9
radio input "true"
click at [645, 348] on input "True" at bounding box center [646, 348] width 11 height 9
radio input "true"
click at [642, 439] on input "True" at bounding box center [646, 443] width 11 height 9
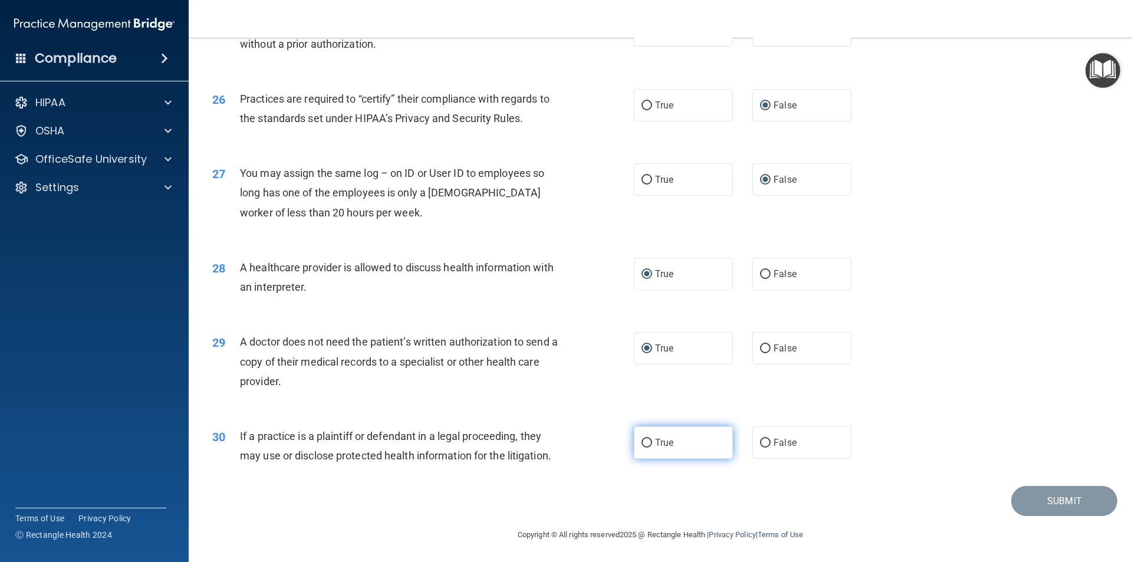
radio input "true"
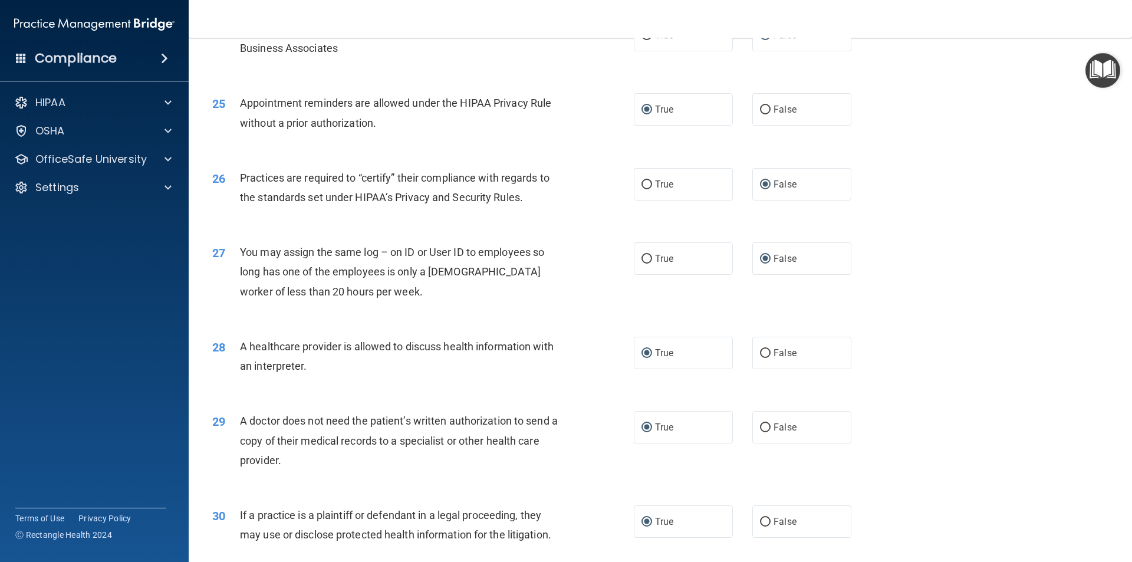
scroll to position [2123, 0]
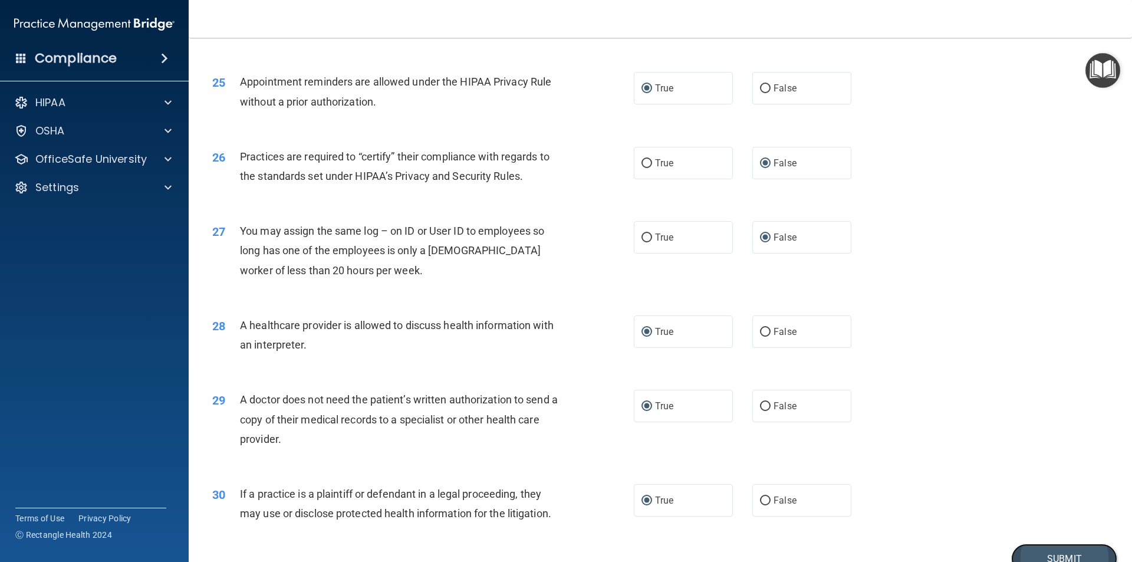
click at [1043, 555] on button "Submit" at bounding box center [1064, 559] width 106 height 30
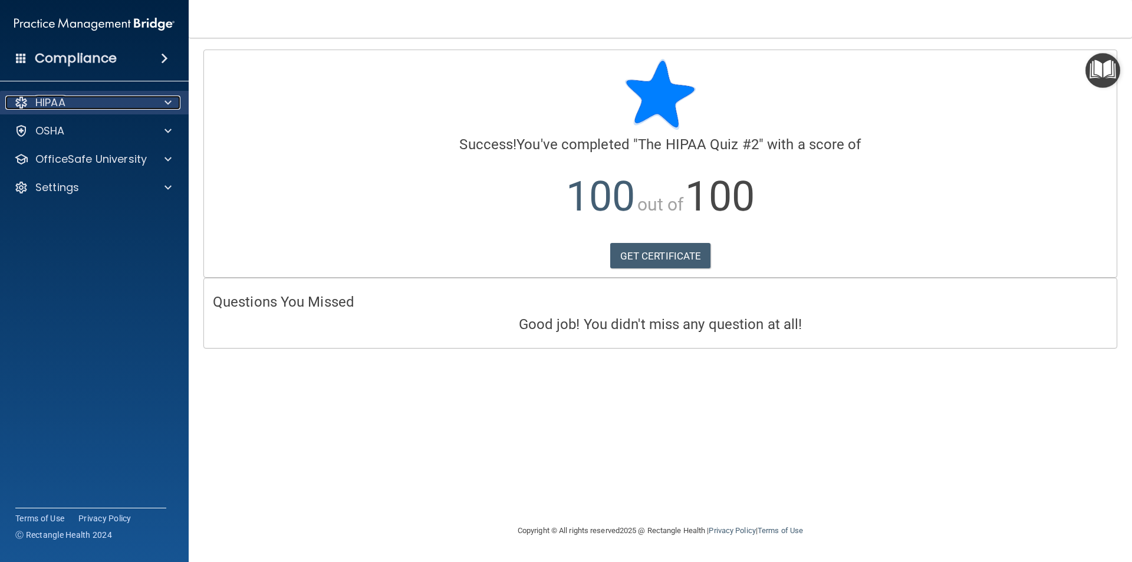
click at [163, 104] on div at bounding box center [165, 102] width 29 height 14
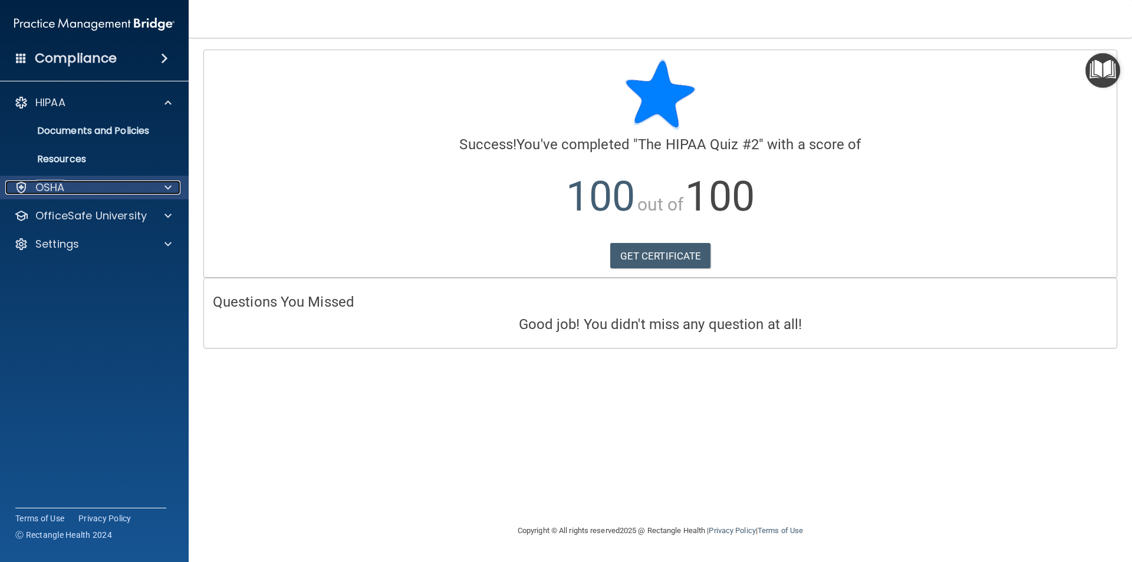
click at [161, 187] on div at bounding box center [165, 187] width 29 height 14
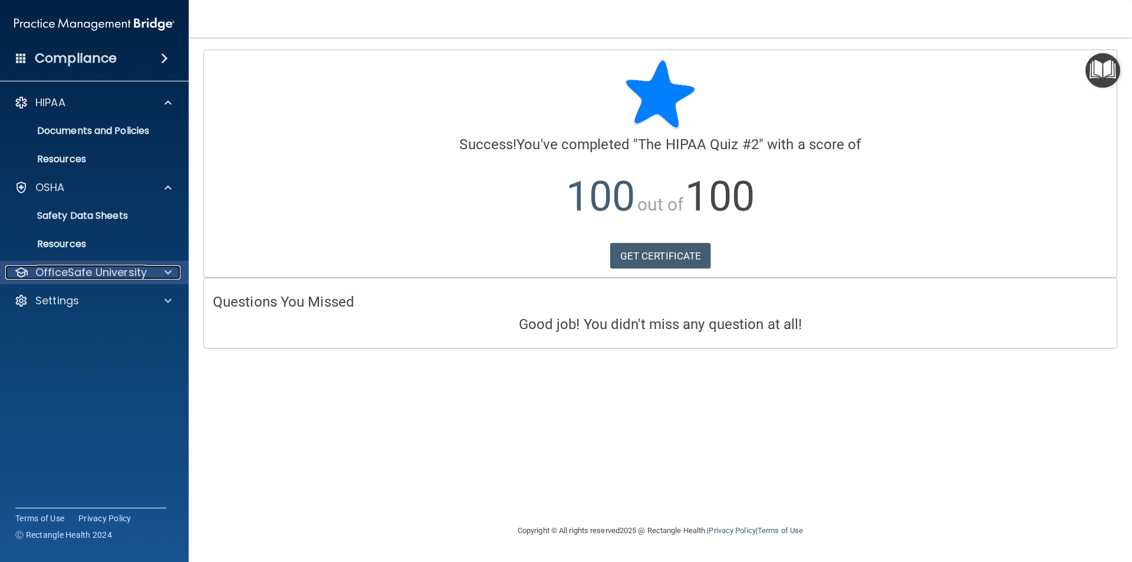
click at [158, 274] on div at bounding box center [165, 272] width 29 height 14
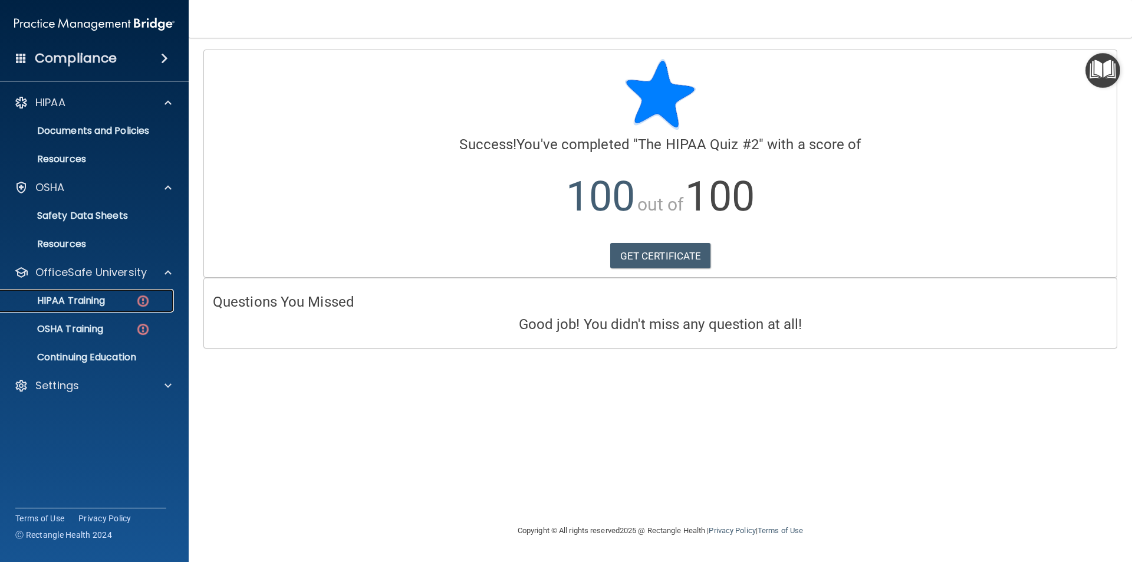
click at [131, 300] on div "HIPAA Training" at bounding box center [88, 301] width 161 height 12
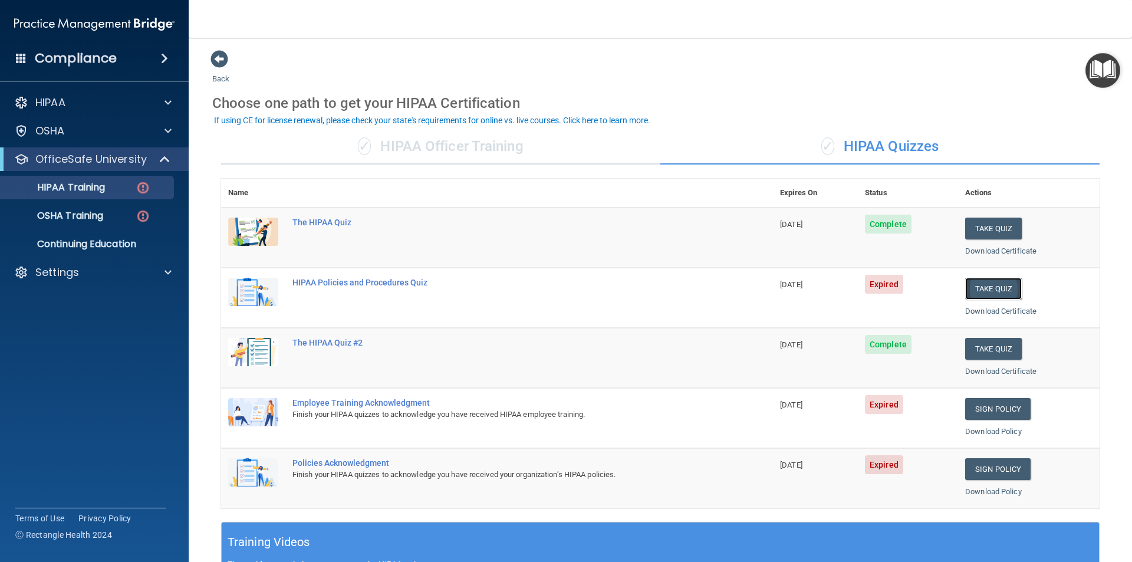
click at [976, 288] on button "Take Quiz" at bounding box center [993, 289] width 57 height 22
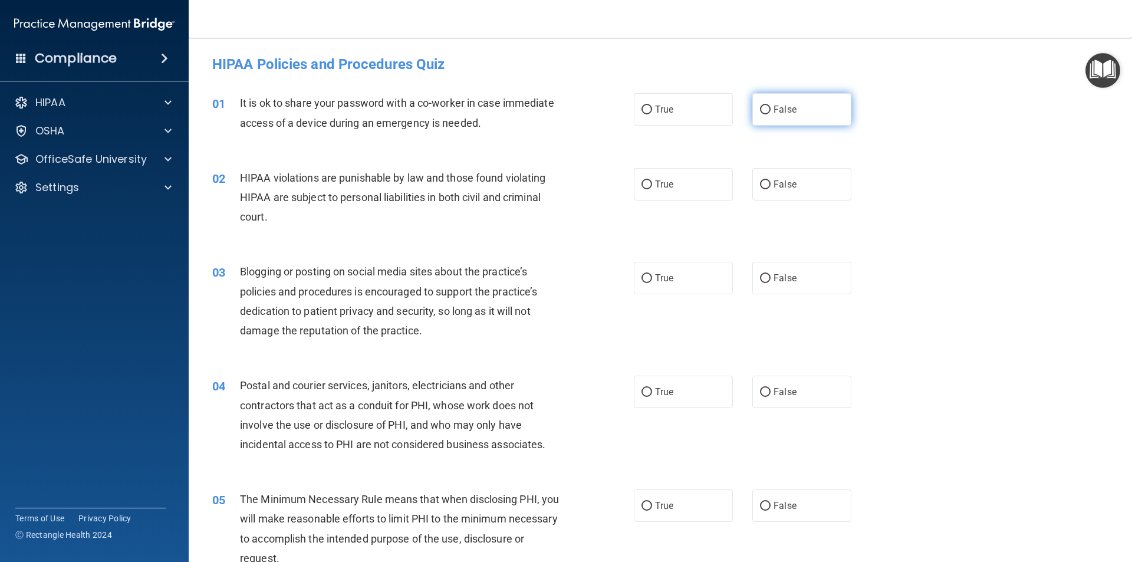
click at [760, 109] on input "False" at bounding box center [765, 110] width 11 height 9
radio input "true"
click at [762, 277] on input "False" at bounding box center [765, 278] width 11 height 9
radio input "true"
click at [643, 182] on input "True" at bounding box center [646, 184] width 11 height 9
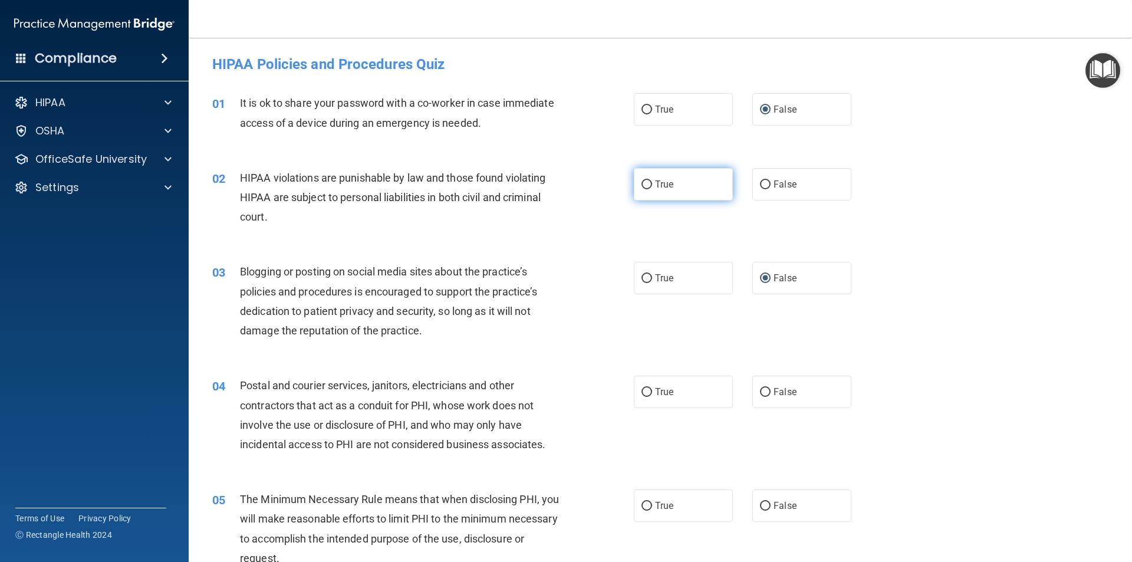
radio input "true"
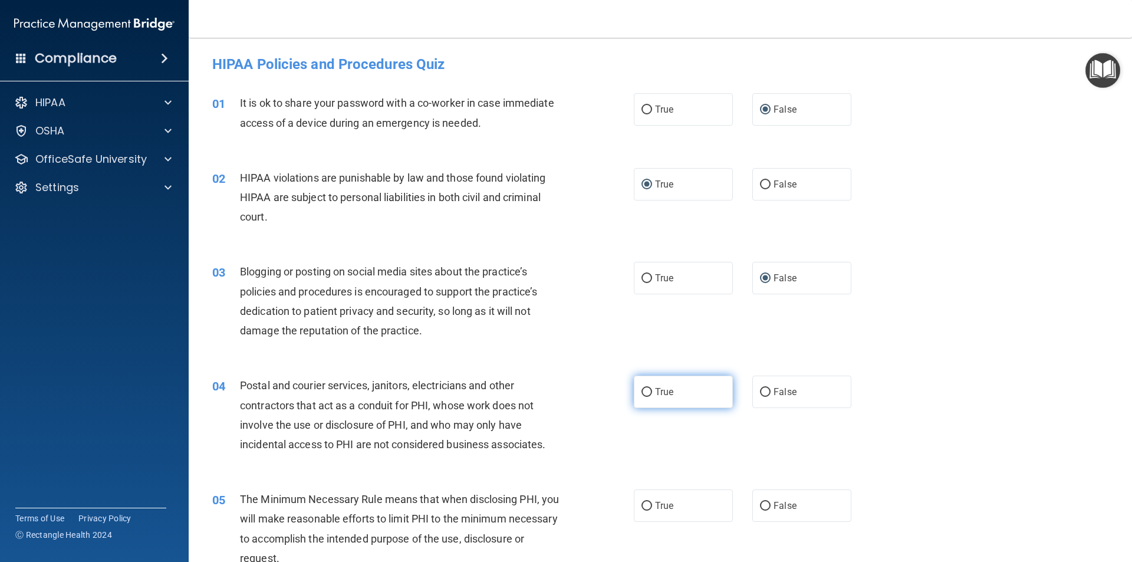
click at [641, 394] on input "True" at bounding box center [646, 392] width 11 height 9
radio input "true"
click at [645, 505] on input "True" at bounding box center [646, 506] width 11 height 9
radio input "true"
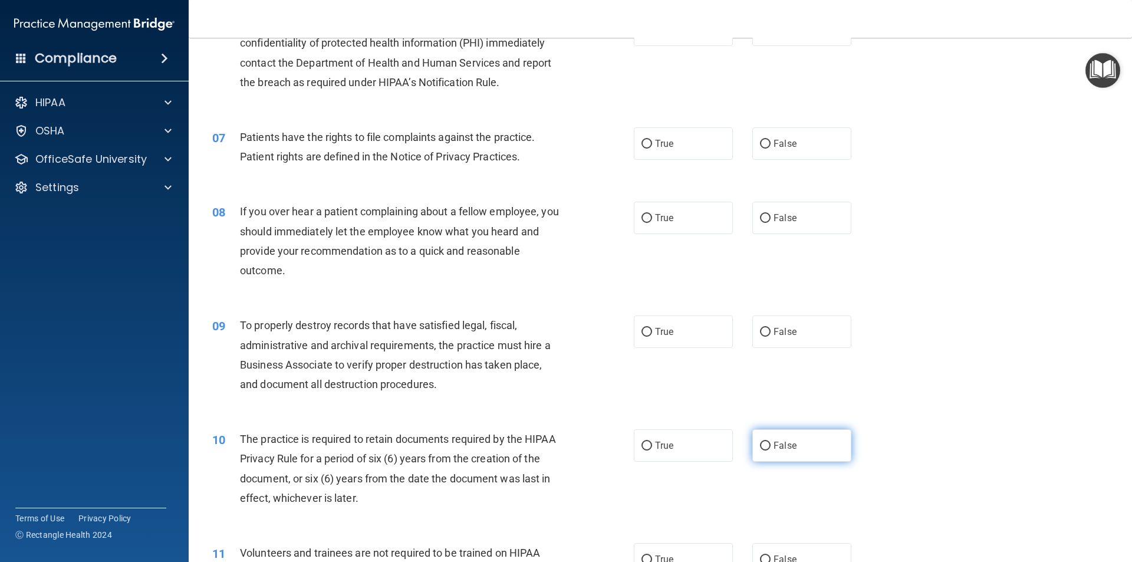
scroll to position [531, 0]
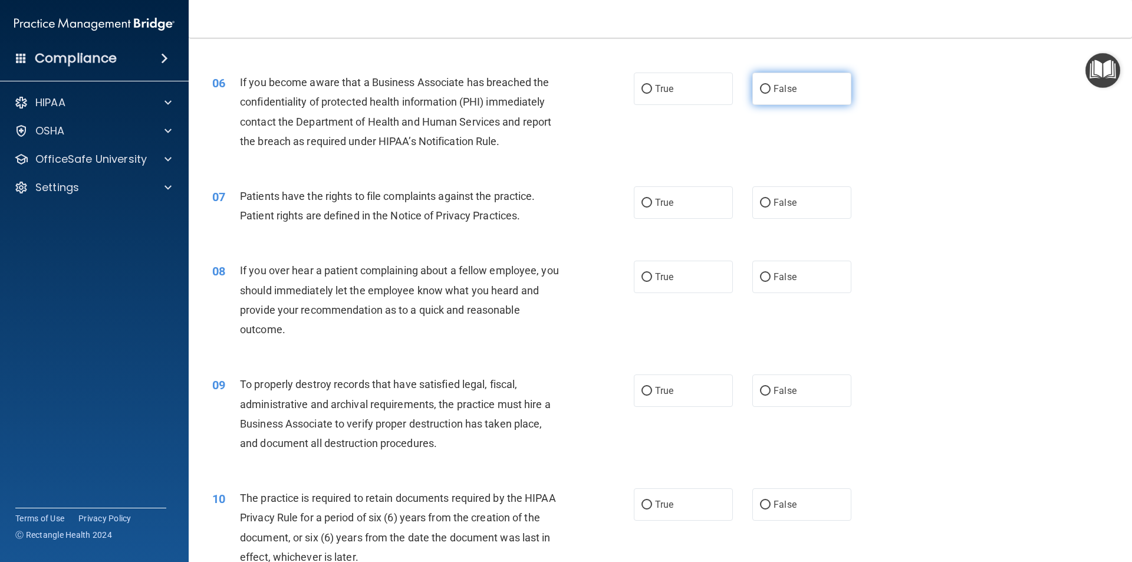
click at [761, 87] on input "False" at bounding box center [765, 89] width 11 height 9
radio input "true"
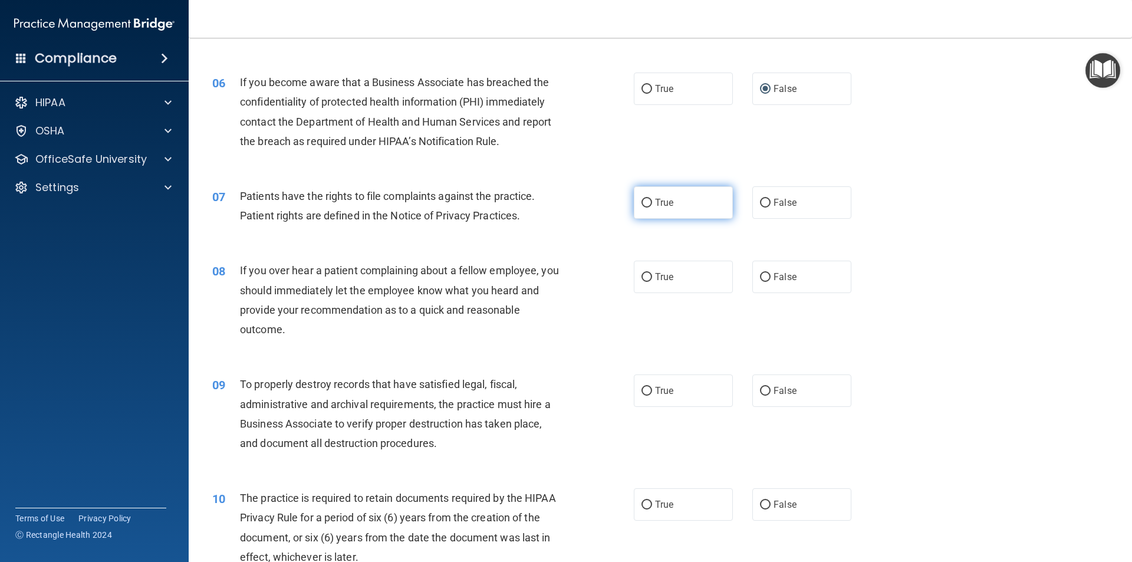
click at [641, 201] on input "True" at bounding box center [646, 203] width 11 height 9
radio input "true"
click at [760, 273] on input "False" at bounding box center [765, 277] width 11 height 9
radio input "true"
click at [761, 391] on input "False" at bounding box center [765, 391] width 11 height 9
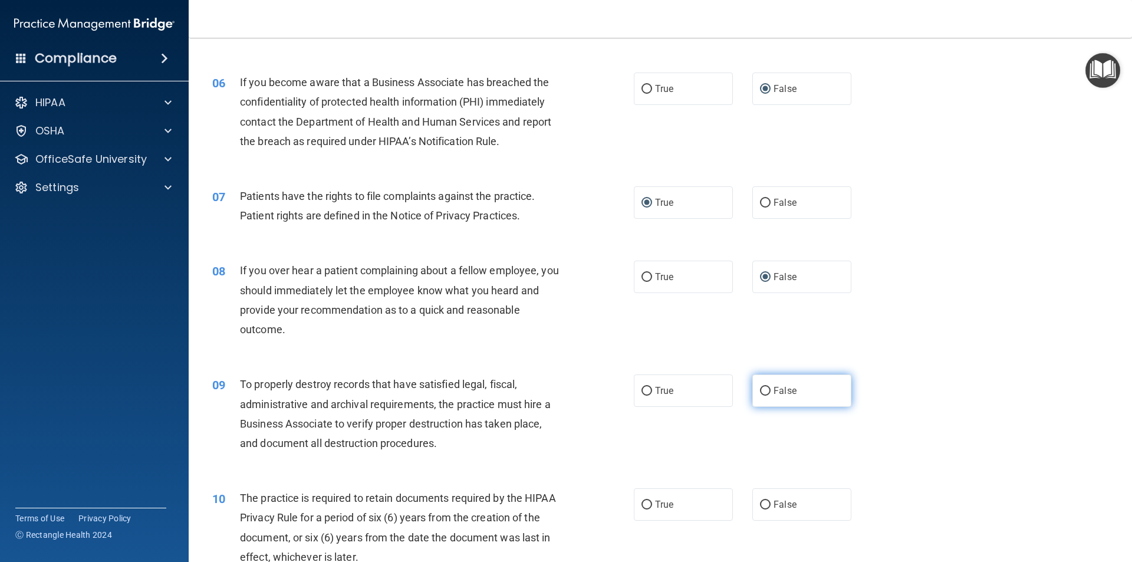
radio input "true"
click at [641, 505] on input "True" at bounding box center [646, 504] width 11 height 9
radio input "true"
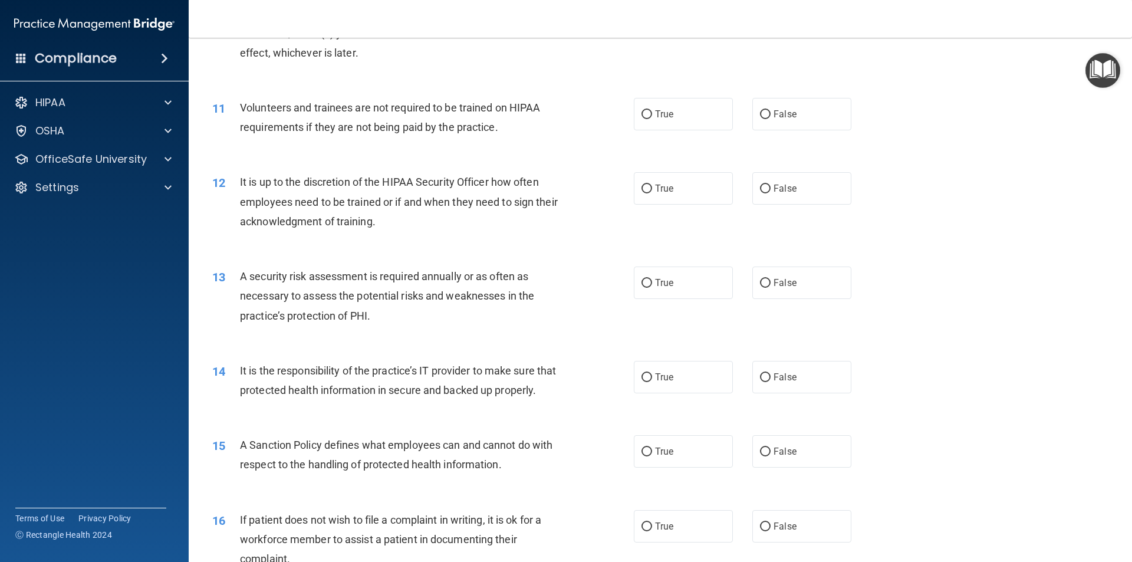
scroll to position [1061, 0]
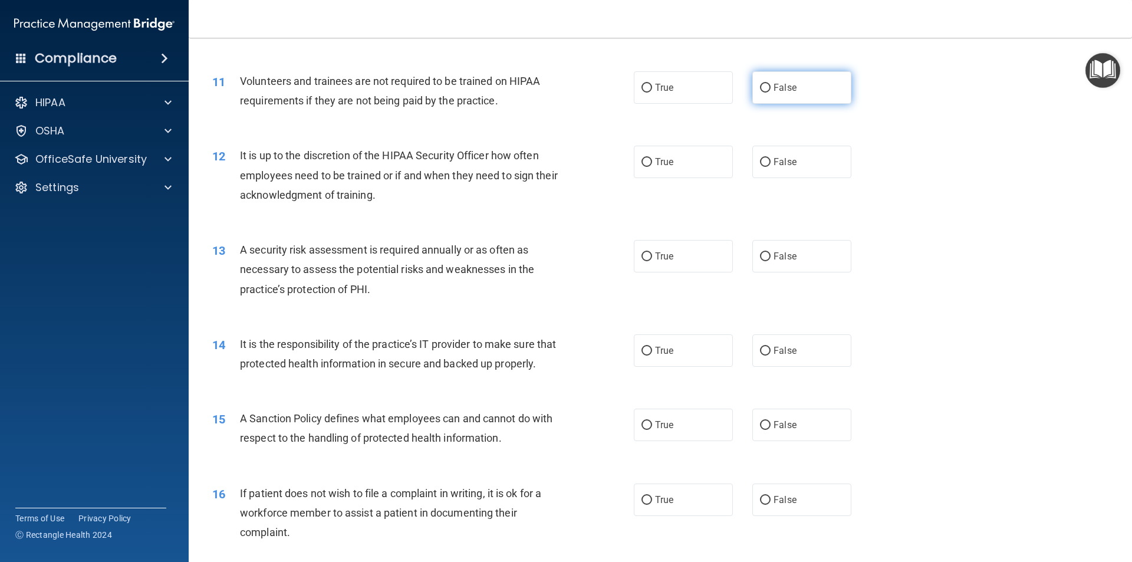
click at [760, 86] on input "False" at bounding box center [765, 88] width 11 height 9
radio input "true"
click at [762, 164] on input "False" at bounding box center [765, 162] width 11 height 9
radio input "true"
click at [642, 259] on input "True" at bounding box center [646, 256] width 11 height 9
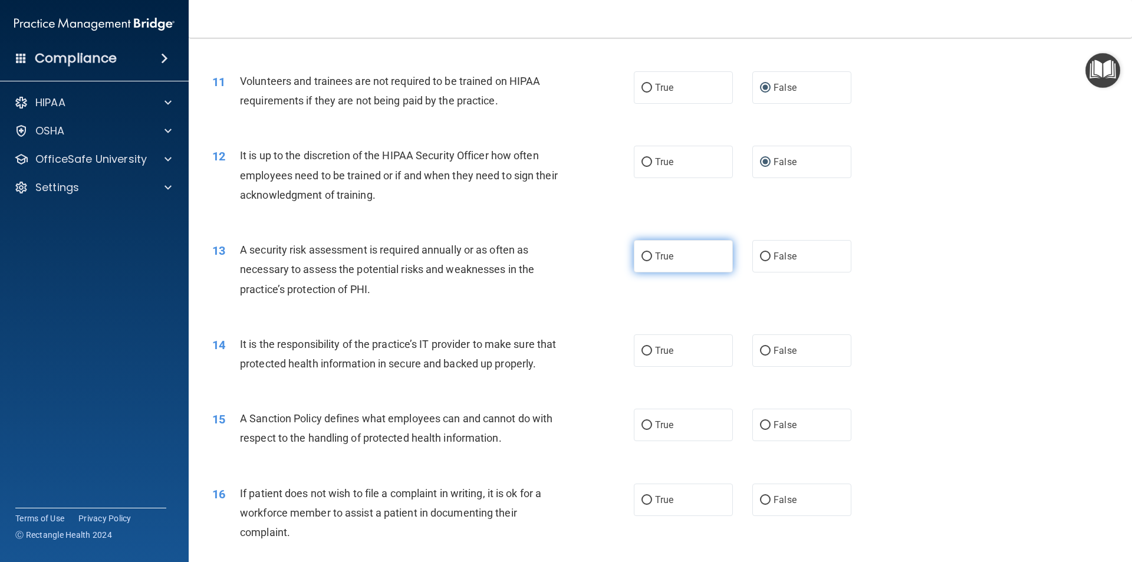
radio input "true"
click at [760, 348] on input "False" at bounding box center [765, 351] width 11 height 9
radio input "true"
click at [760, 430] on input "False" at bounding box center [765, 425] width 11 height 9
radio input "true"
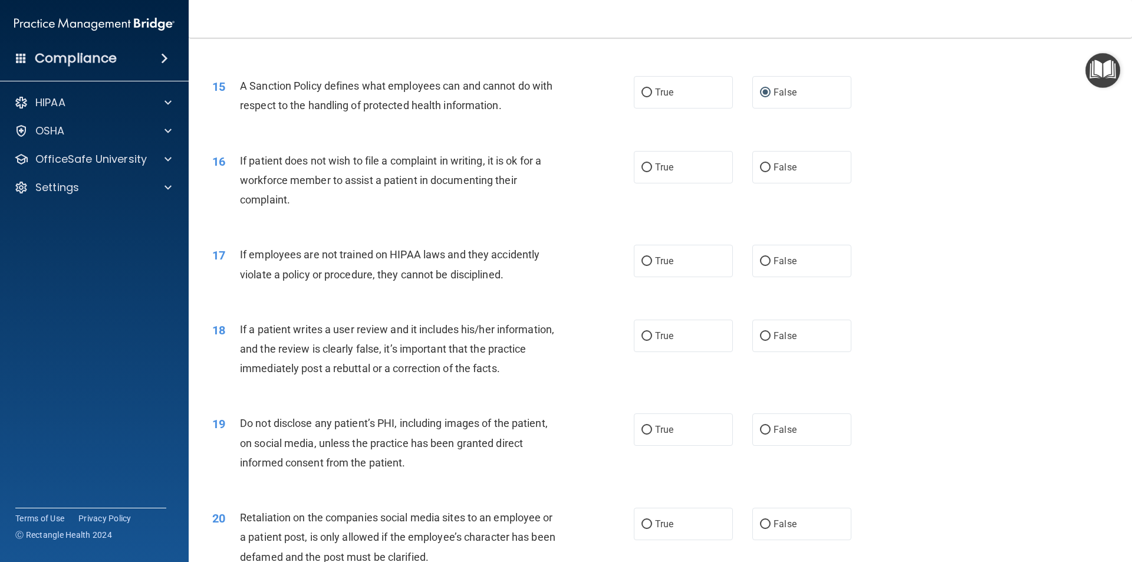
scroll to position [1415, 0]
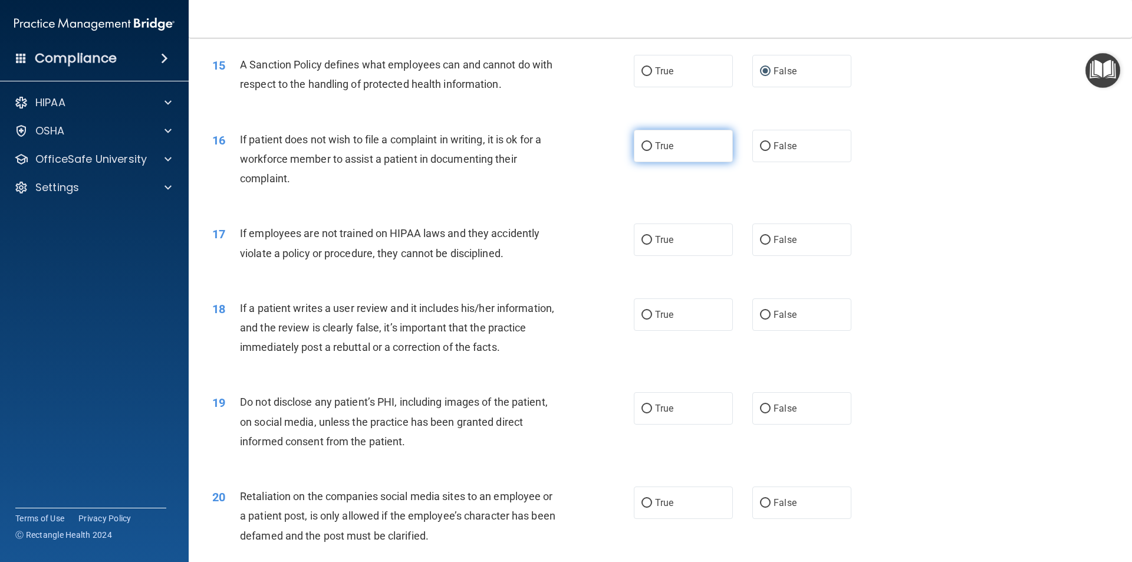
click at [643, 151] on input "True" at bounding box center [646, 146] width 11 height 9
radio input "true"
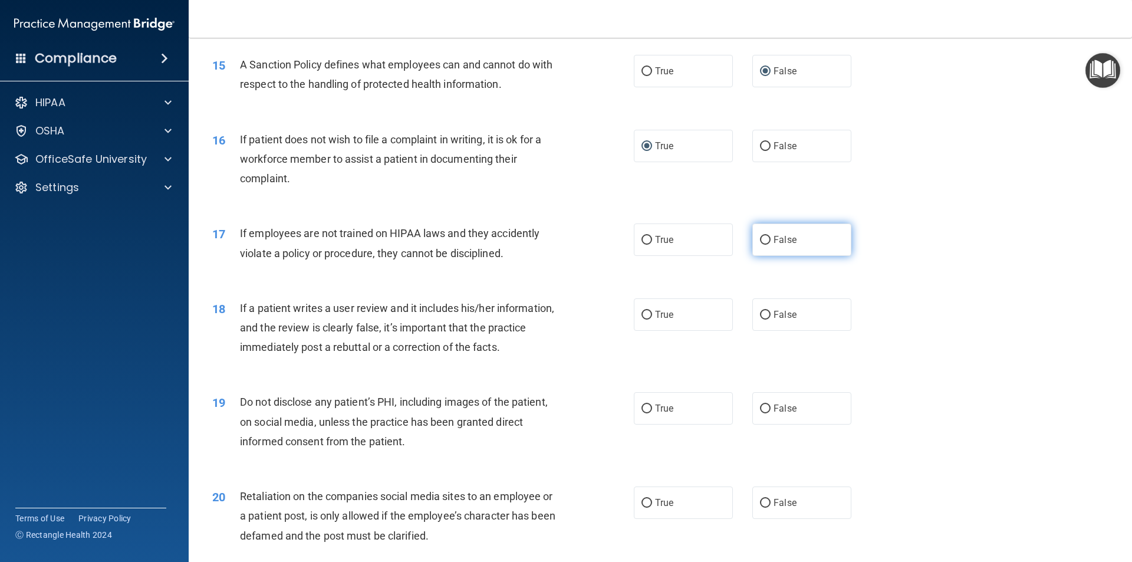
click at [762, 245] on input "False" at bounding box center [765, 240] width 11 height 9
radio input "true"
click at [763, 319] on input "False" at bounding box center [765, 315] width 11 height 9
radio input "true"
click at [643, 413] on input "True" at bounding box center [646, 408] width 11 height 9
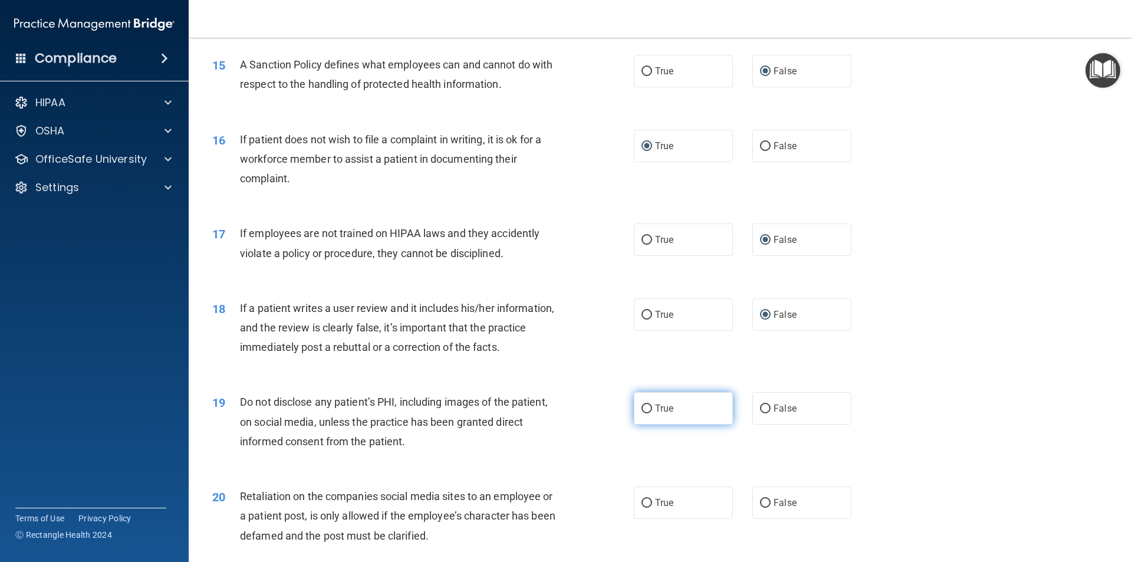
radio input "true"
click at [760, 508] on input "False" at bounding box center [765, 503] width 11 height 9
radio input "true"
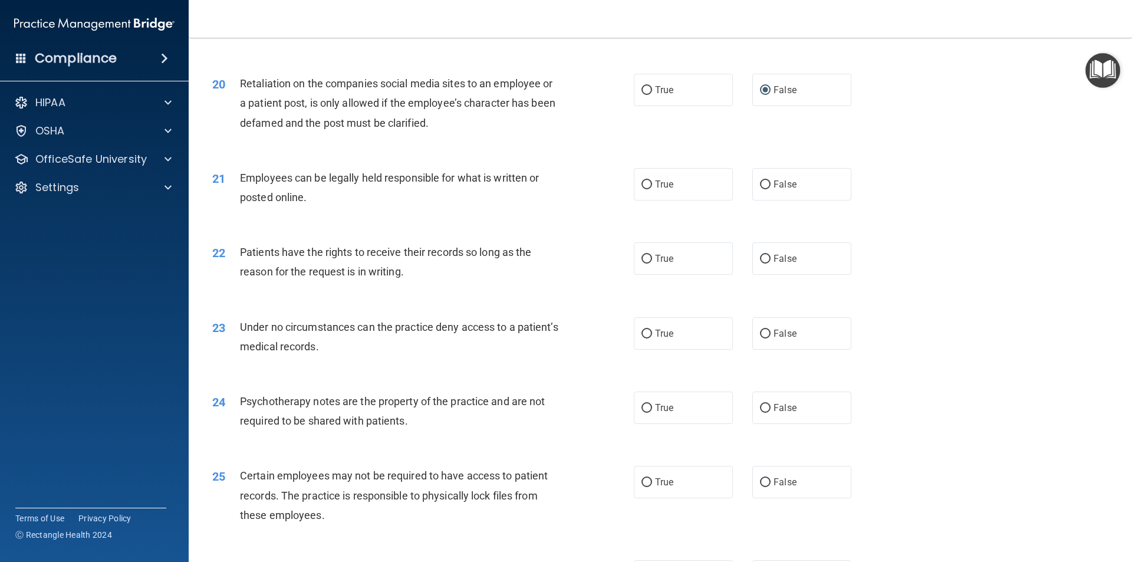
scroll to position [1945, 0]
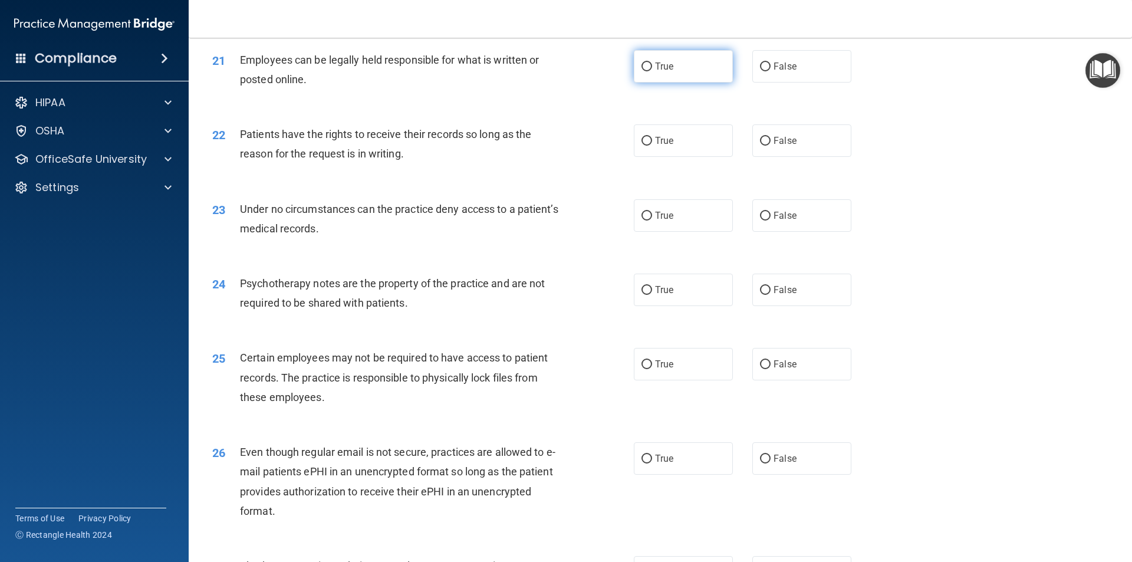
click at [641, 71] on input "True" at bounding box center [646, 66] width 11 height 9
radio input "true"
click at [760, 146] on input "False" at bounding box center [765, 141] width 11 height 9
radio input "true"
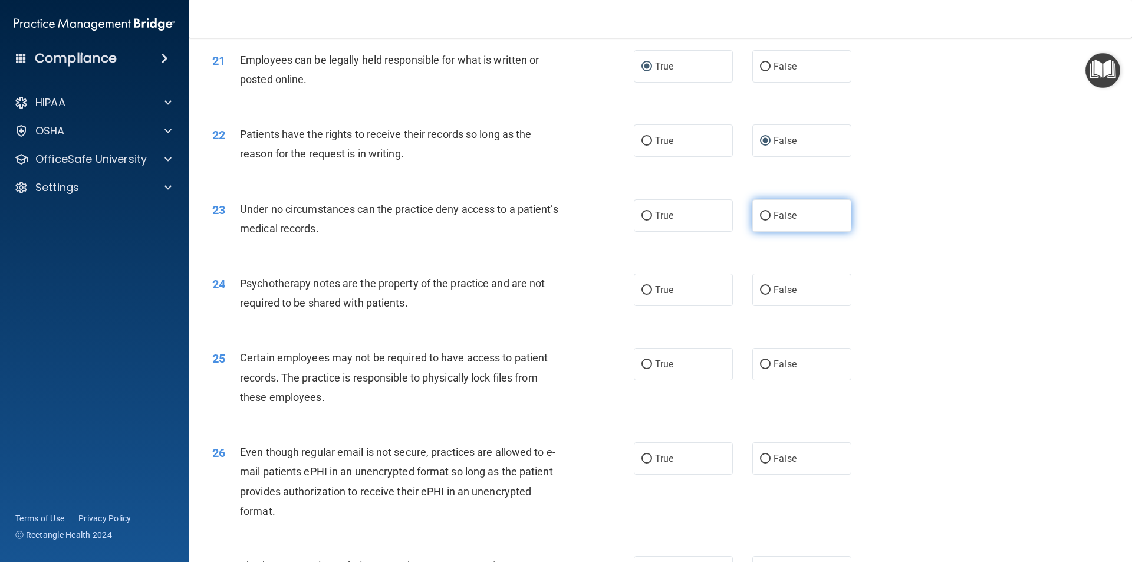
click at [760, 220] on input "False" at bounding box center [765, 216] width 11 height 9
radio input "true"
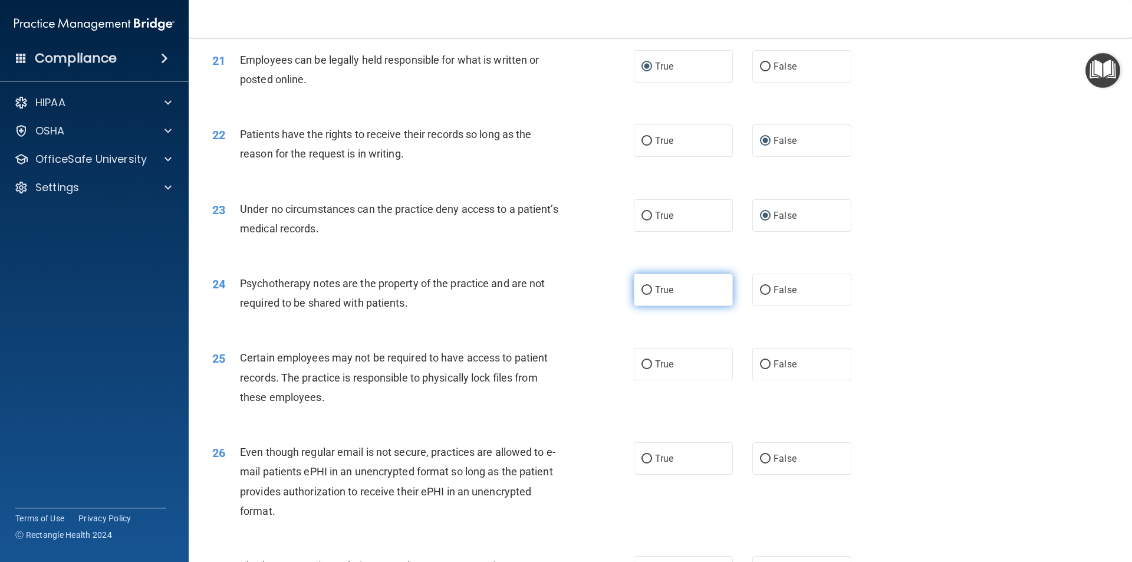
click at [643, 295] on input "True" at bounding box center [646, 290] width 11 height 9
radio input "true"
click at [643, 369] on input "True" at bounding box center [646, 364] width 11 height 9
radio input "true"
click at [645, 463] on input "True" at bounding box center [646, 458] width 11 height 9
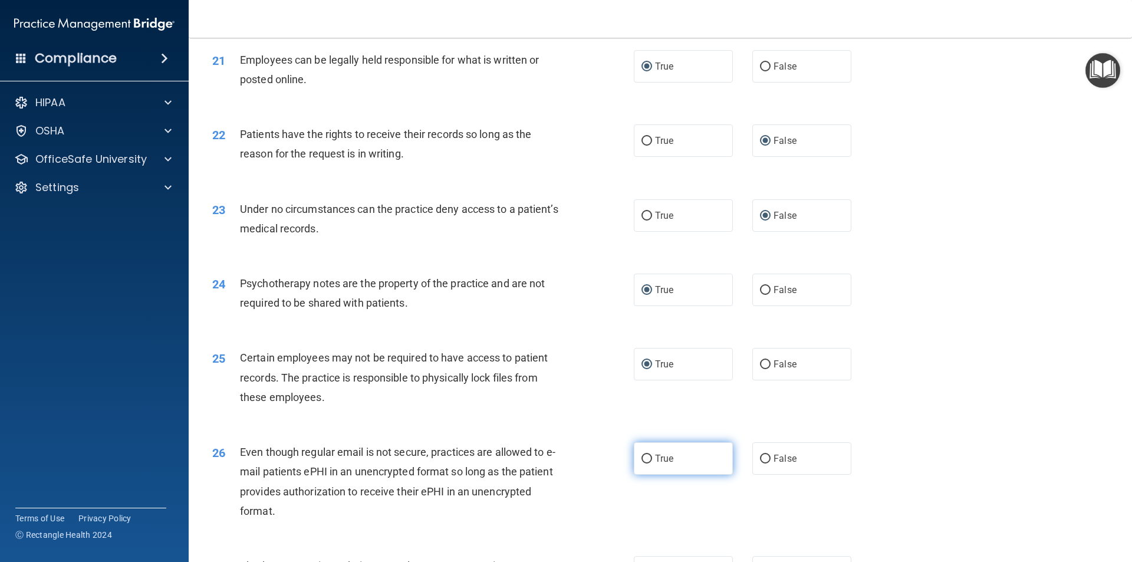
radio input "true"
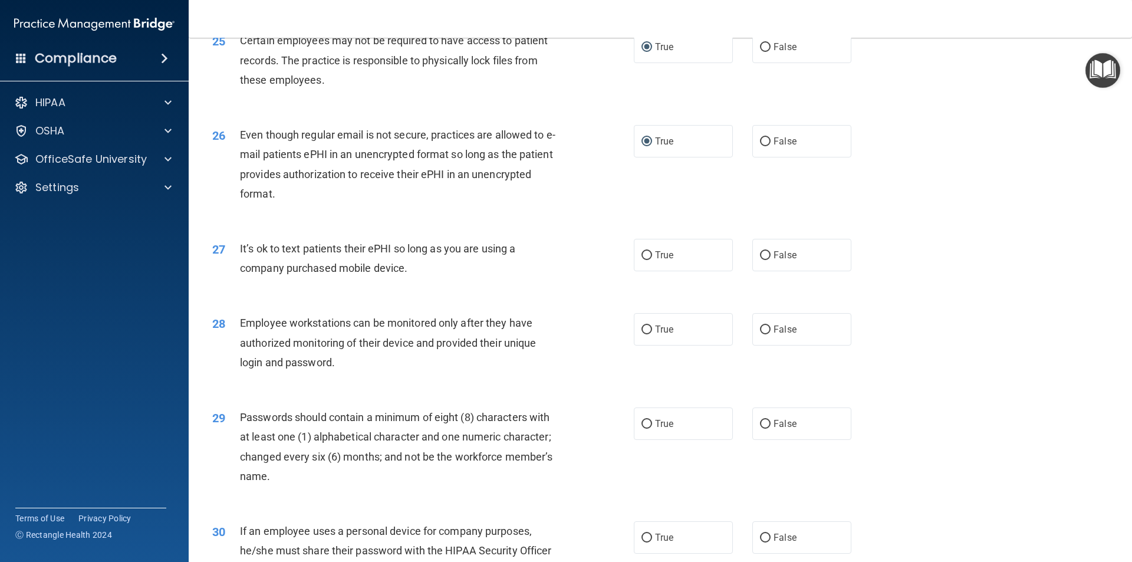
scroll to position [2299, 0]
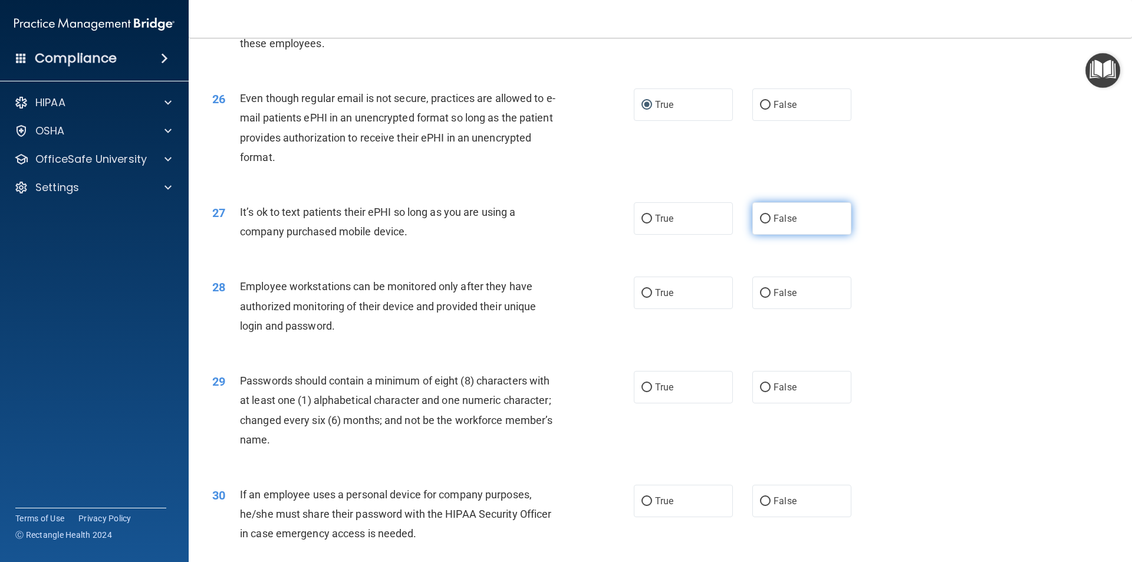
click at [760, 223] on input "False" at bounding box center [765, 219] width 11 height 9
radio input "true"
click at [760, 298] on input "False" at bounding box center [765, 293] width 11 height 9
radio input "true"
click at [641, 392] on input "True" at bounding box center [646, 387] width 11 height 9
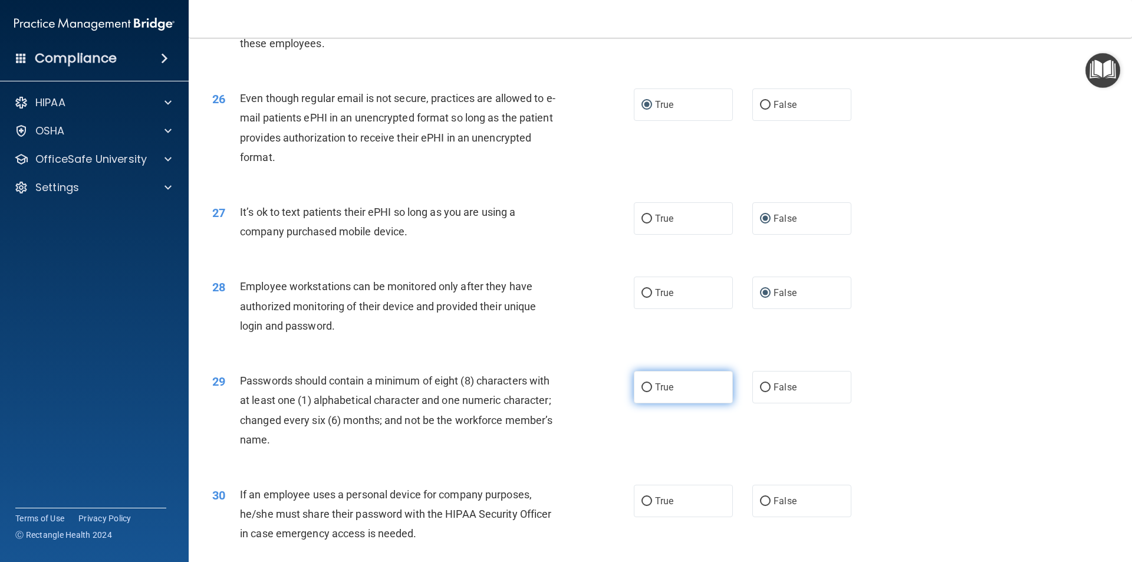
radio input "true"
click at [761, 506] on input "False" at bounding box center [765, 501] width 11 height 9
radio input "true"
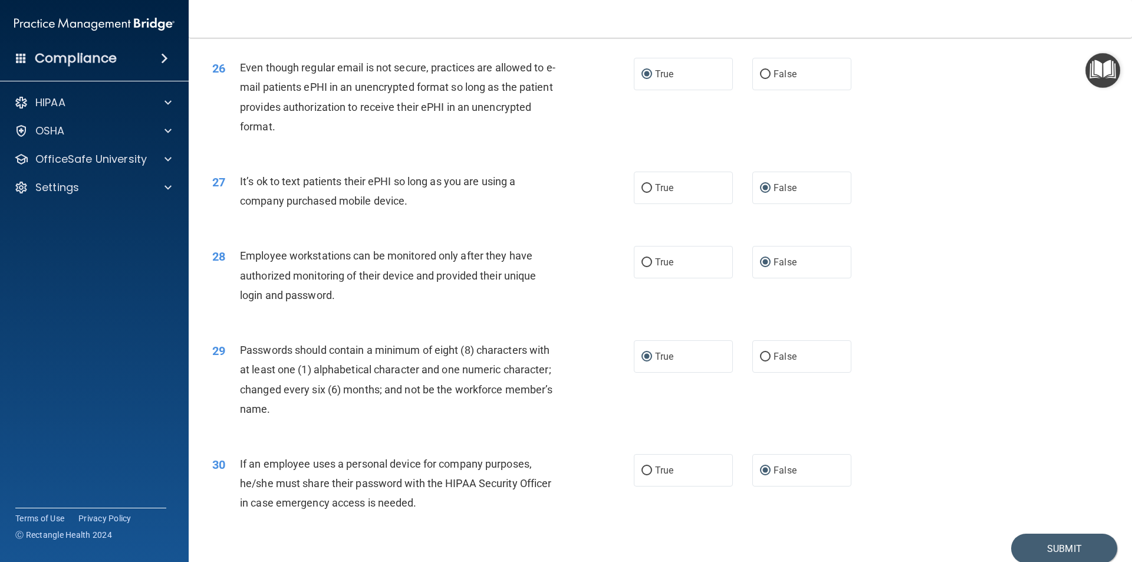
scroll to position [2358, 0]
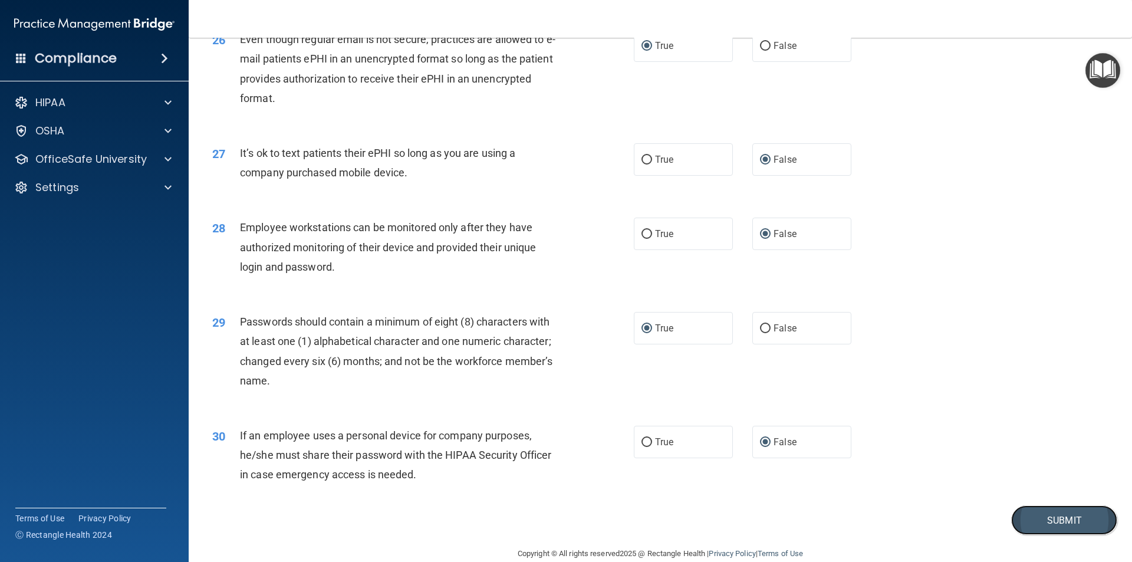
click at [1060, 535] on button "Submit" at bounding box center [1064, 520] width 106 height 30
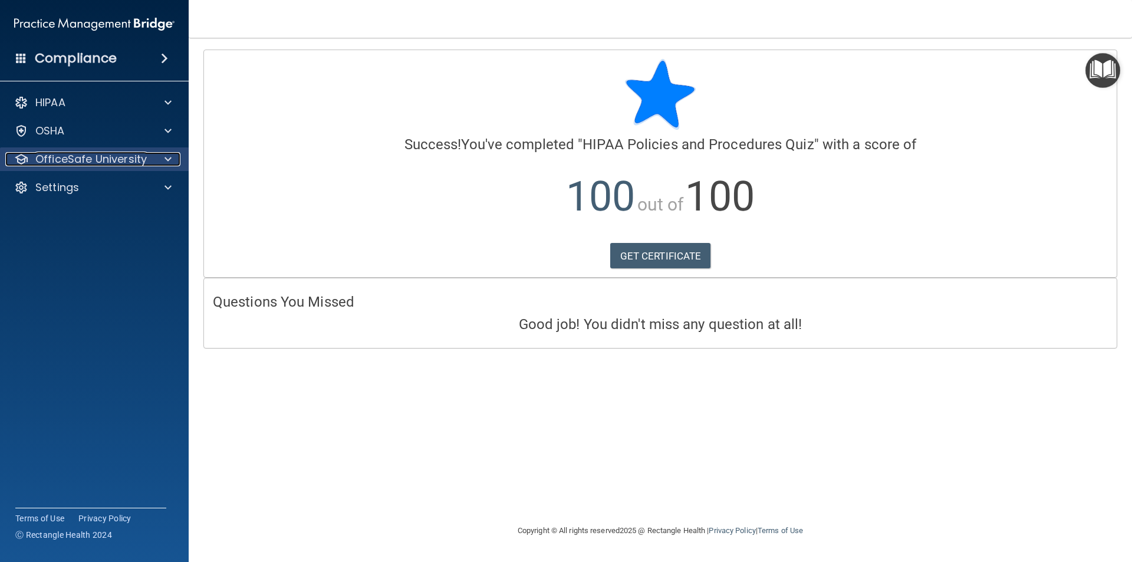
click at [65, 163] on p "OfficeSafe University" at bounding box center [90, 159] width 111 height 14
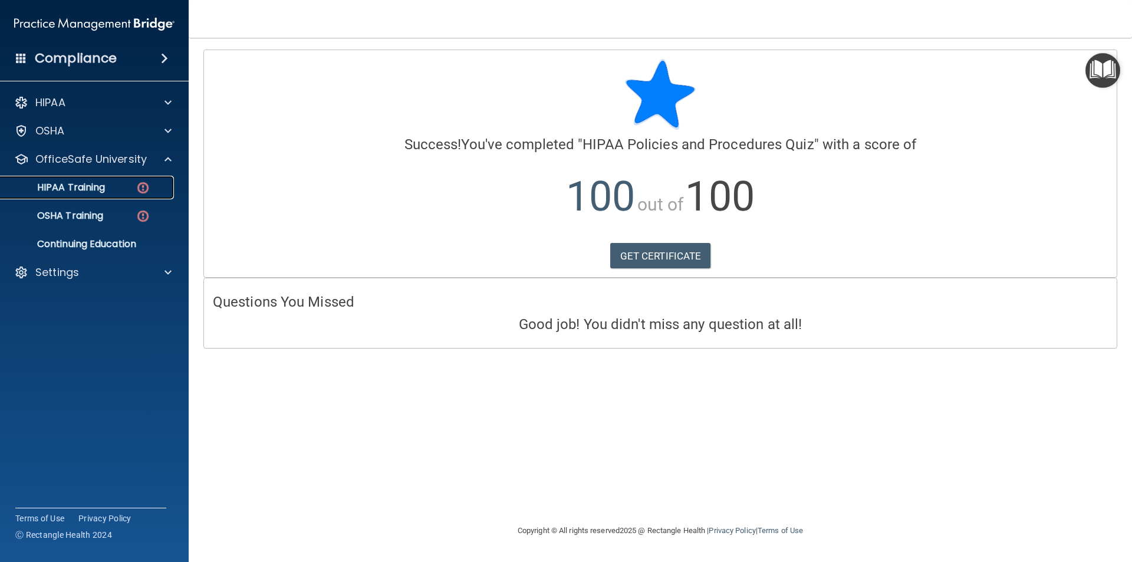
click at [86, 188] on p "HIPAA Training" at bounding box center [56, 188] width 97 height 12
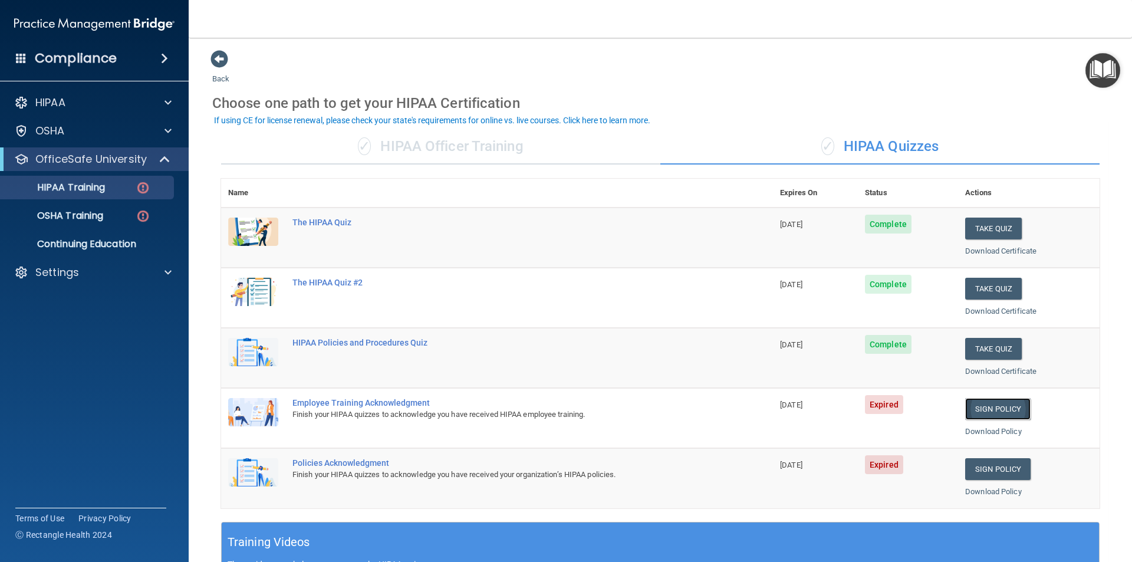
click at [1005, 409] on link "Sign Policy" at bounding box center [997, 409] width 65 height 22
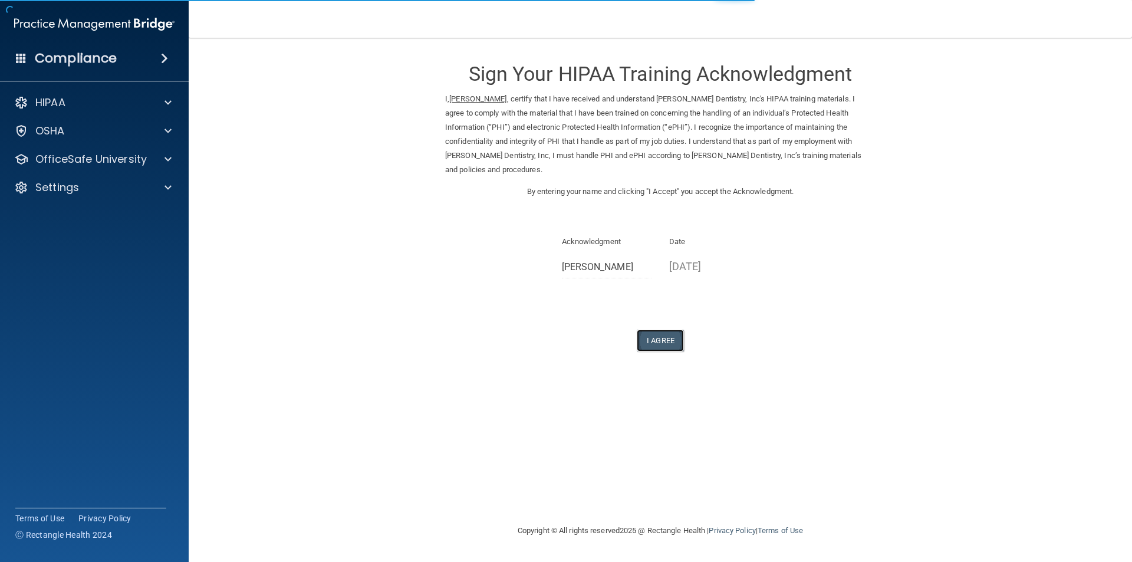
click at [672, 340] on button "I Agree" at bounding box center [660, 341] width 47 height 22
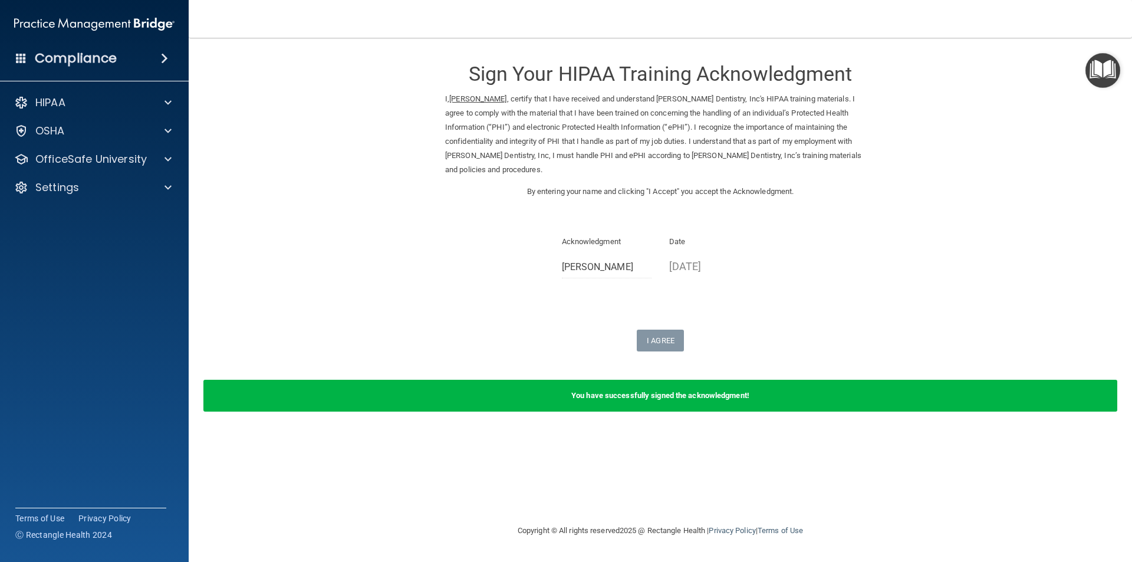
click at [641, 295] on div "Sign Your HIPAA Training Acknowledgment I, Amanda Craft , certify that I have r…" at bounding box center [660, 201] width 430 height 302
click at [135, 157] on p "OfficeSafe University" at bounding box center [90, 159] width 111 height 14
click at [131, 189] on div "HIPAA Training" at bounding box center [88, 188] width 161 height 12
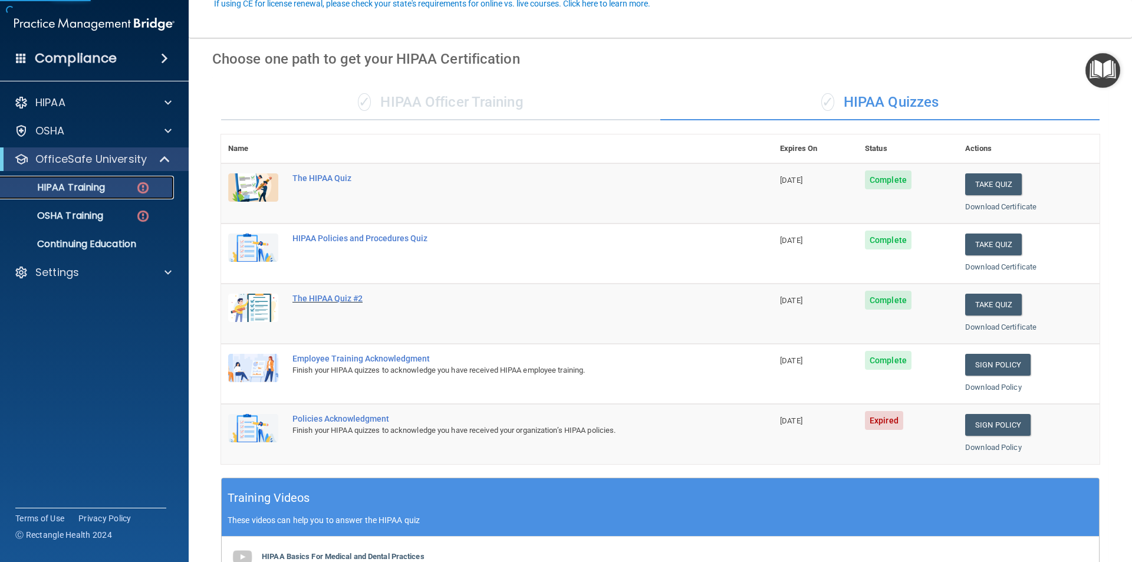
scroll to position [118, 0]
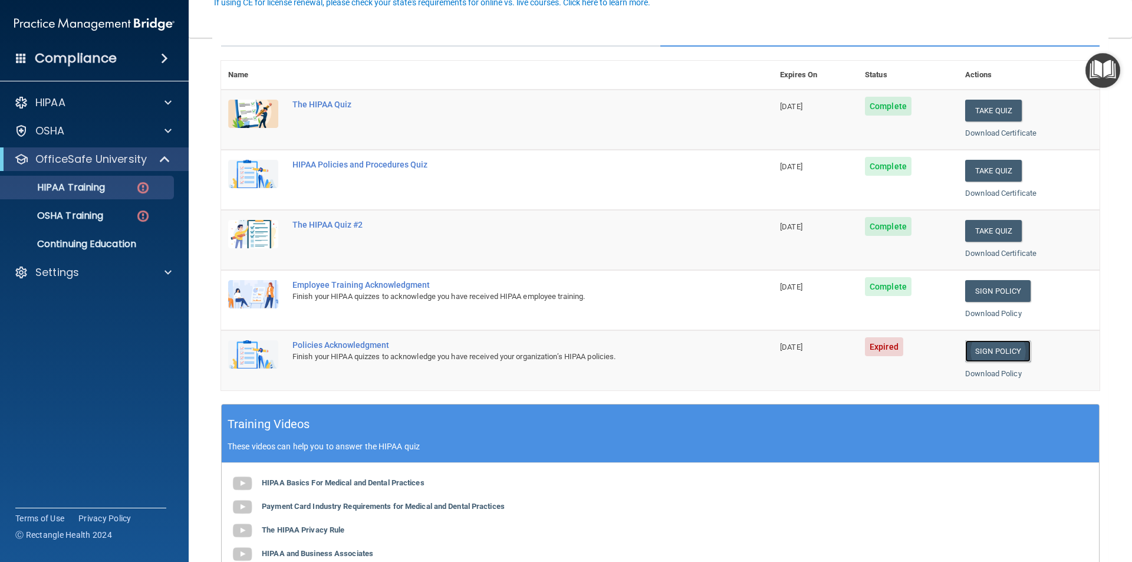
click at [1003, 351] on link "Sign Policy" at bounding box center [997, 351] width 65 height 22
click at [977, 349] on link "Sign Policy" at bounding box center [997, 351] width 65 height 22
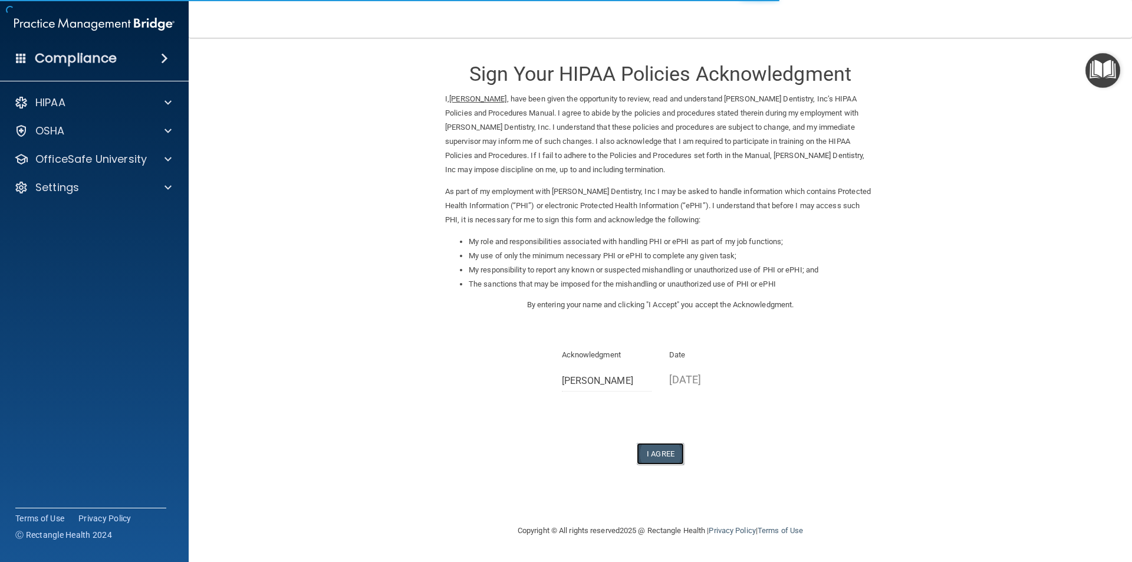
click at [656, 451] on button "I Agree" at bounding box center [660, 454] width 47 height 22
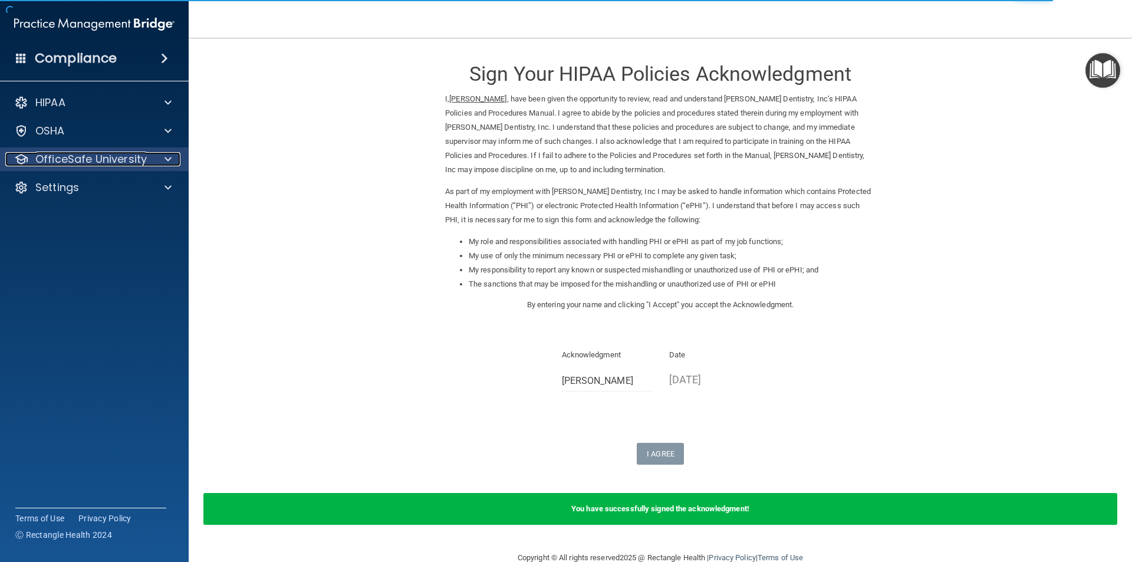
click at [150, 156] on div "OfficeSafe University" at bounding box center [78, 159] width 146 height 14
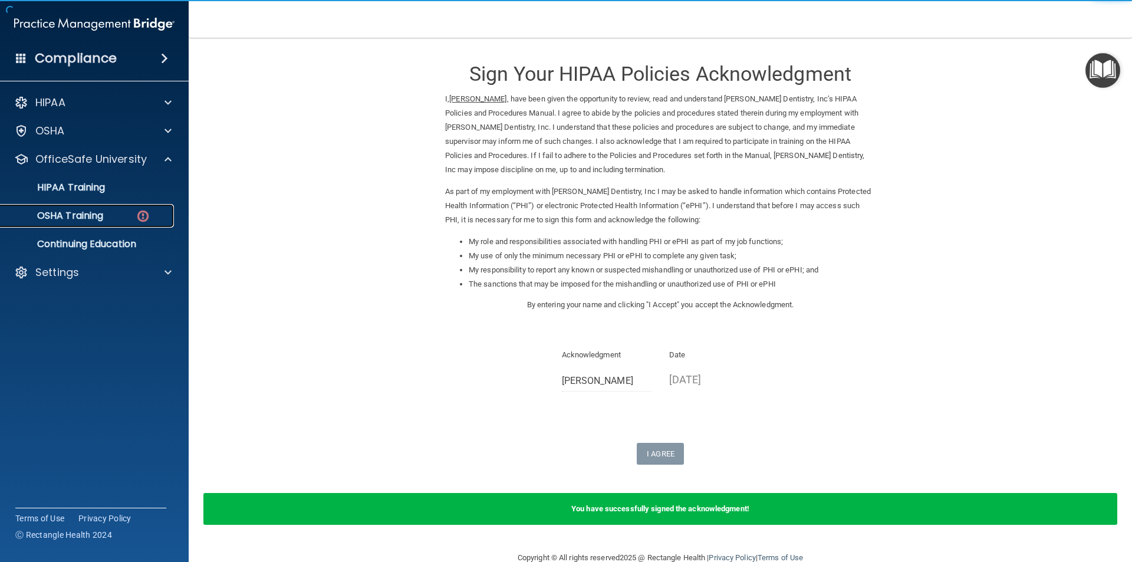
click at [138, 218] on img at bounding box center [143, 216] width 15 height 15
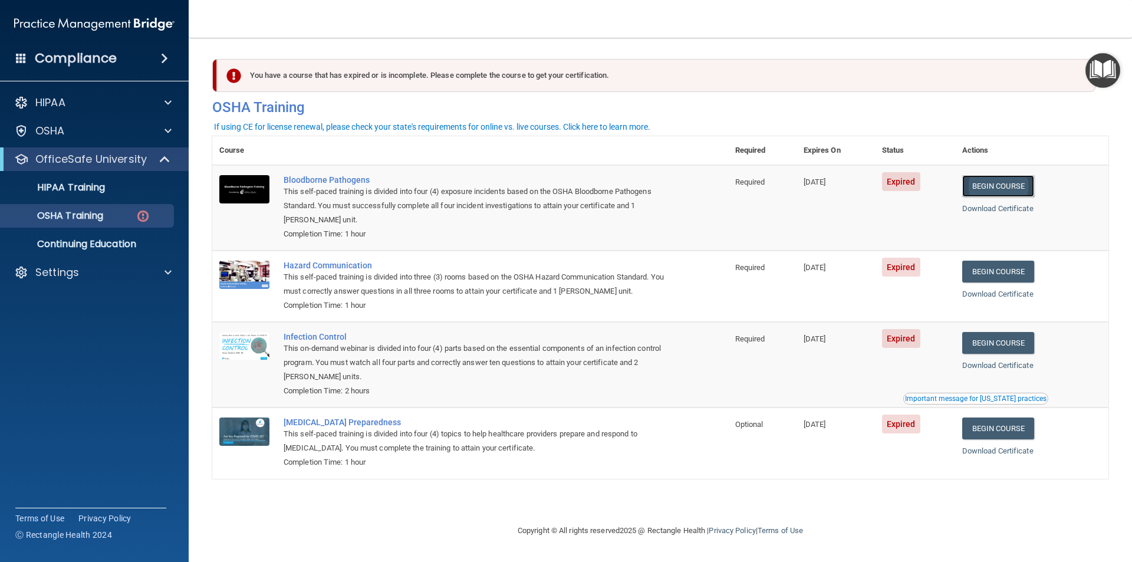
click at [1009, 187] on link "Begin Course" at bounding box center [998, 186] width 72 height 22
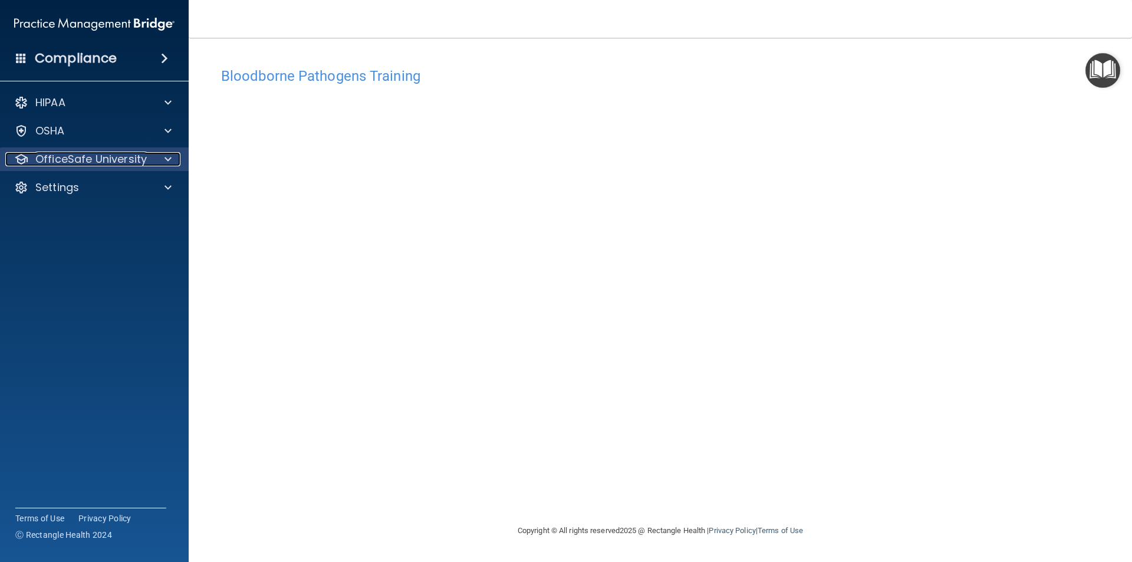
click at [145, 161] on p "OfficeSafe University" at bounding box center [90, 159] width 111 height 14
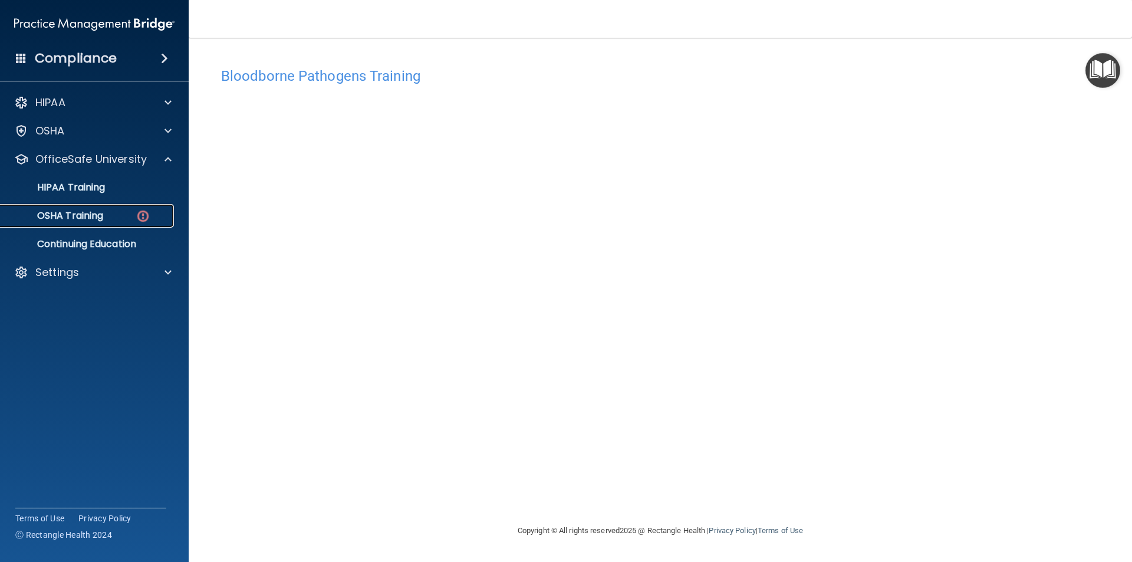
click at [136, 218] on img at bounding box center [143, 216] width 15 height 15
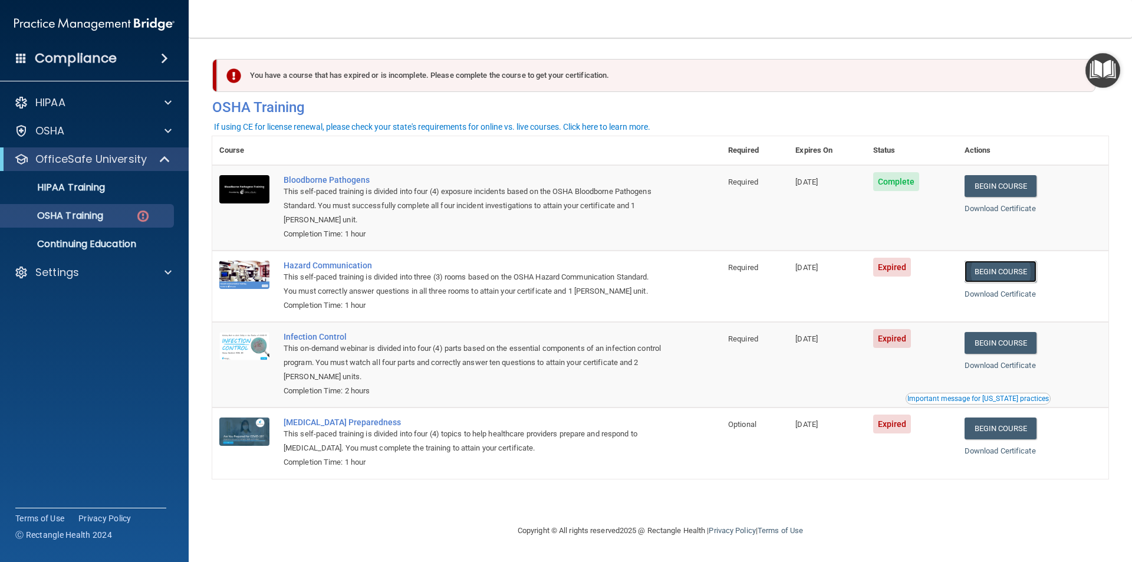
click at [1011, 270] on link "Begin Course" at bounding box center [1000, 272] width 72 height 22
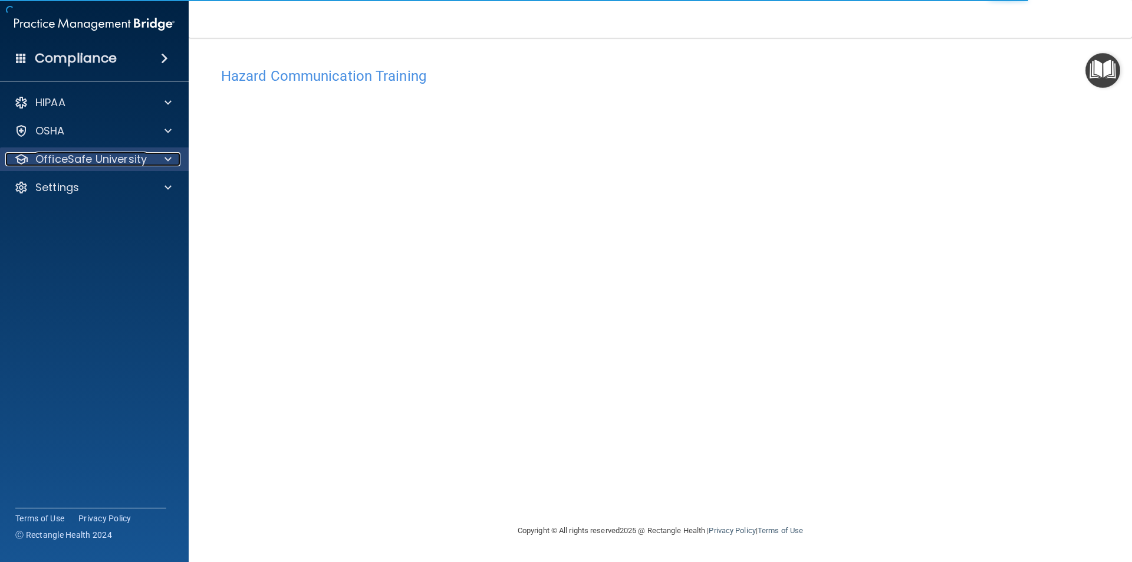
click at [147, 162] on div "OfficeSafe University" at bounding box center [78, 159] width 146 height 14
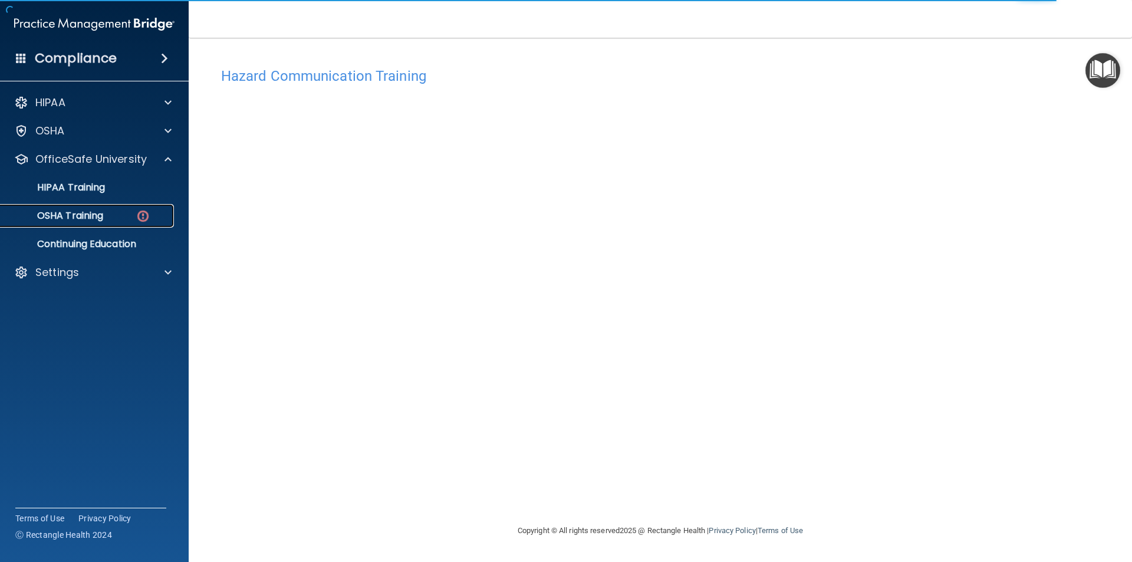
click at [133, 215] on div "OSHA Training" at bounding box center [88, 216] width 161 height 12
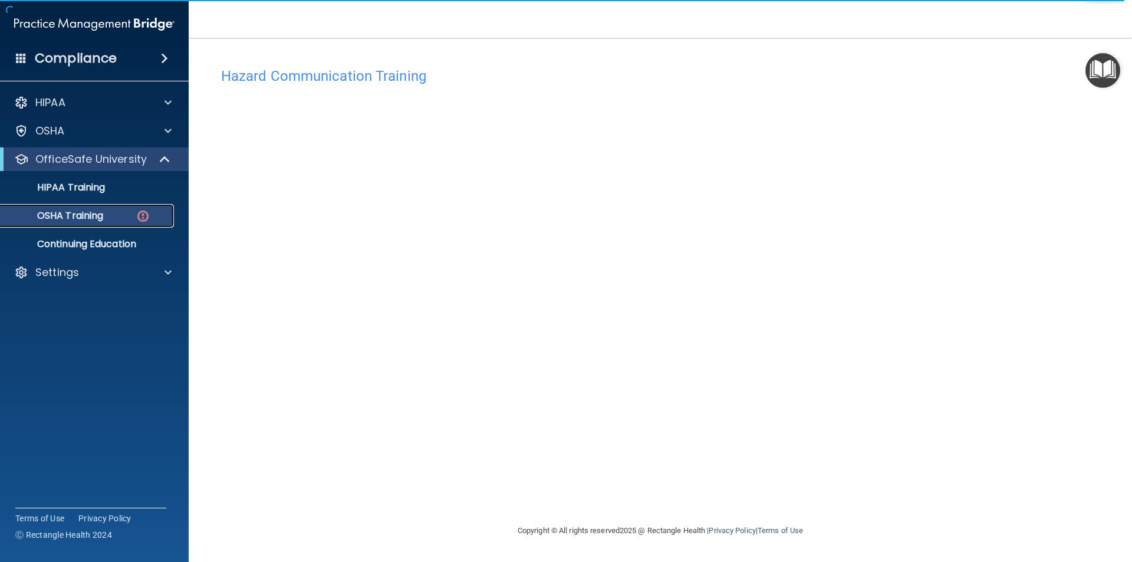
click at [120, 215] on div "OSHA Training" at bounding box center [88, 216] width 161 height 12
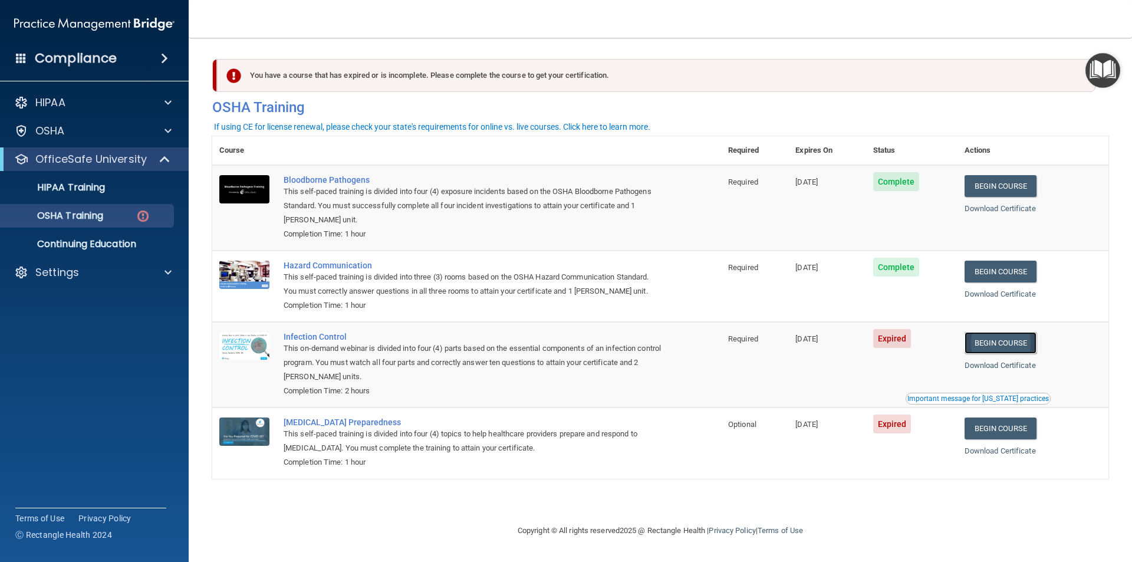
click at [1017, 343] on link "Begin Course" at bounding box center [1000, 343] width 72 height 22
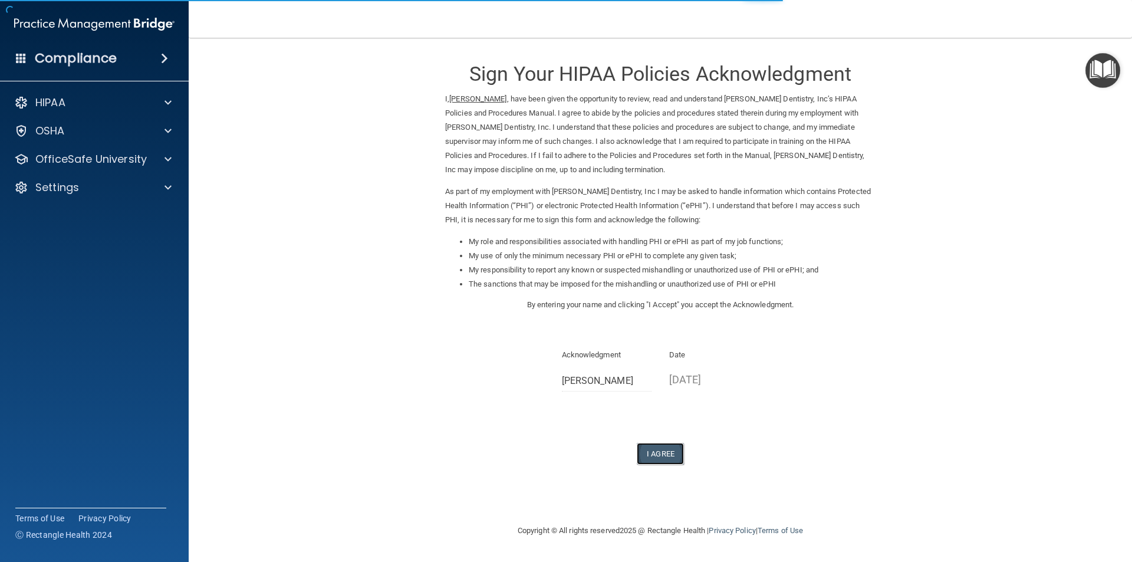
click at [668, 454] on button "I Agree" at bounding box center [660, 454] width 47 height 22
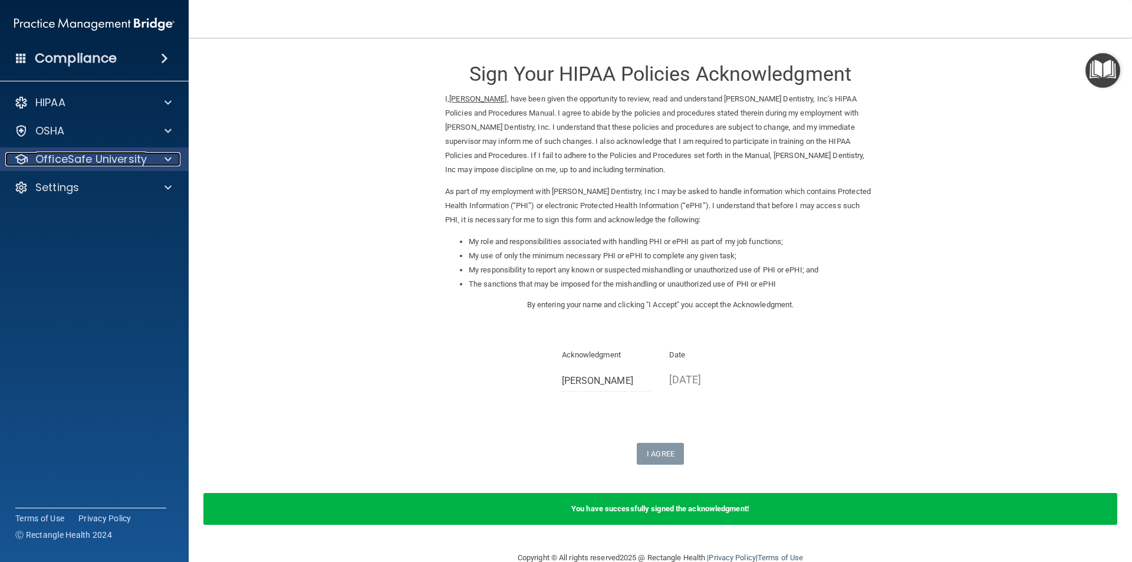
click at [162, 153] on div at bounding box center [165, 159] width 29 height 14
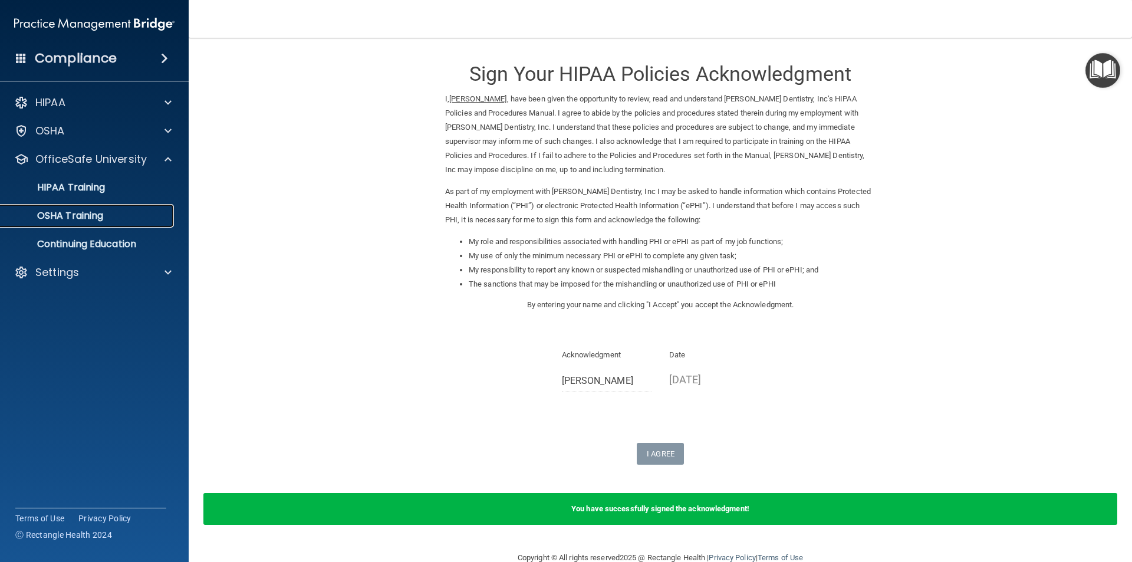
click at [157, 211] on div "OSHA Training" at bounding box center [88, 216] width 161 height 12
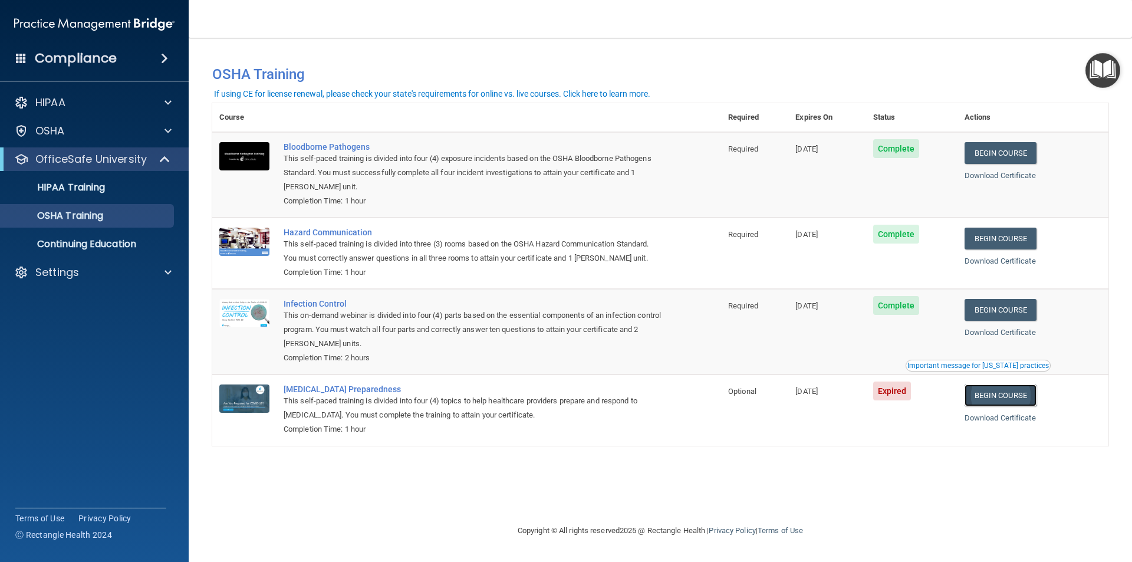
click at [1010, 397] on link "Begin Course" at bounding box center [1000, 395] width 72 height 22
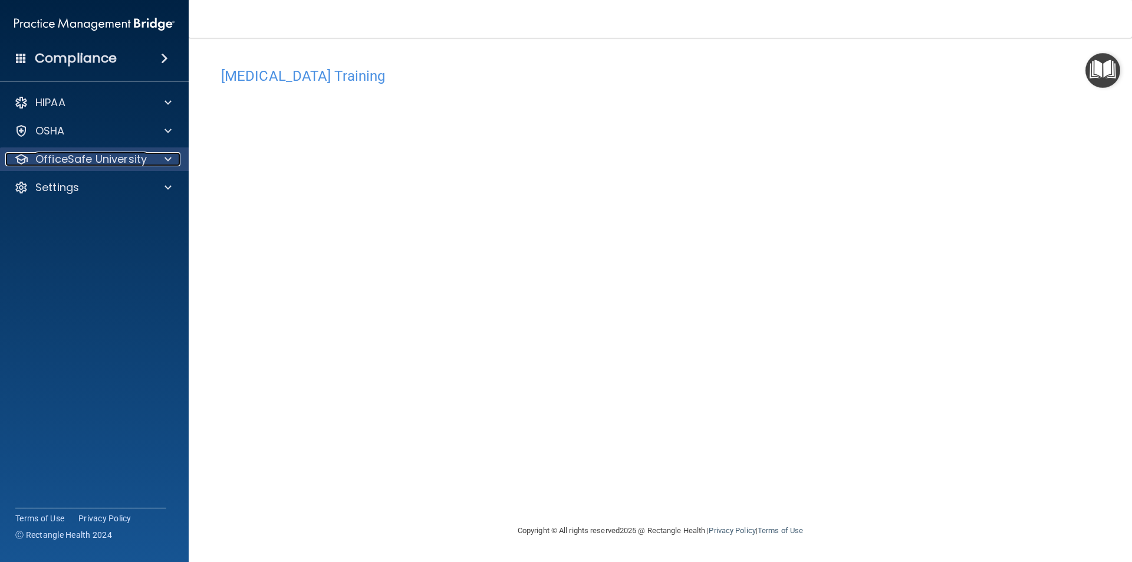
click at [146, 162] on div "OfficeSafe University" at bounding box center [78, 159] width 146 height 14
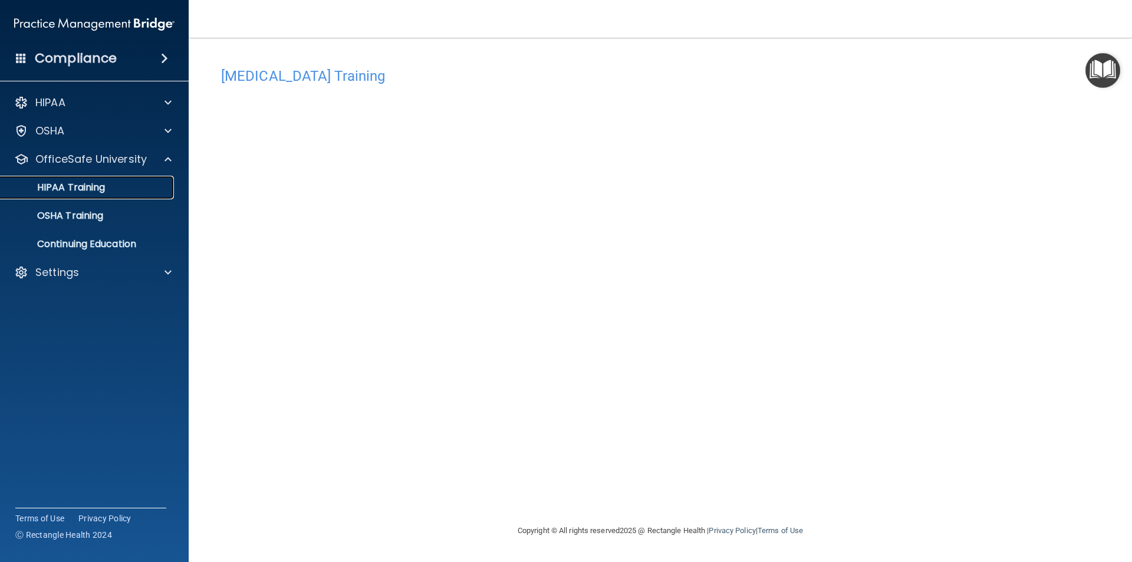
click at [141, 180] on link "HIPAA Training" at bounding box center [81, 188] width 186 height 24
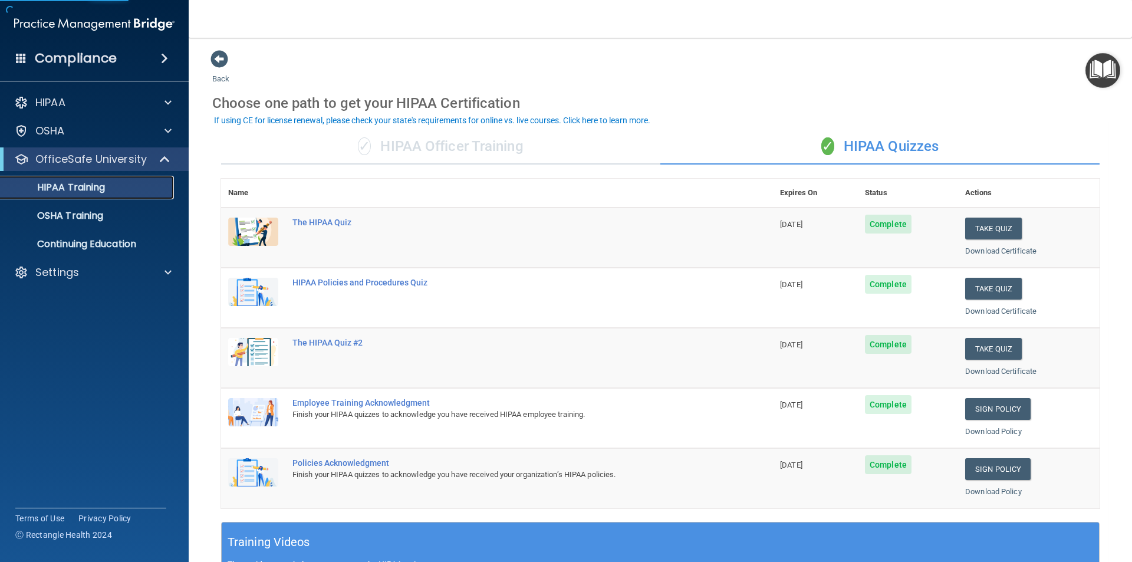
scroll to position [177, 0]
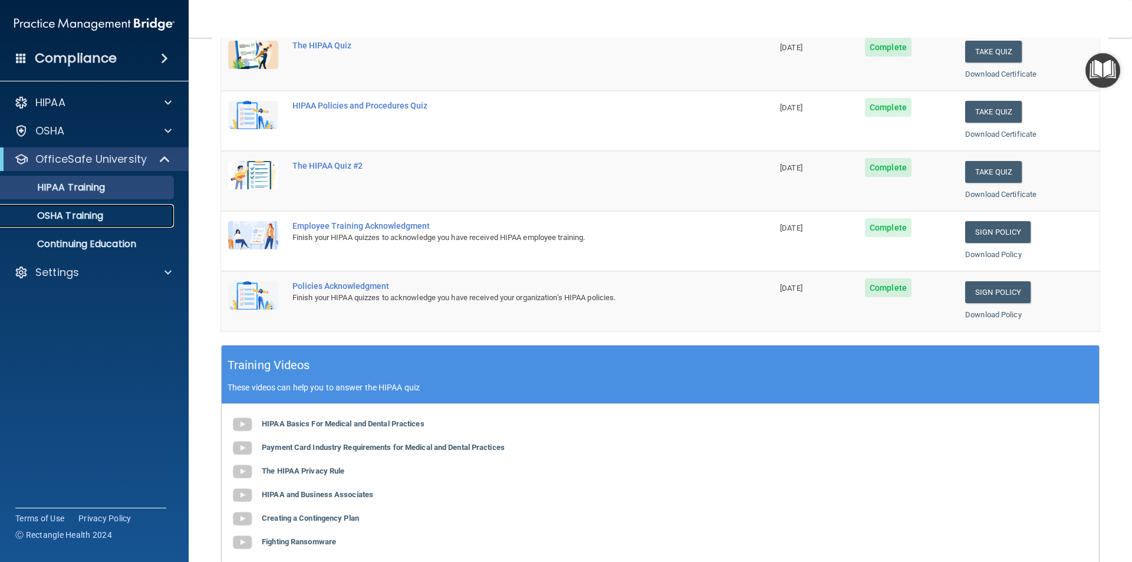
click at [111, 213] on div "OSHA Training" at bounding box center [88, 216] width 161 height 12
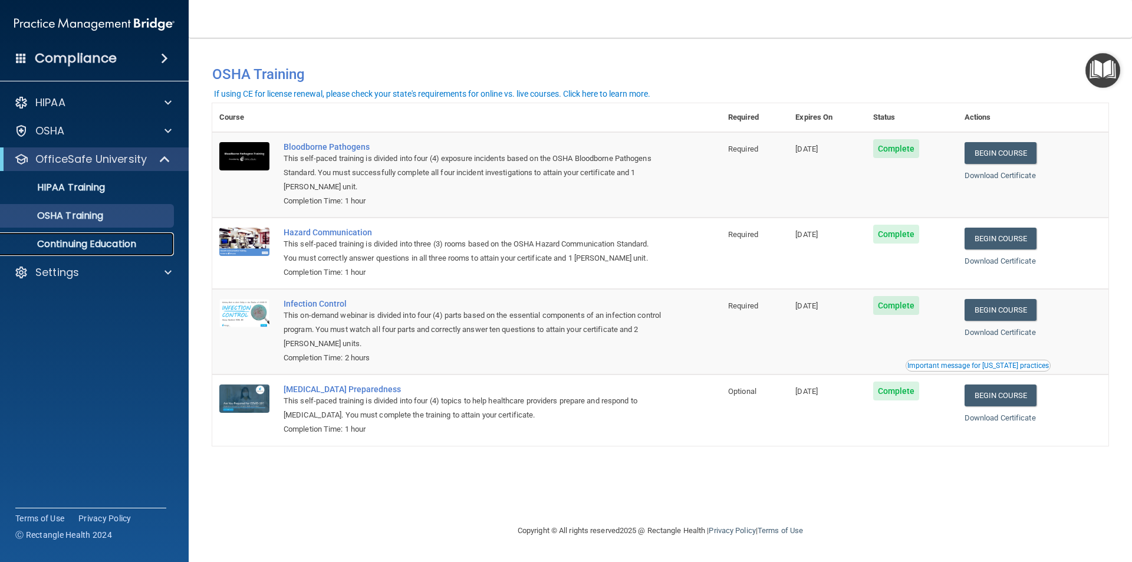
click at [118, 244] on p "Continuing Education" at bounding box center [88, 244] width 161 height 12
